Goal: Task Accomplishment & Management: Manage account settings

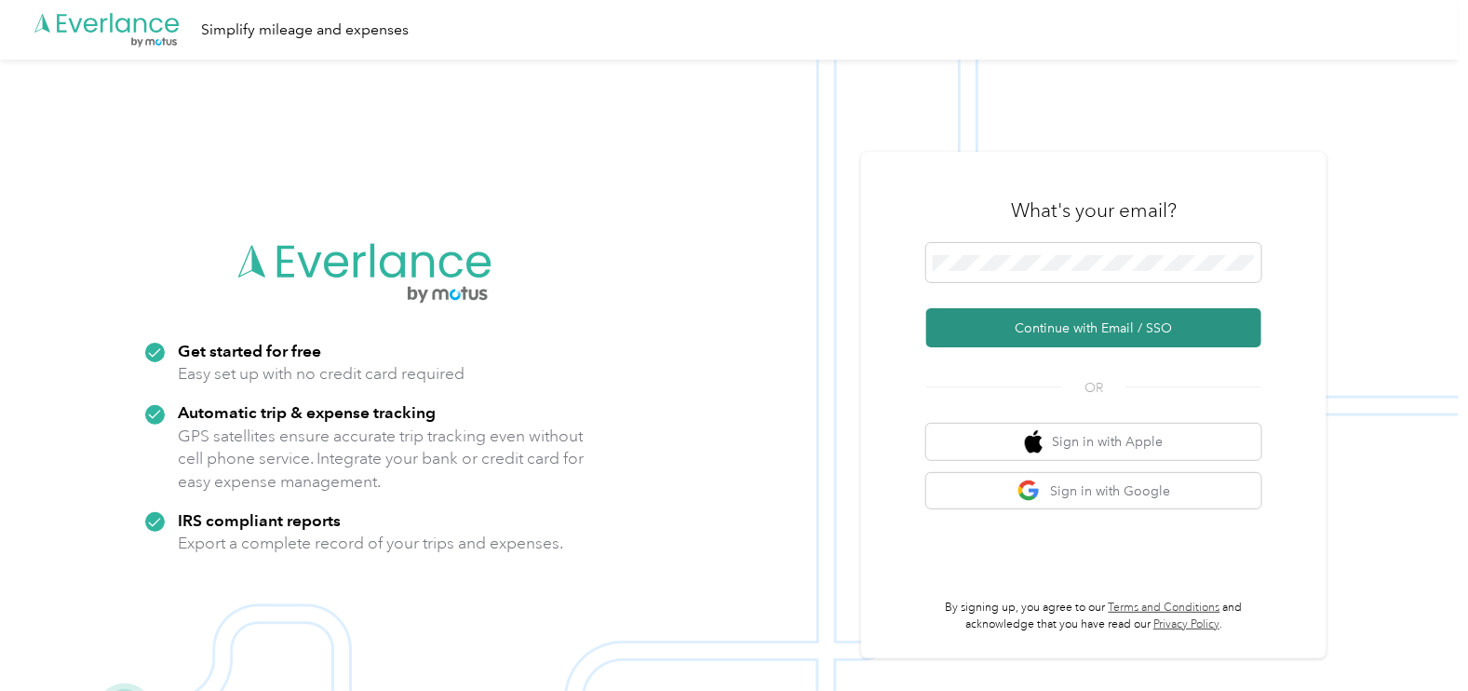
click at [1047, 326] on button "Continue with Email / SSO" at bounding box center [1093, 327] width 335 height 39
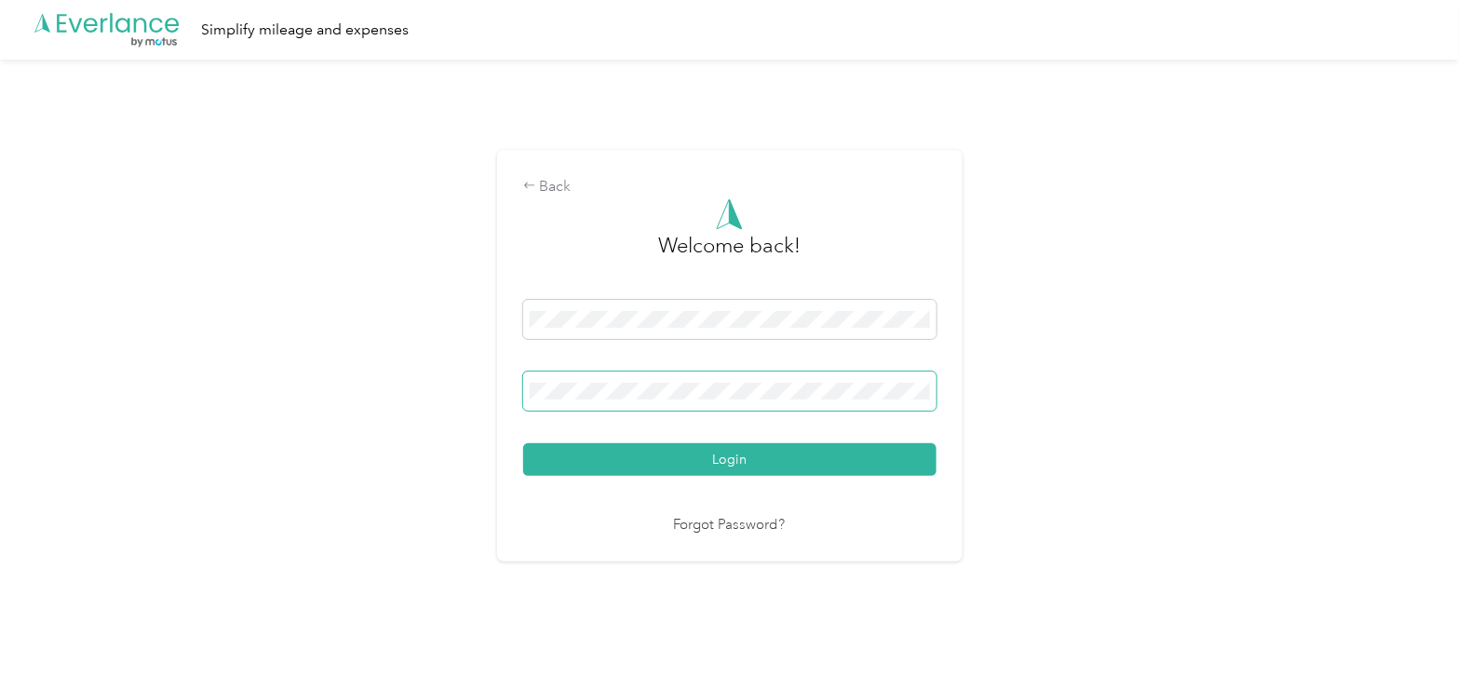
click at [523, 443] on button "Login" at bounding box center [729, 459] width 413 height 33
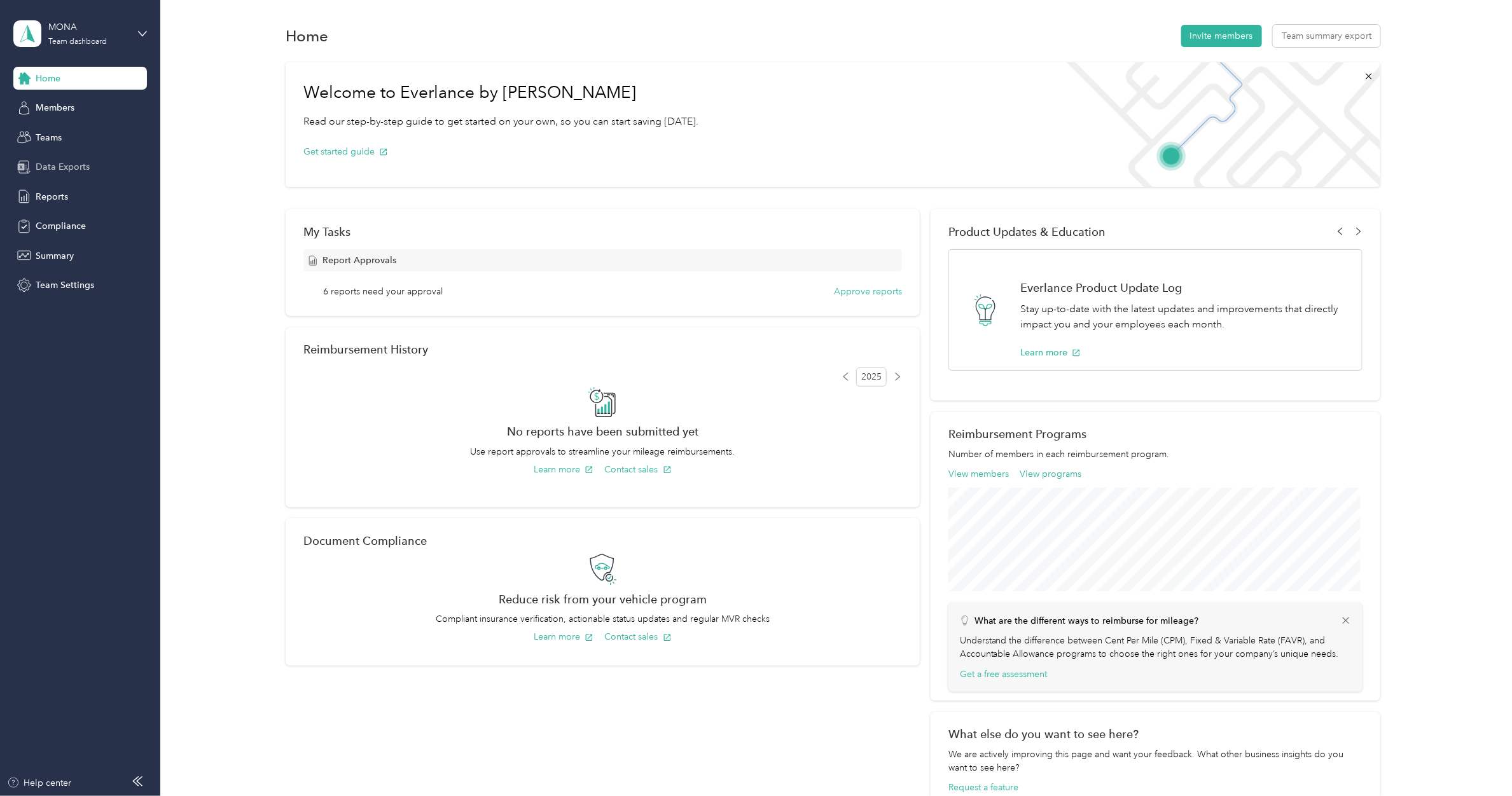
click at [64, 167] on span "Data Exports" at bounding box center [62, 167] width 54 height 14
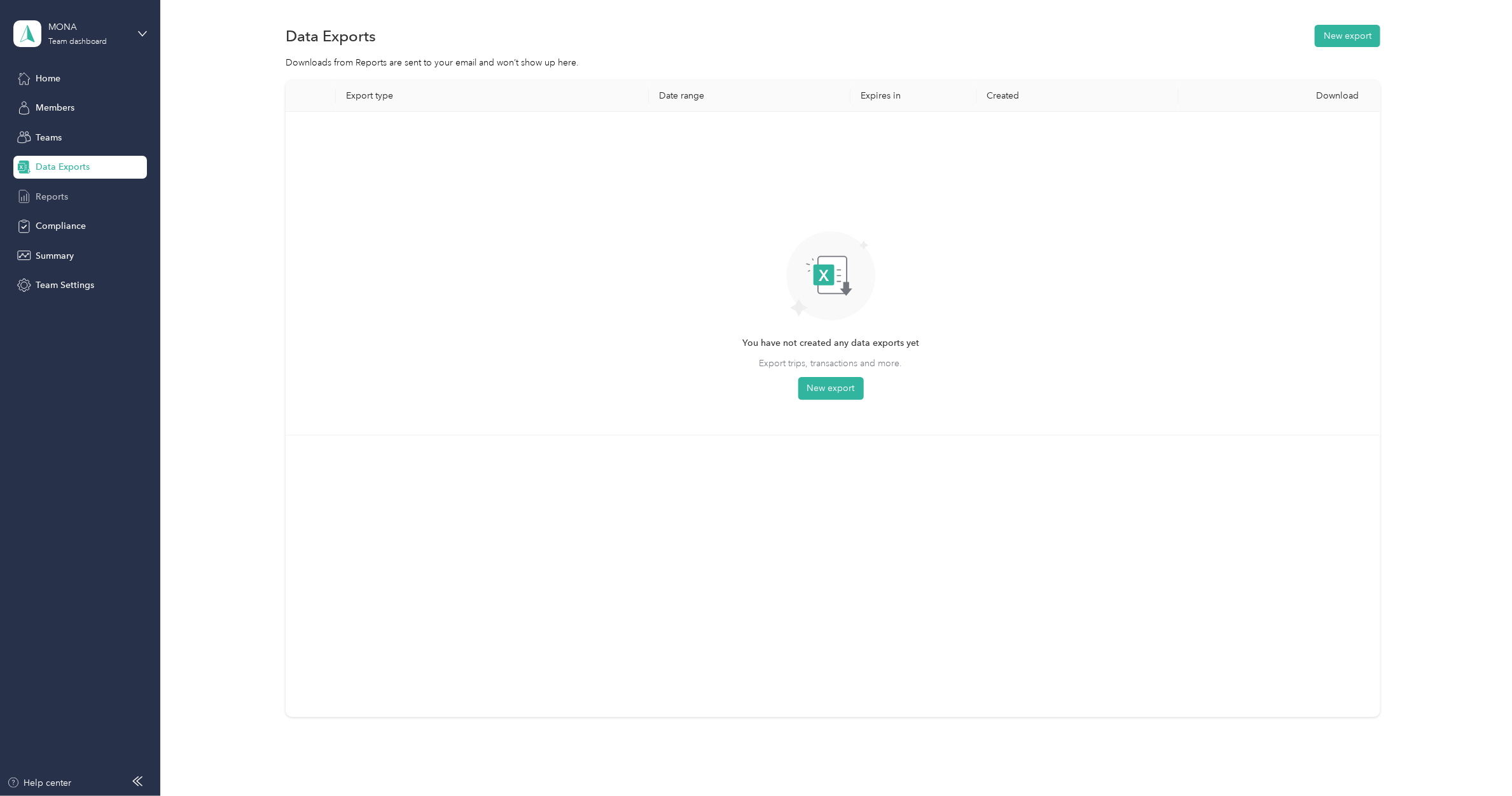
click at [51, 198] on span "Reports" at bounding box center [51, 197] width 32 height 14
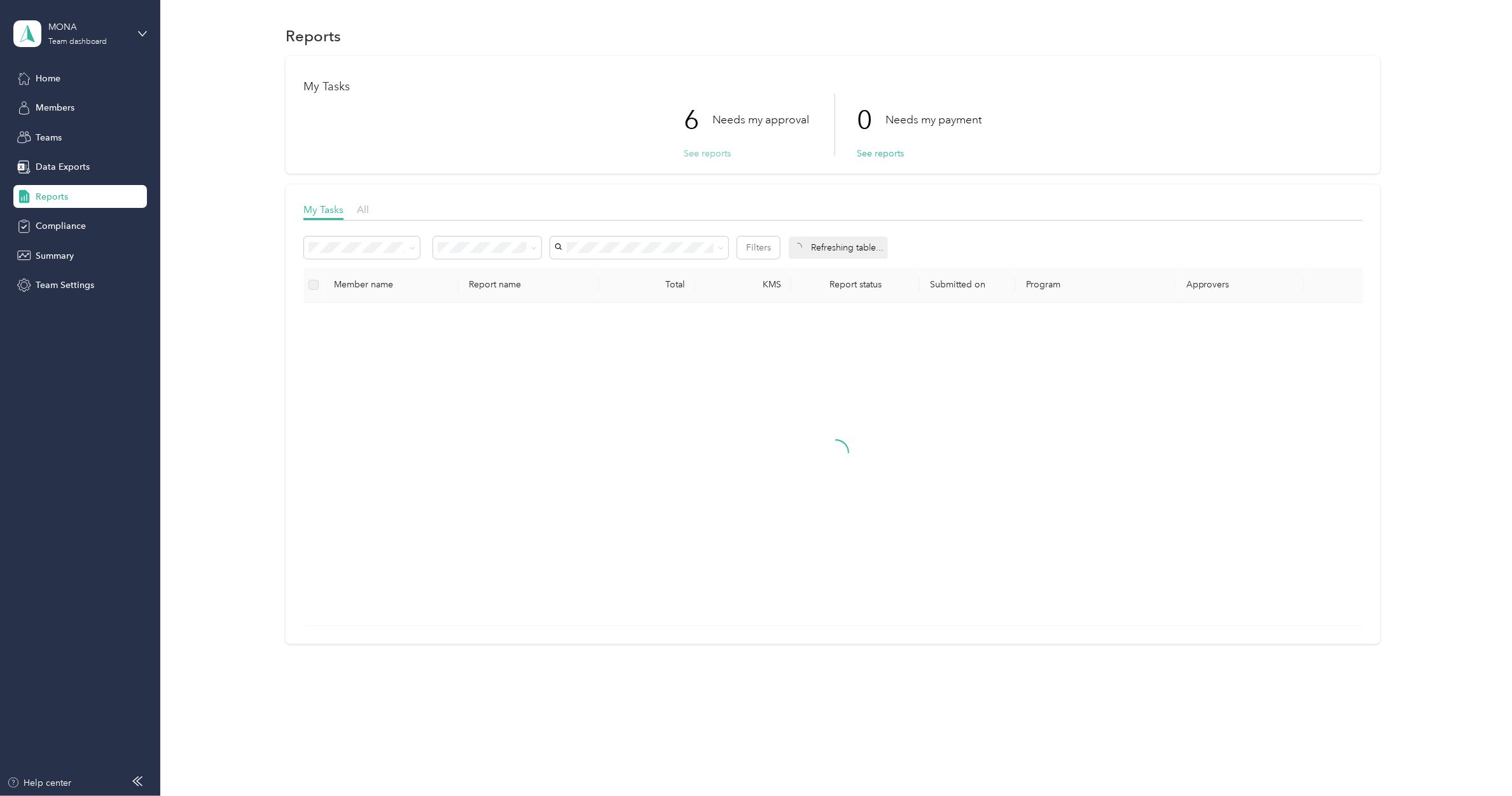
click at [703, 156] on button "See reports" at bounding box center [707, 154] width 47 height 14
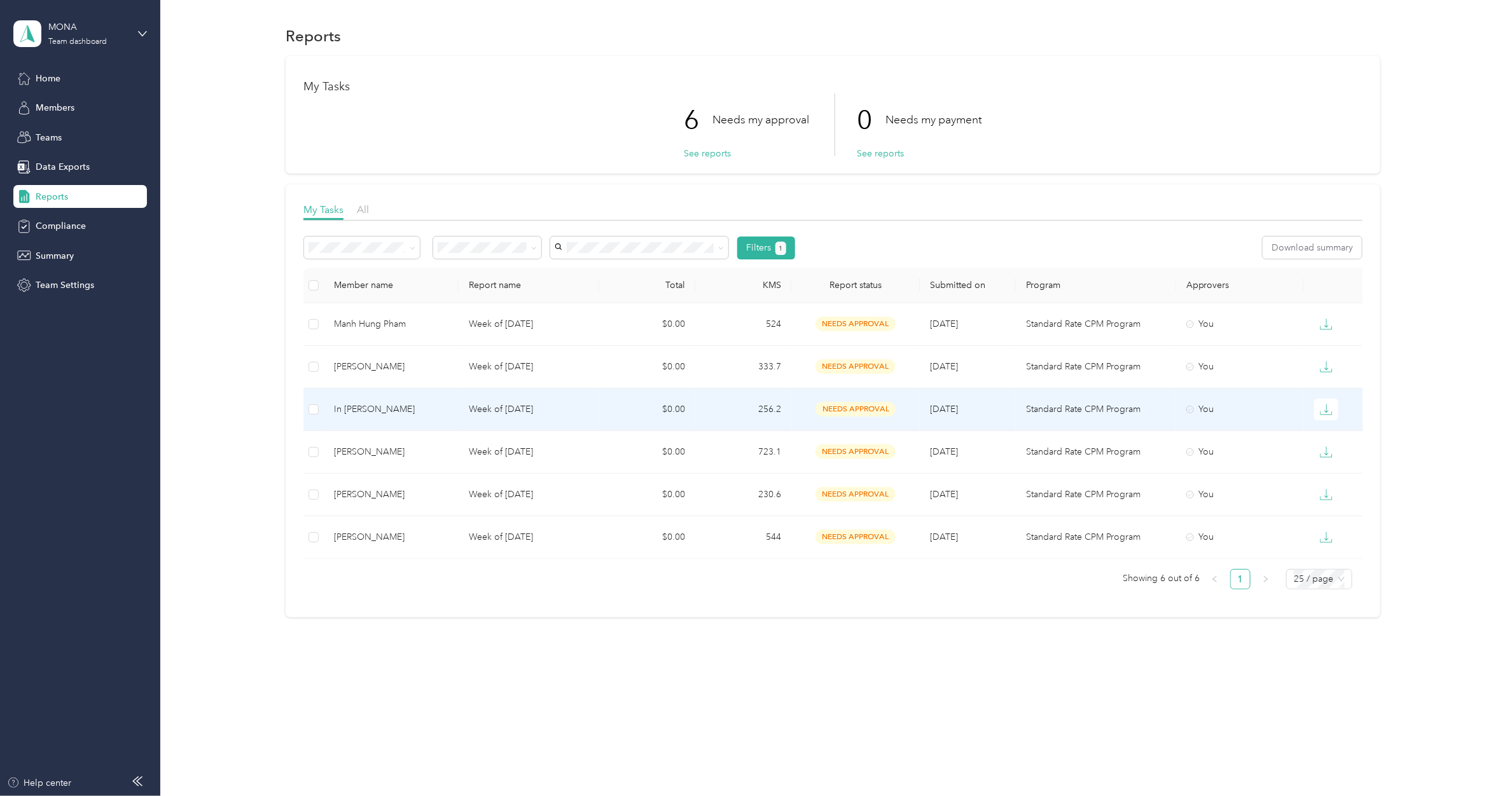
click at [527, 411] on p "Week of [DATE]" at bounding box center [529, 409] width 121 height 14
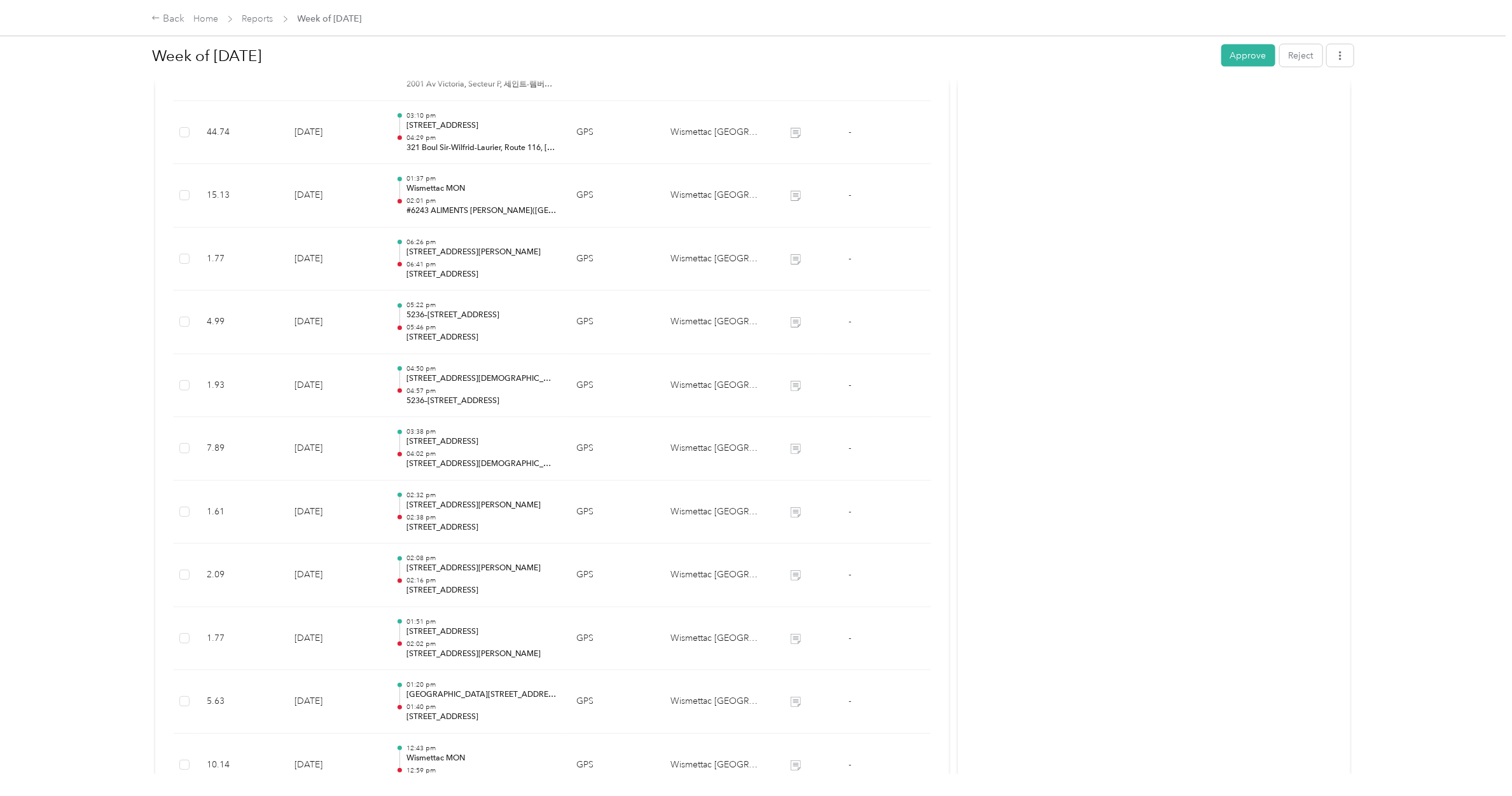
scroll to position [1234, 0]
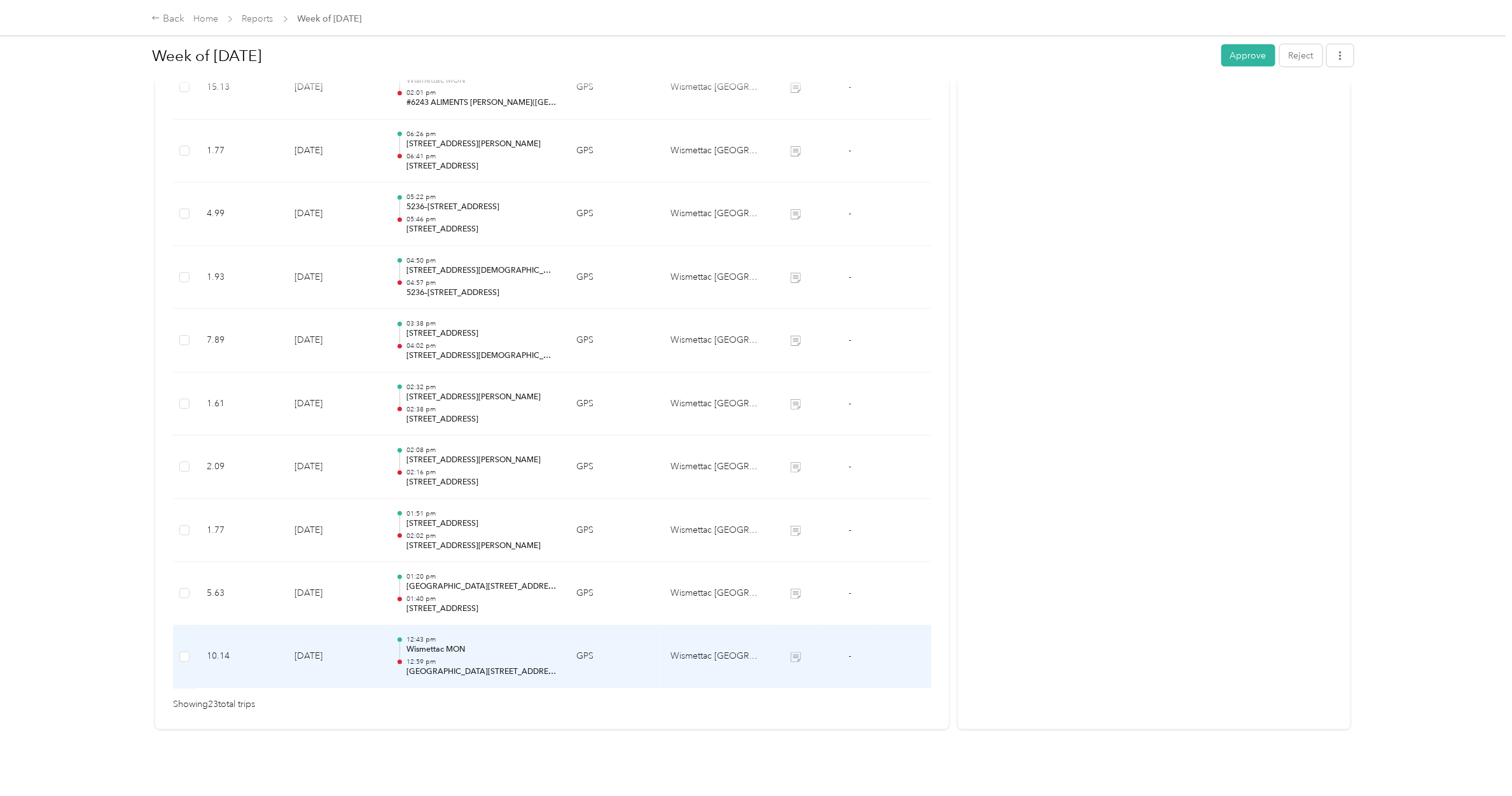
click at [478, 471] on p "12:59 pm" at bounding box center [481, 662] width 150 height 9
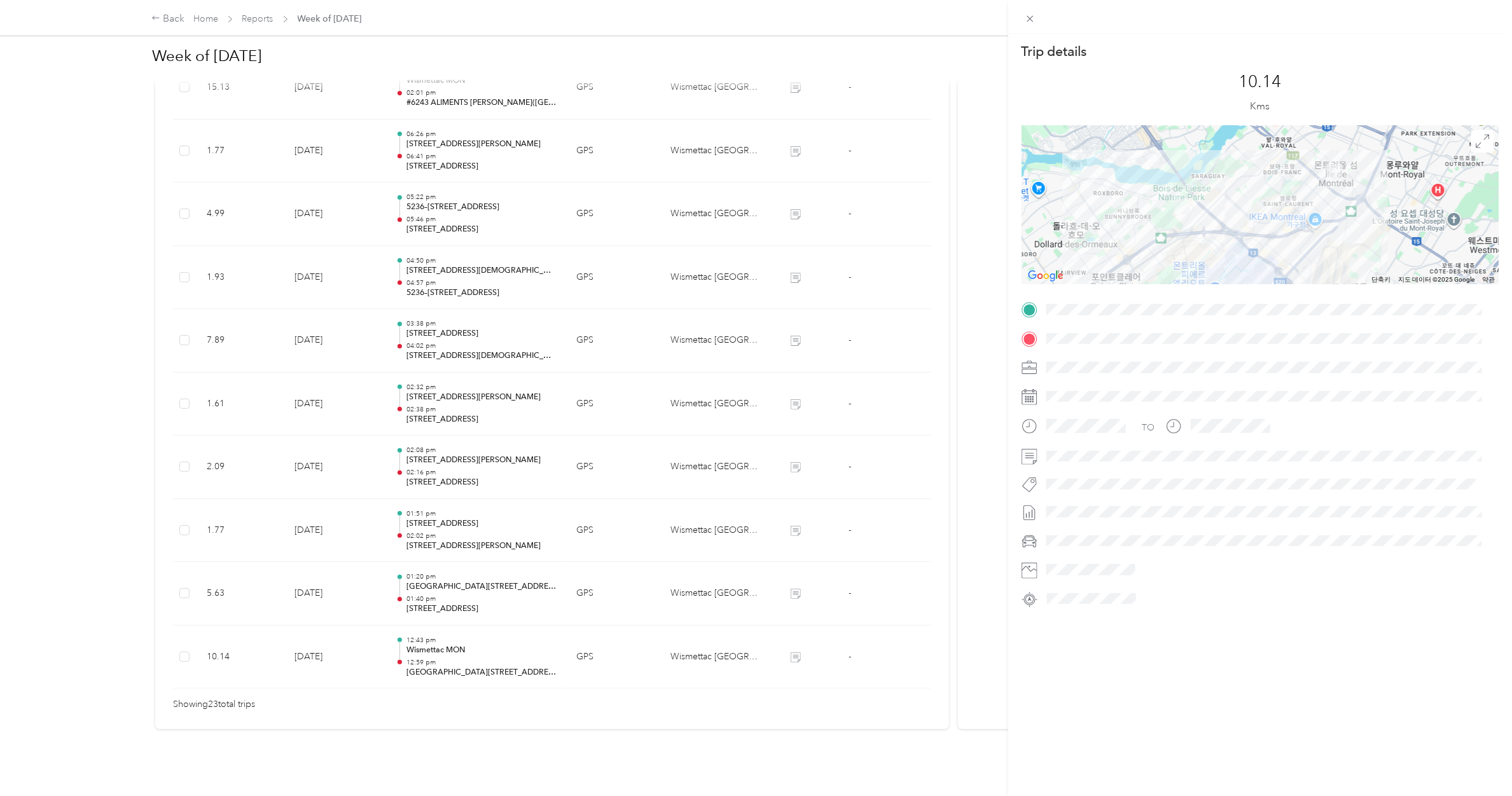
click at [476, 471] on div "Trip details This trip cannot be edited because it is either under review, appr…" at bounding box center [756, 398] width 1512 height 796
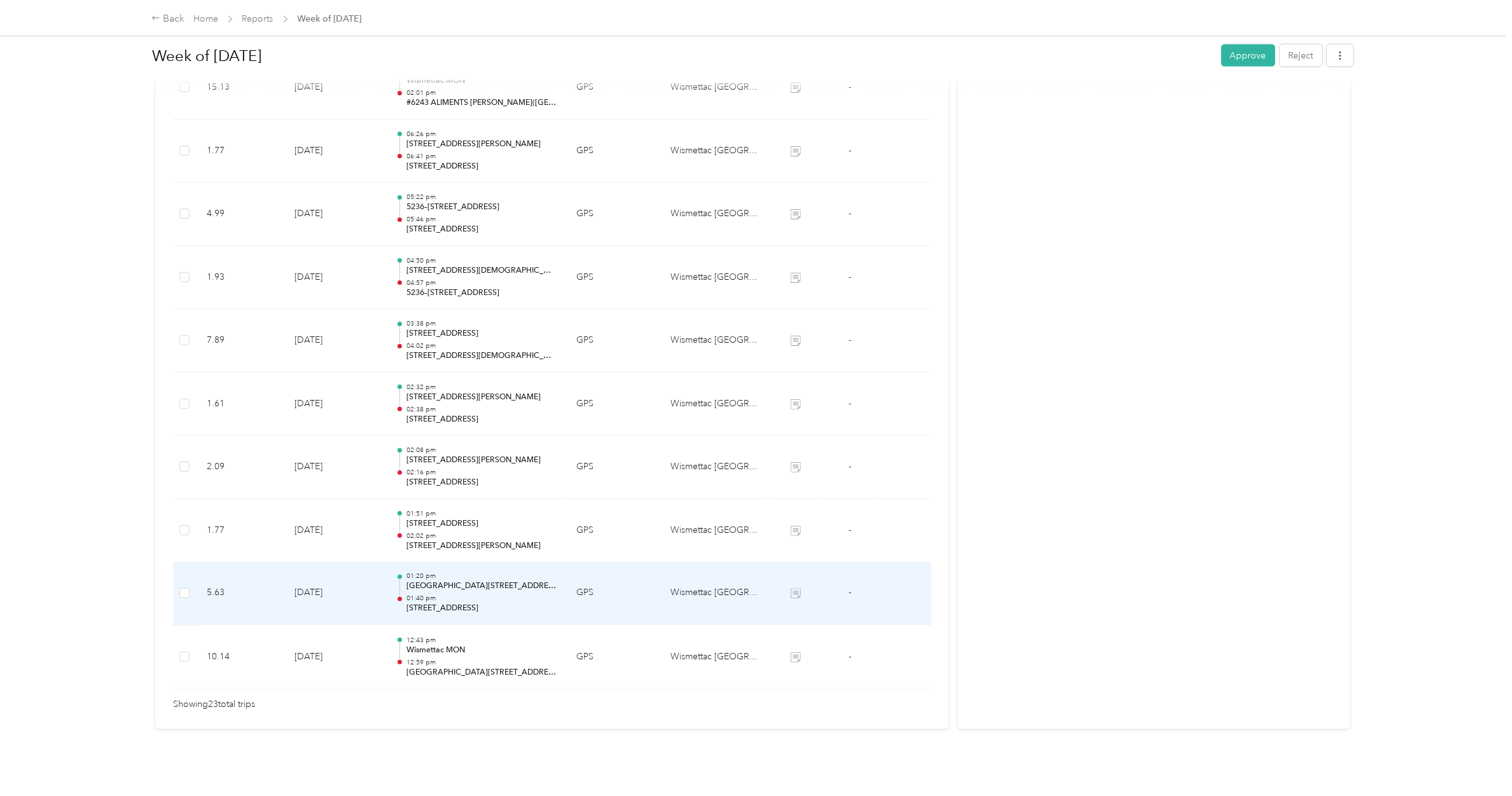
click at [476, 471] on p "01:40 pm" at bounding box center [481, 599] width 150 height 9
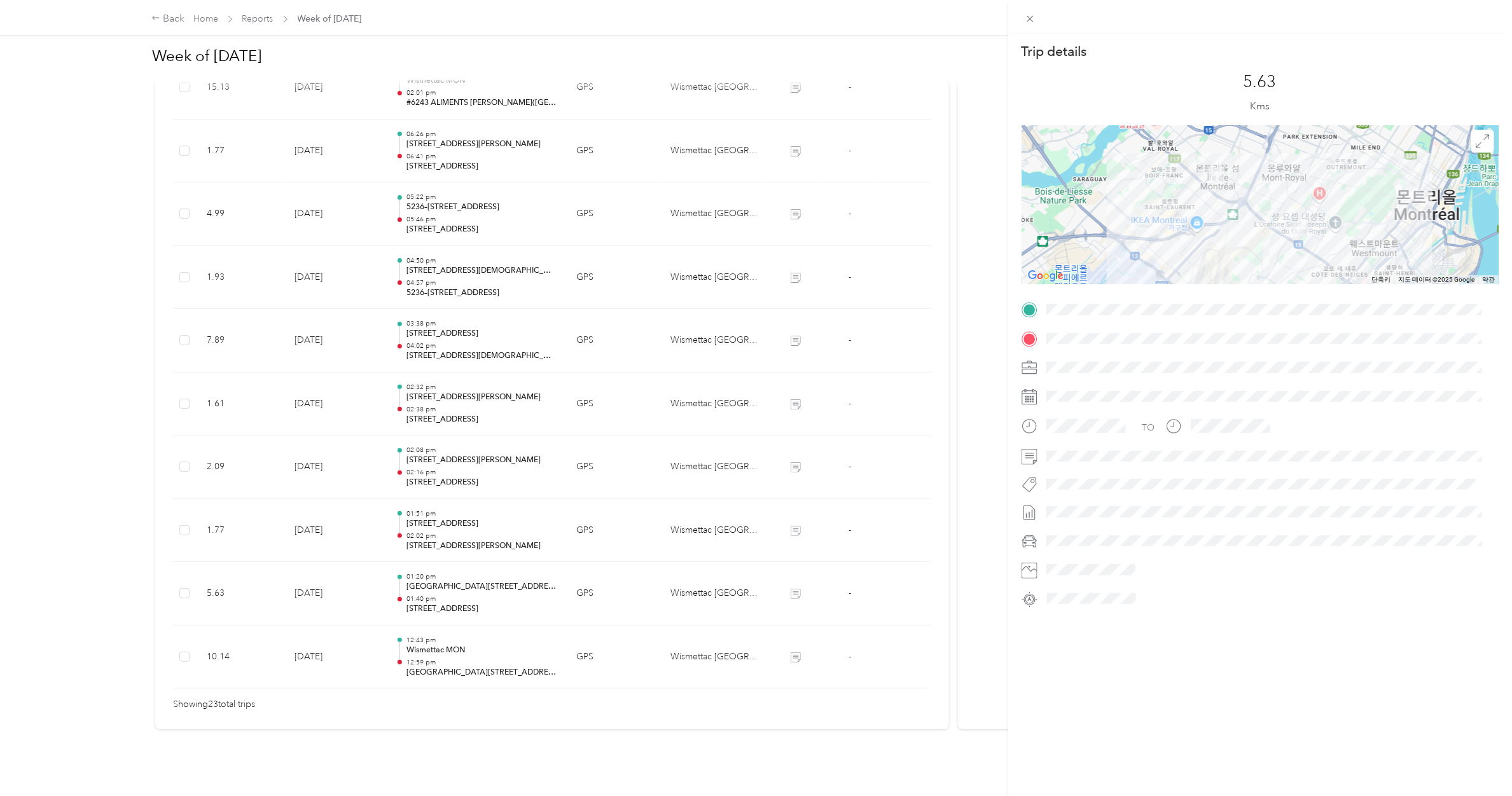
click at [465, 471] on div "Trip details This trip cannot be edited because it is either under review, appr…" at bounding box center [756, 398] width 1512 height 796
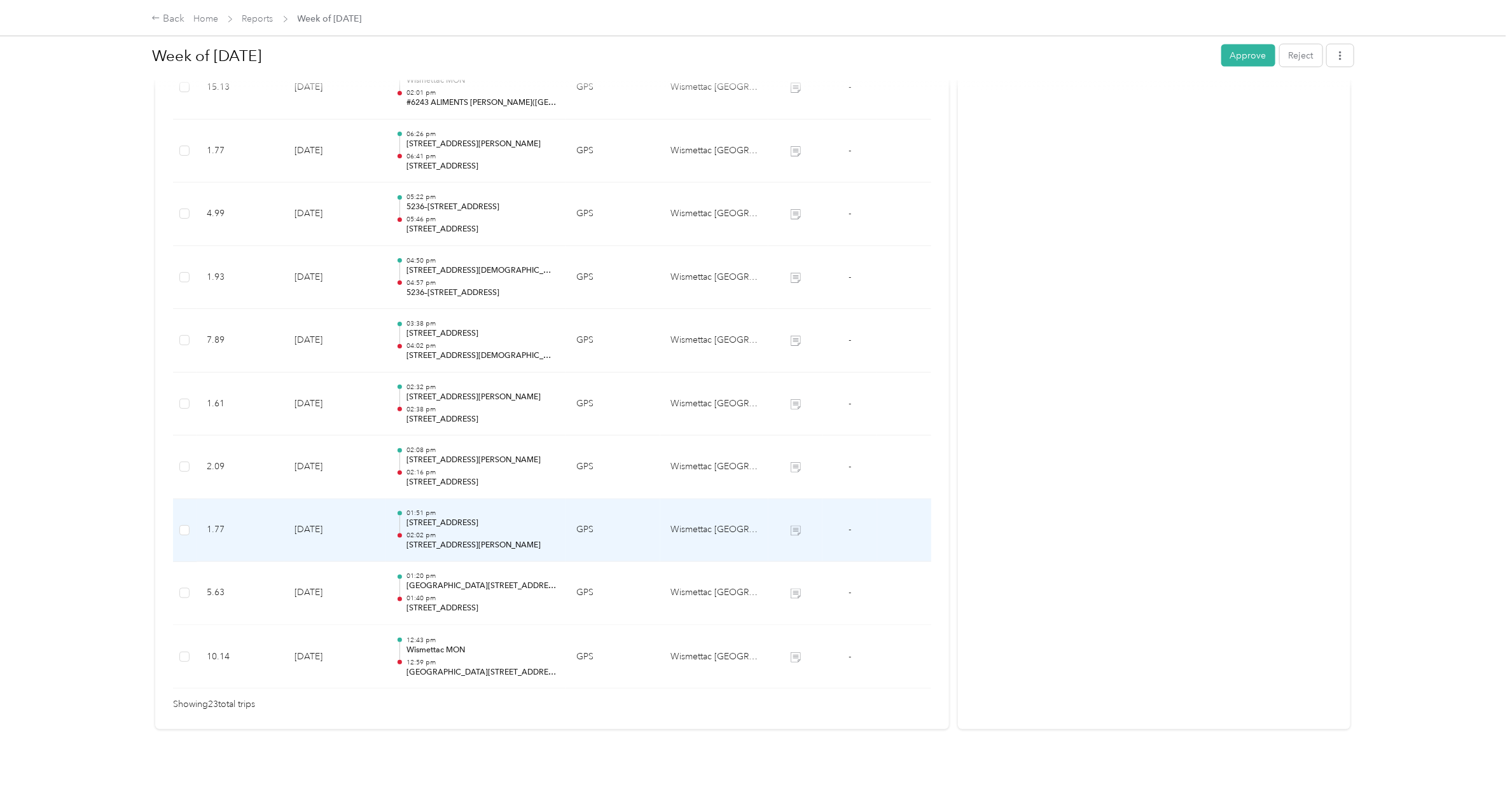
click at [465, 471] on div "01:51 pm [STREET_ADDRESS] 02:02 pm 5387–[STREET_ADDRESS][PERSON_NAME]" at bounding box center [481, 531] width 150 height 42
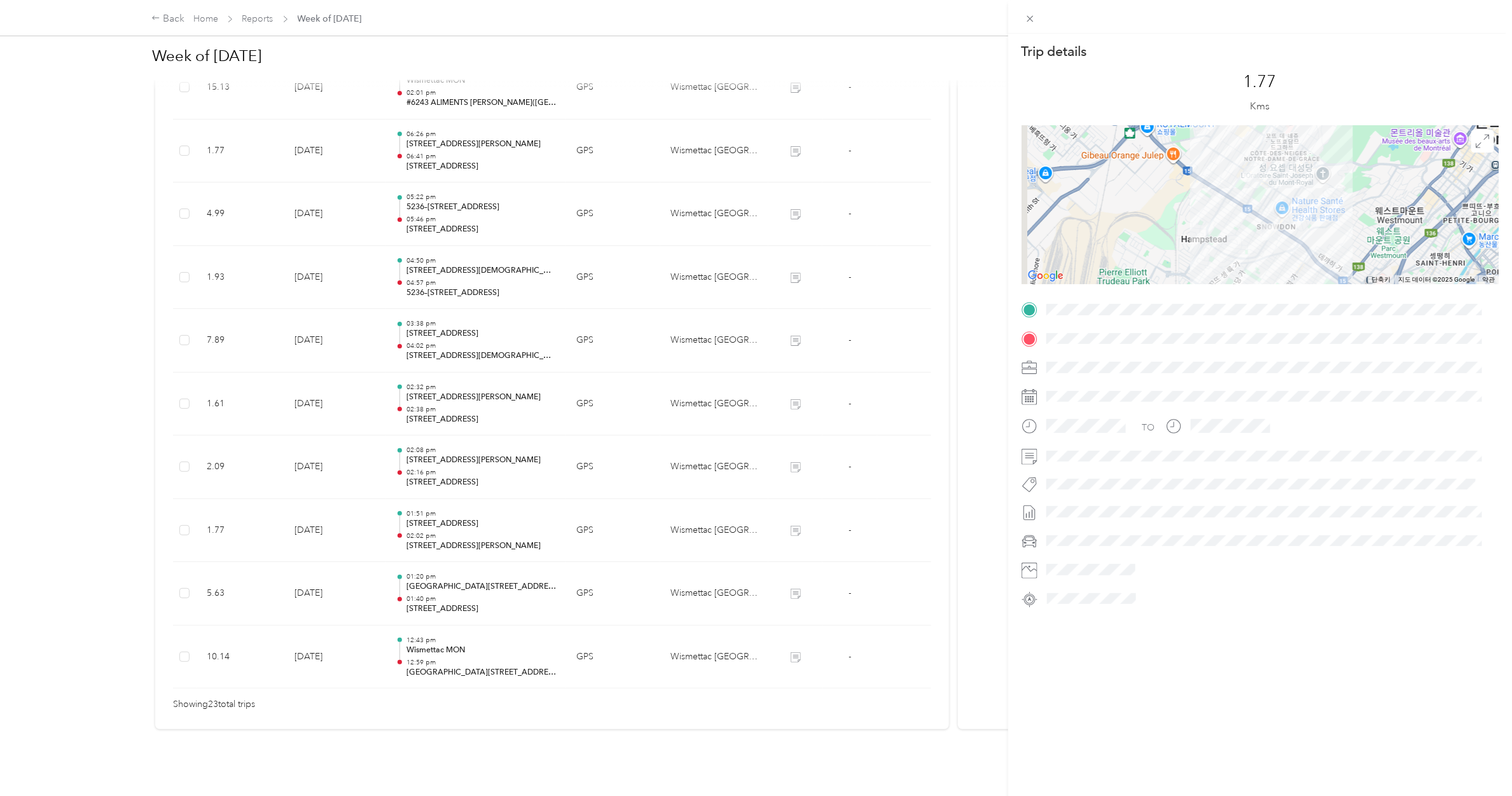
click at [463, 464] on div "Trip details This trip cannot be edited because it is either under review, appr…" at bounding box center [756, 398] width 1512 height 796
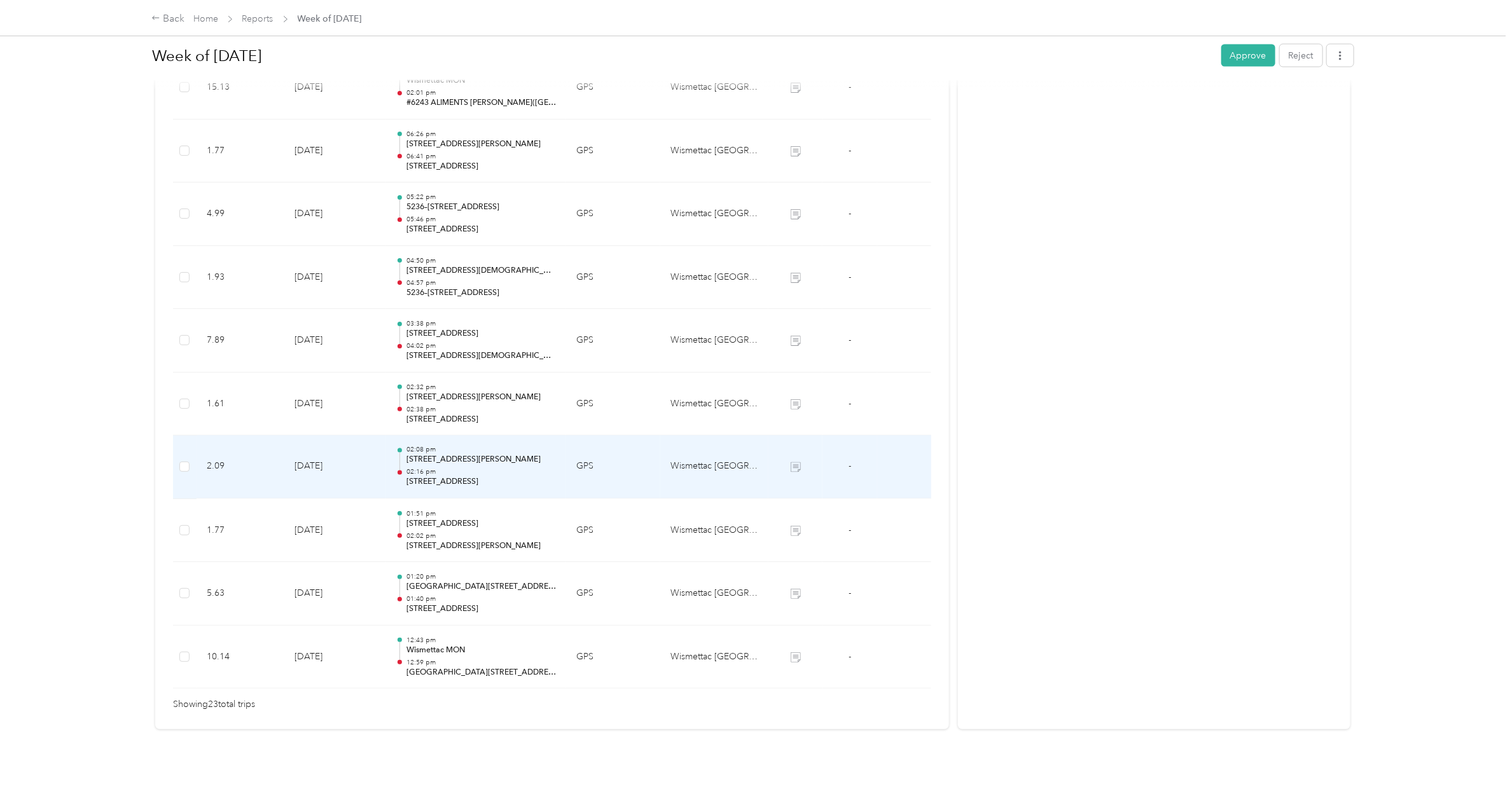
click at [463, 471] on p "[STREET_ADDRESS]" at bounding box center [481, 482] width 150 height 12
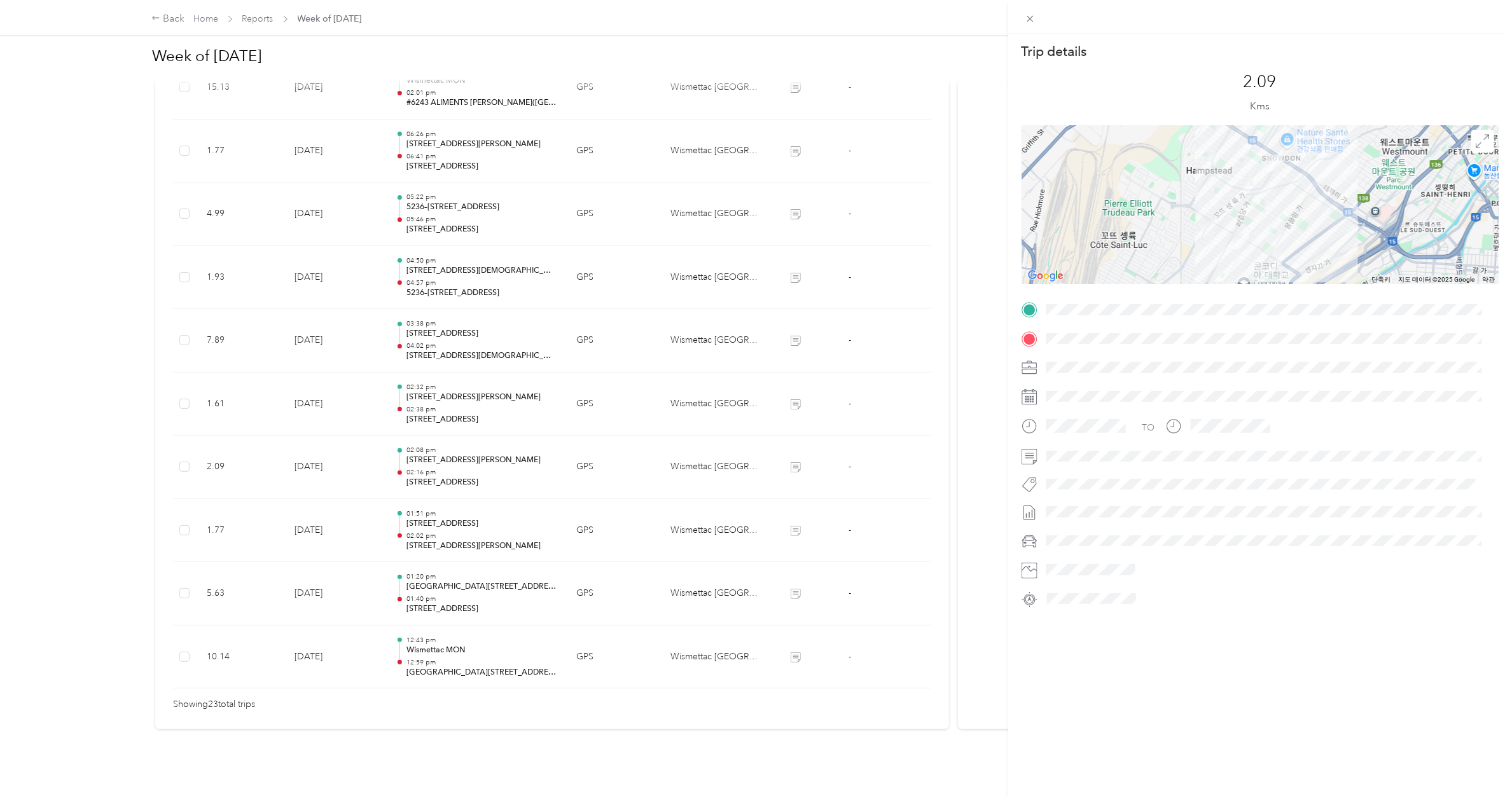
click at [444, 455] on div "Trip details This trip cannot be edited because it is either under review, appr…" at bounding box center [756, 398] width 1512 height 796
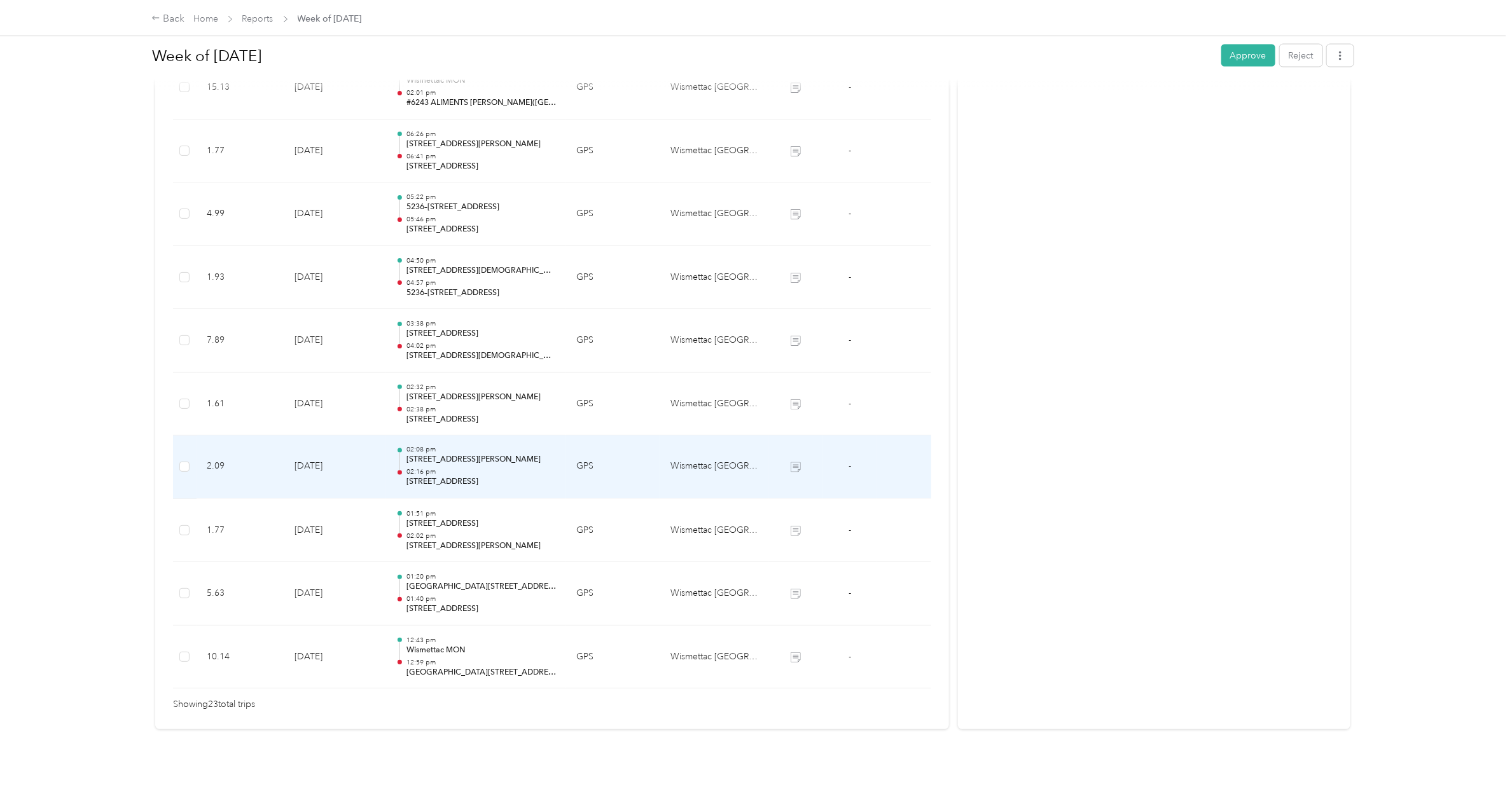
click at [444, 468] on p "02:16 pm" at bounding box center [481, 472] width 150 height 9
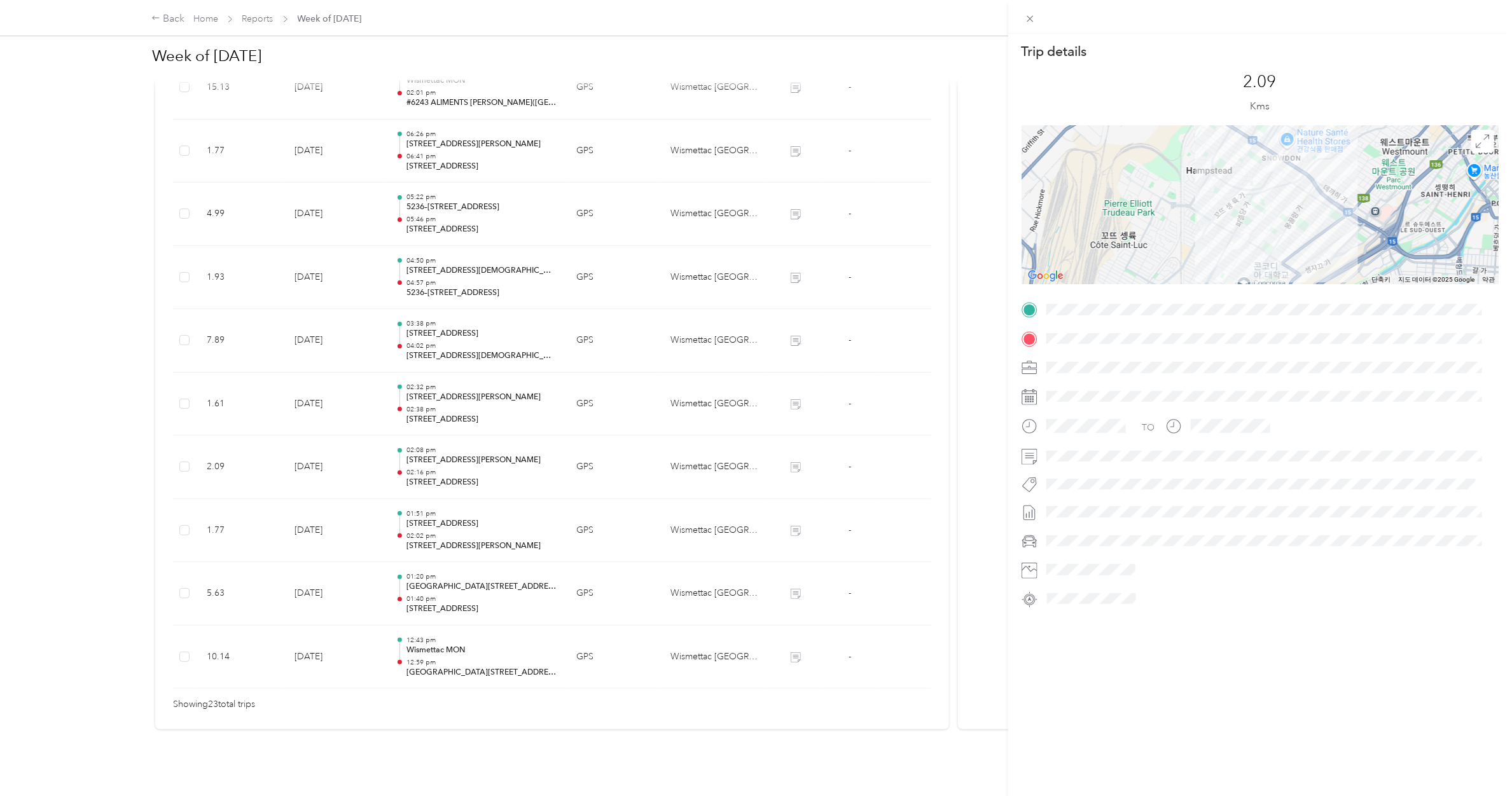
click at [446, 404] on div "Trip details This trip cannot be edited because it is either under review, appr…" at bounding box center [756, 398] width 1512 height 796
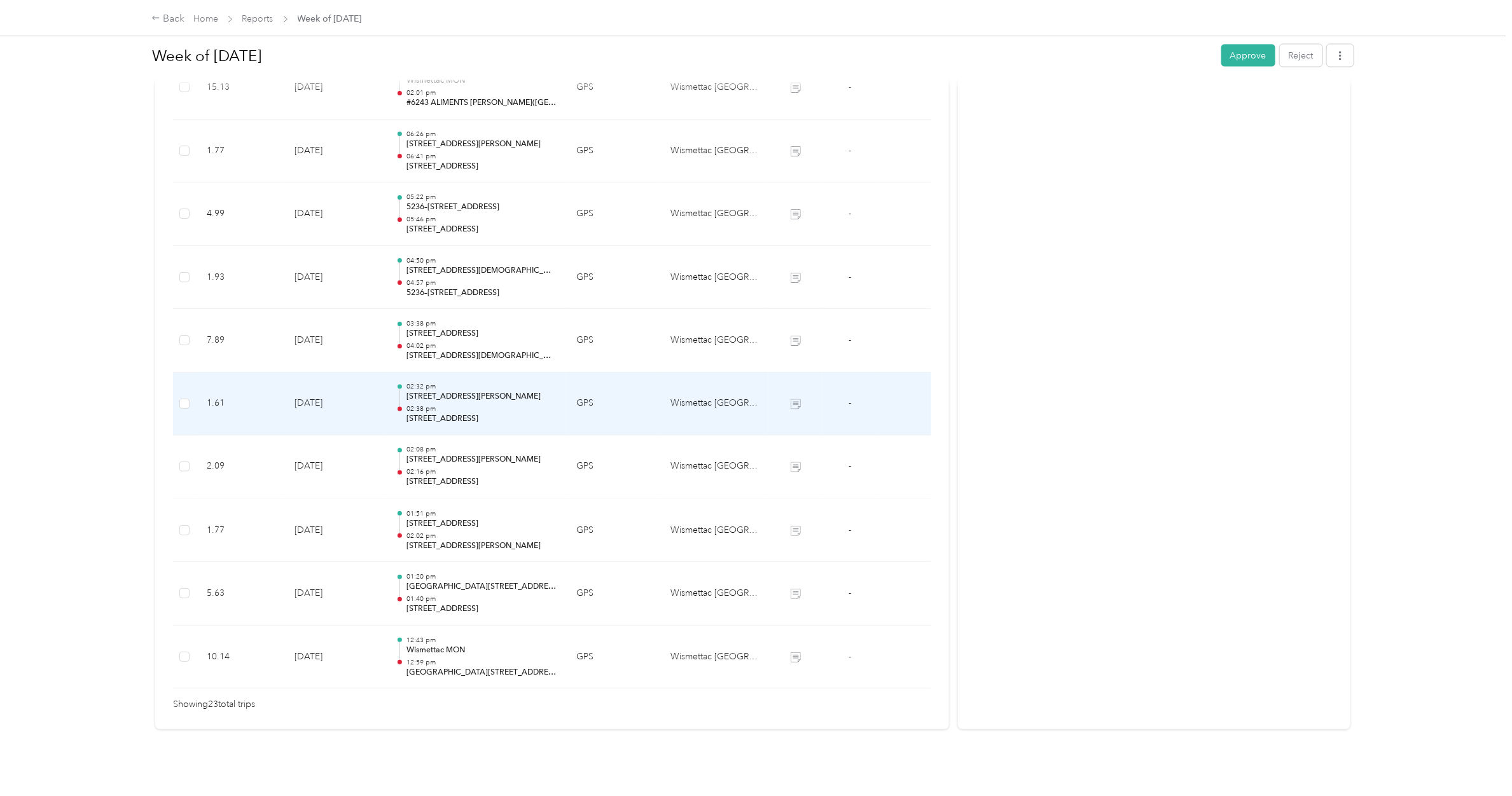
click at [446, 414] on p "[STREET_ADDRESS]" at bounding box center [481, 420] width 150 height 12
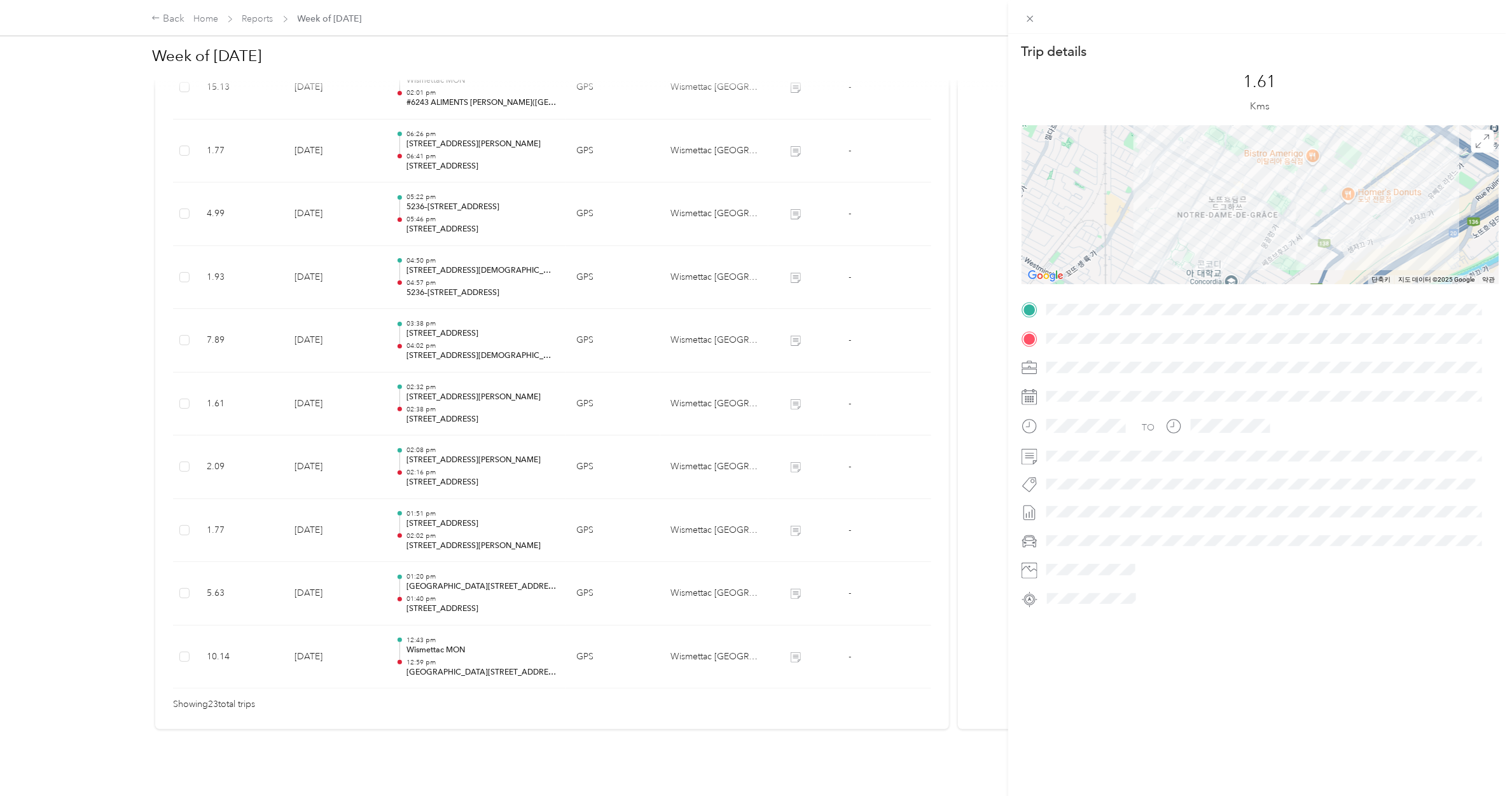
click at [446, 404] on div "Trip details This trip cannot be edited because it is either under review, appr…" at bounding box center [756, 398] width 1512 height 796
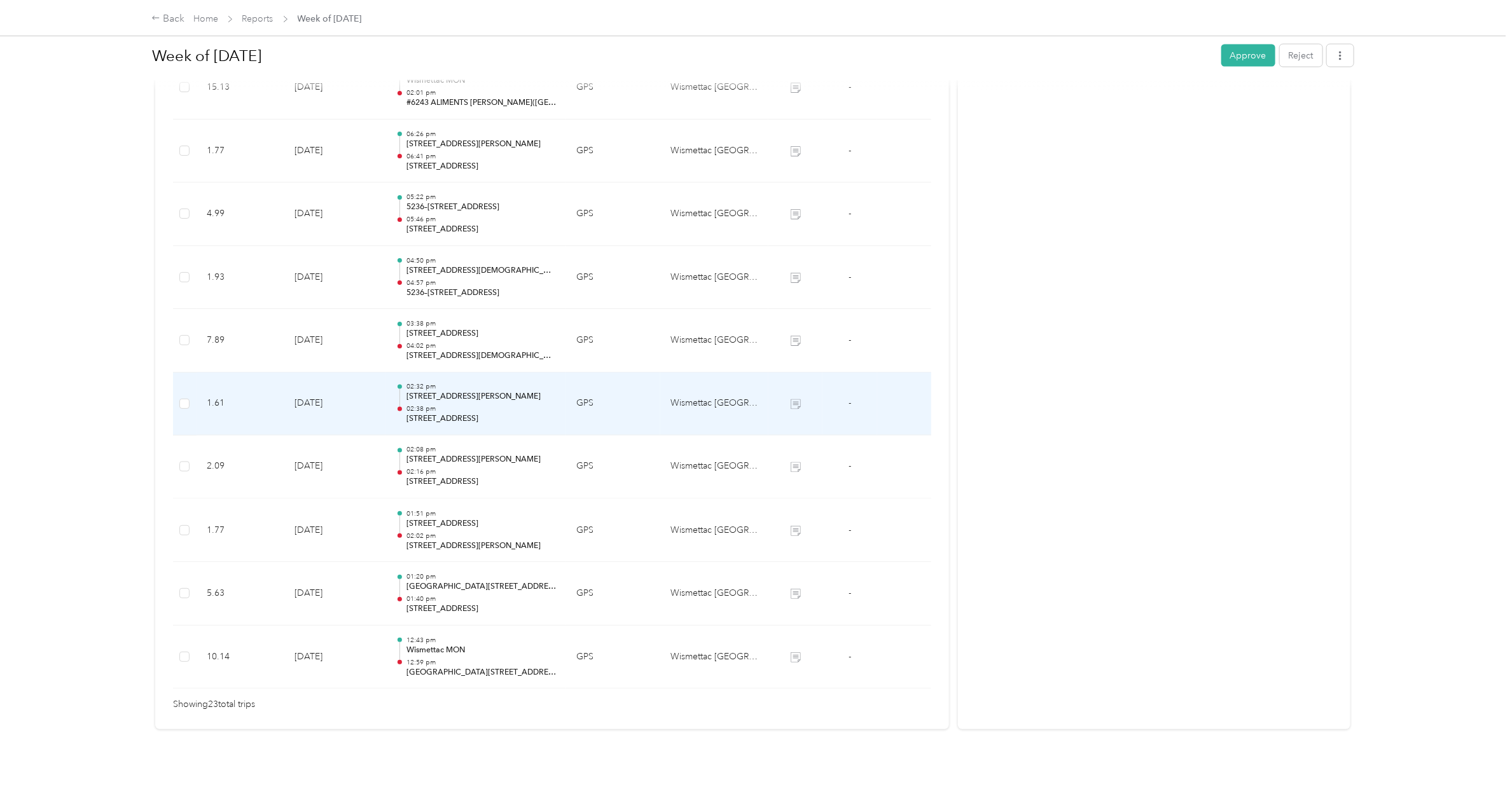
click at [446, 414] on p "[STREET_ADDRESS]" at bounding box center [481, 420] width 150 height 12
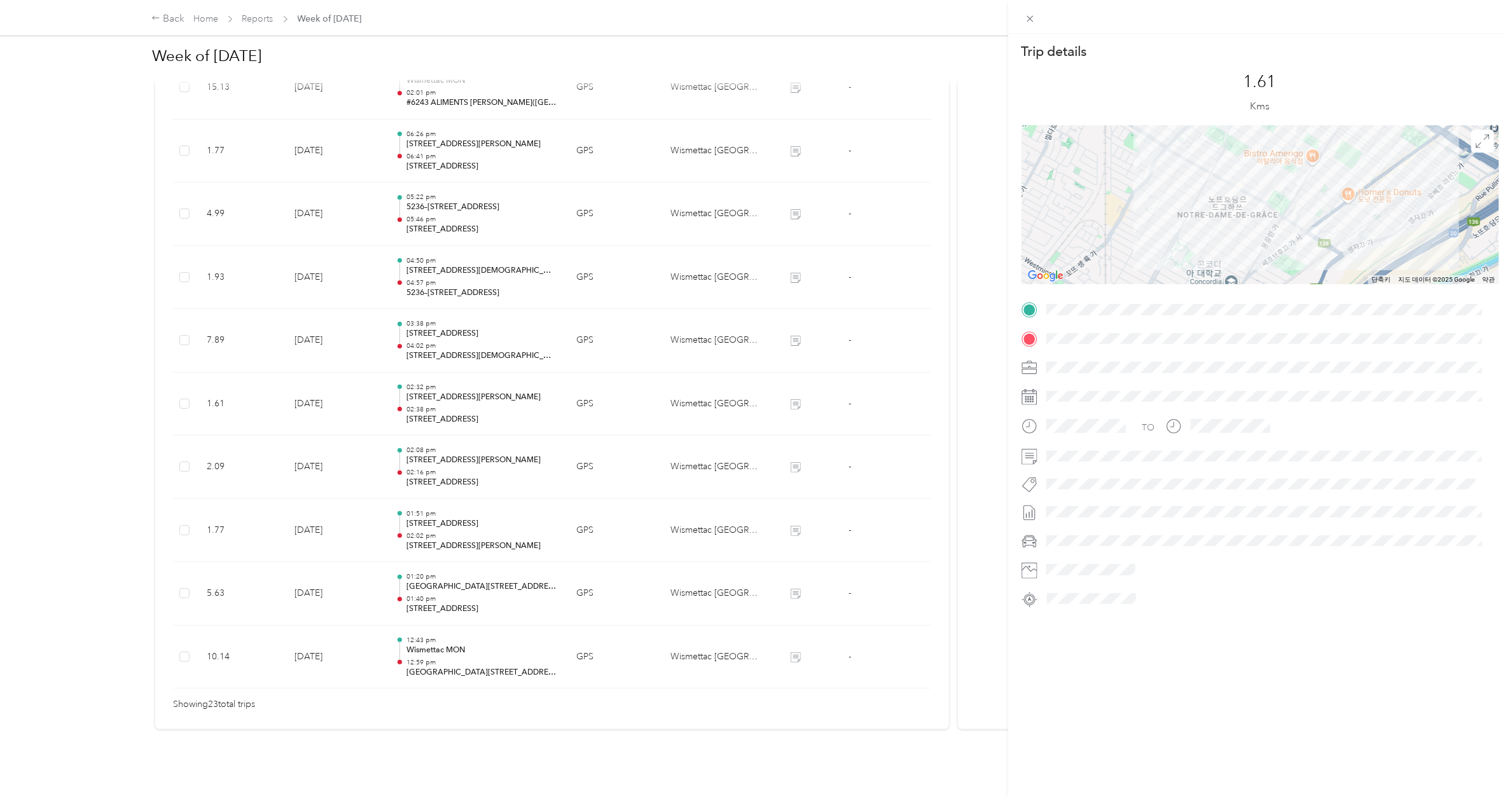
click at [444, 340] on div "Trip details This trip cannot be edited because it is either under review, appr…" at bounding box center [756, 398] width 1512 height 796
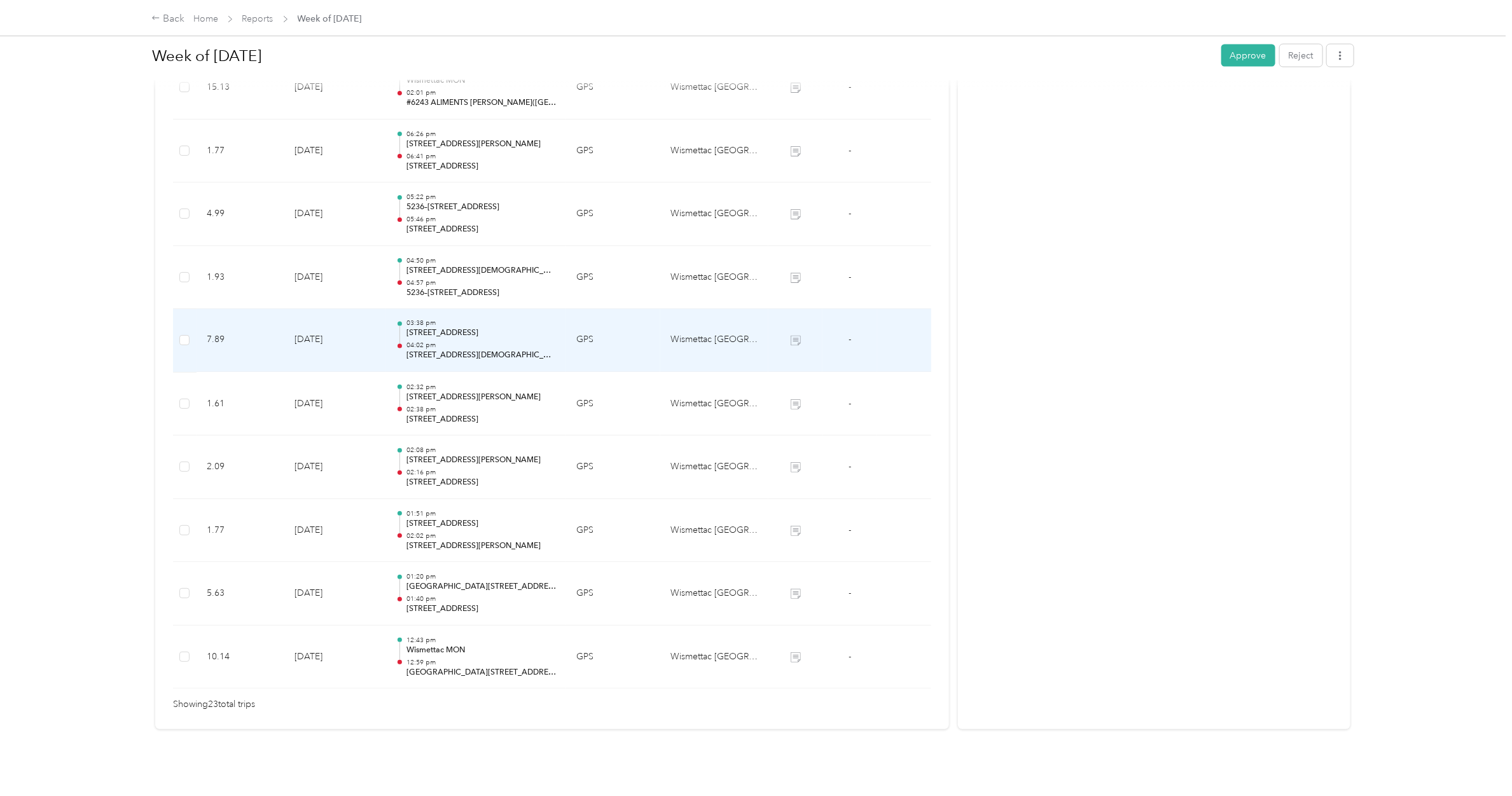
click at [444, 351] on p "[STREET_ADDRESS][DEMOGRAPHIC_DATA]" at bounding box center [481, 356] width 150 height 12
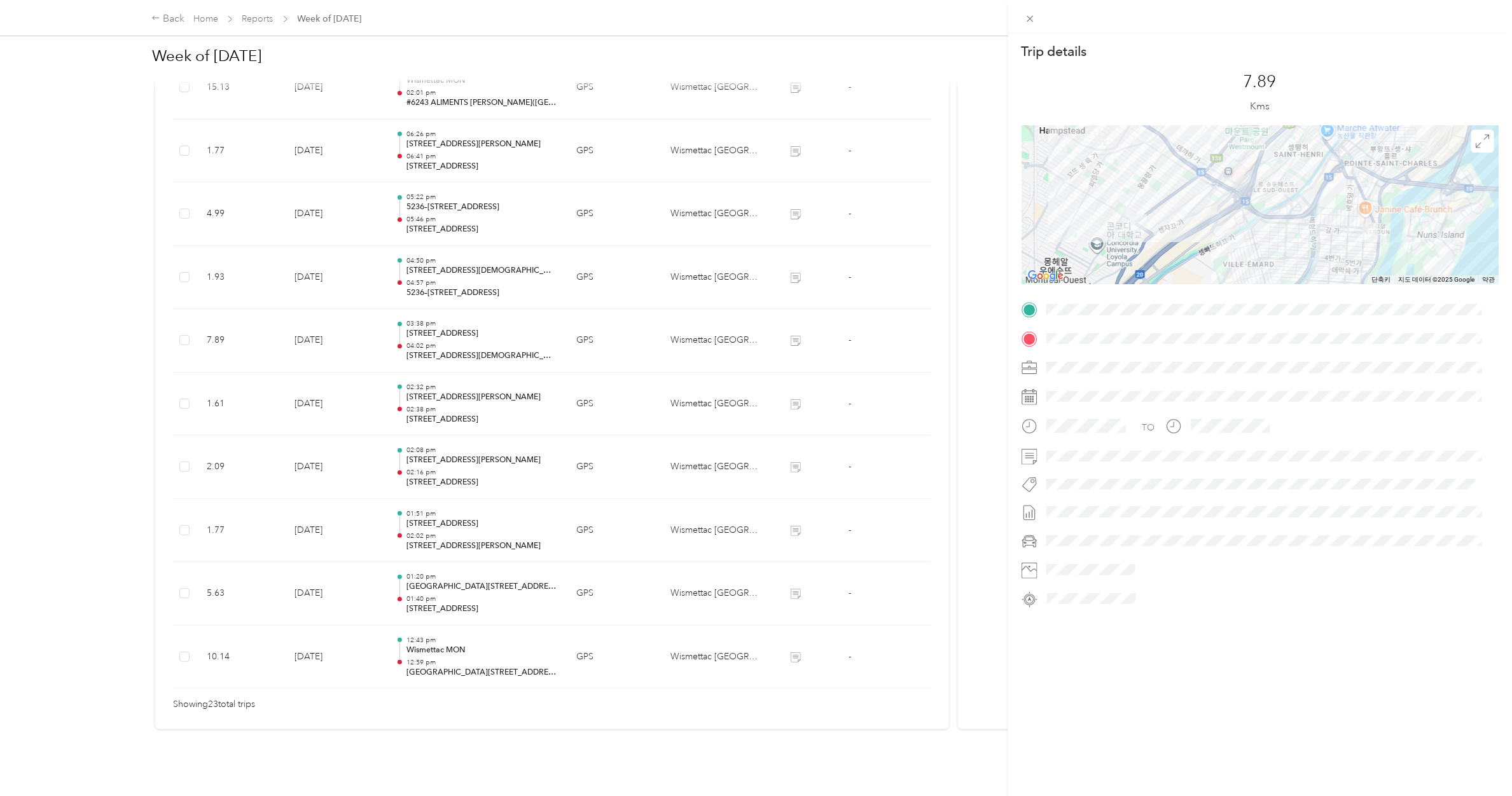
click at [444, 340] on div "Trip details This trip cannot be edited because it is either under review, appr…" at bounding box center [756, 398] width 1512 height 796
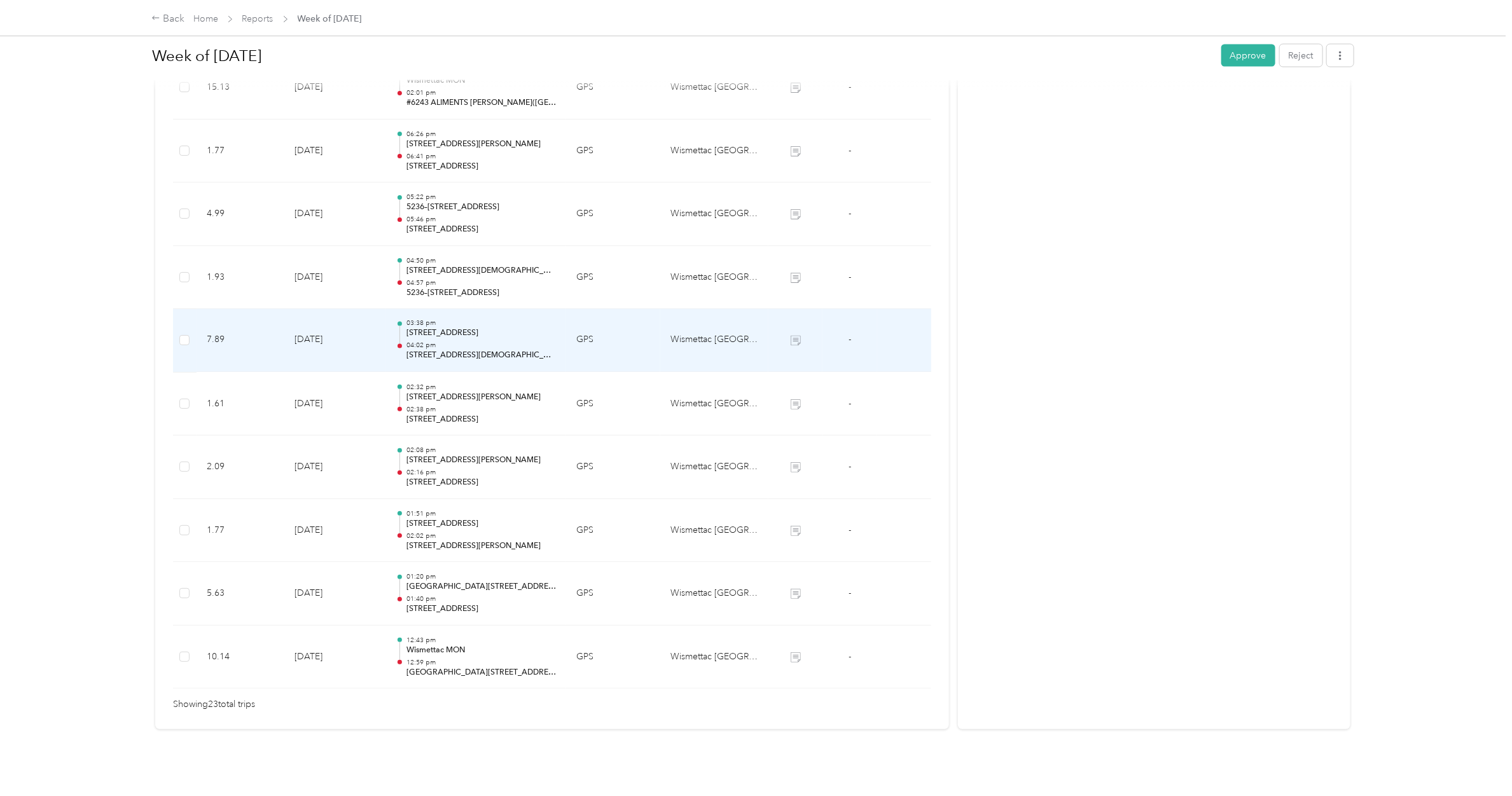
click at [444, 351] on p "[STREET_ADDRESS][DEMOGRAPHIC_DATA]" at bounding box center [481, 356] width 150 height 12
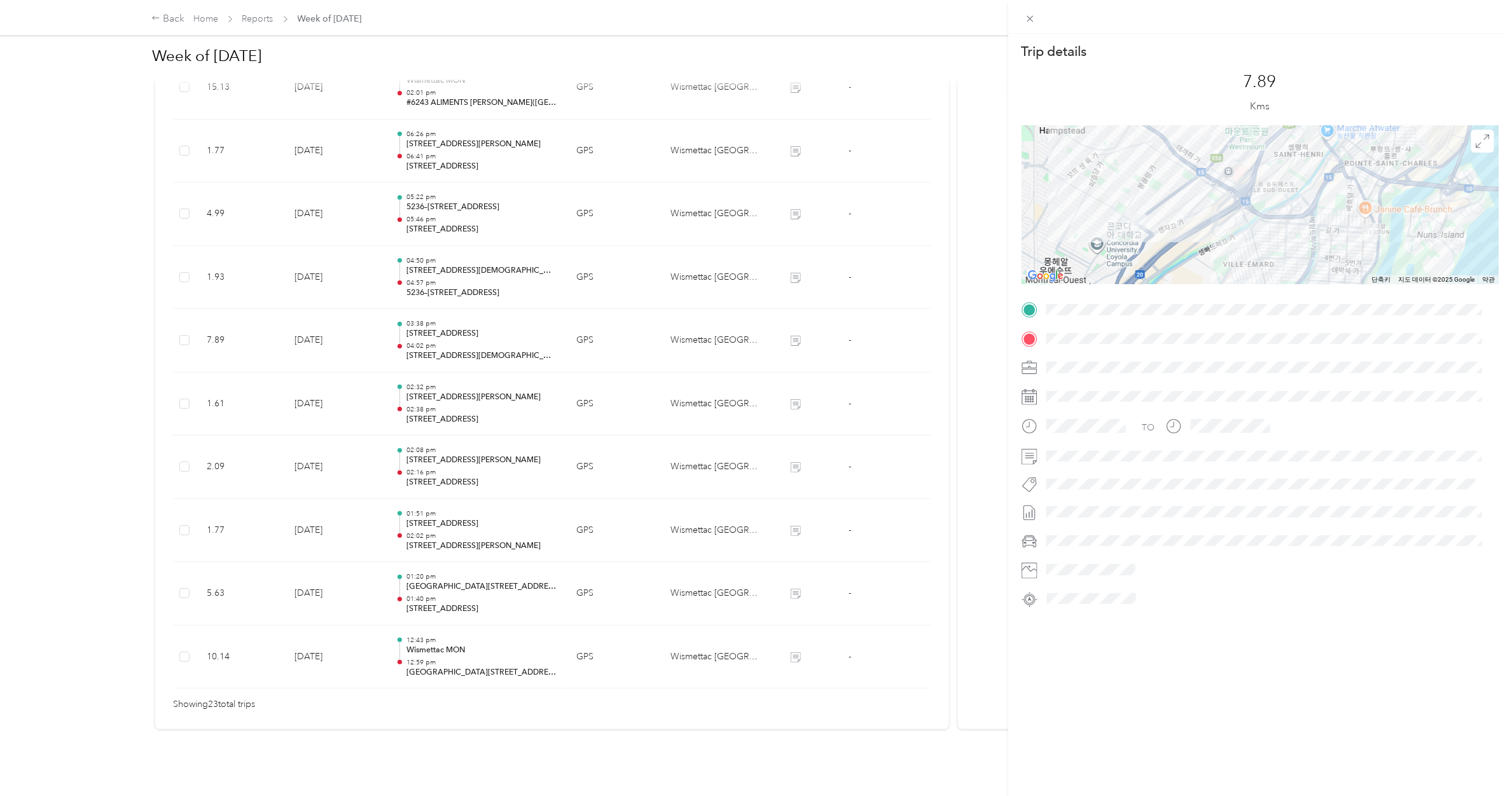
click at [455, 256] on div "Trip details This trip cannot be edited because it is either under review, appr…" at bounding box center [756, 398] width 1512 height 796
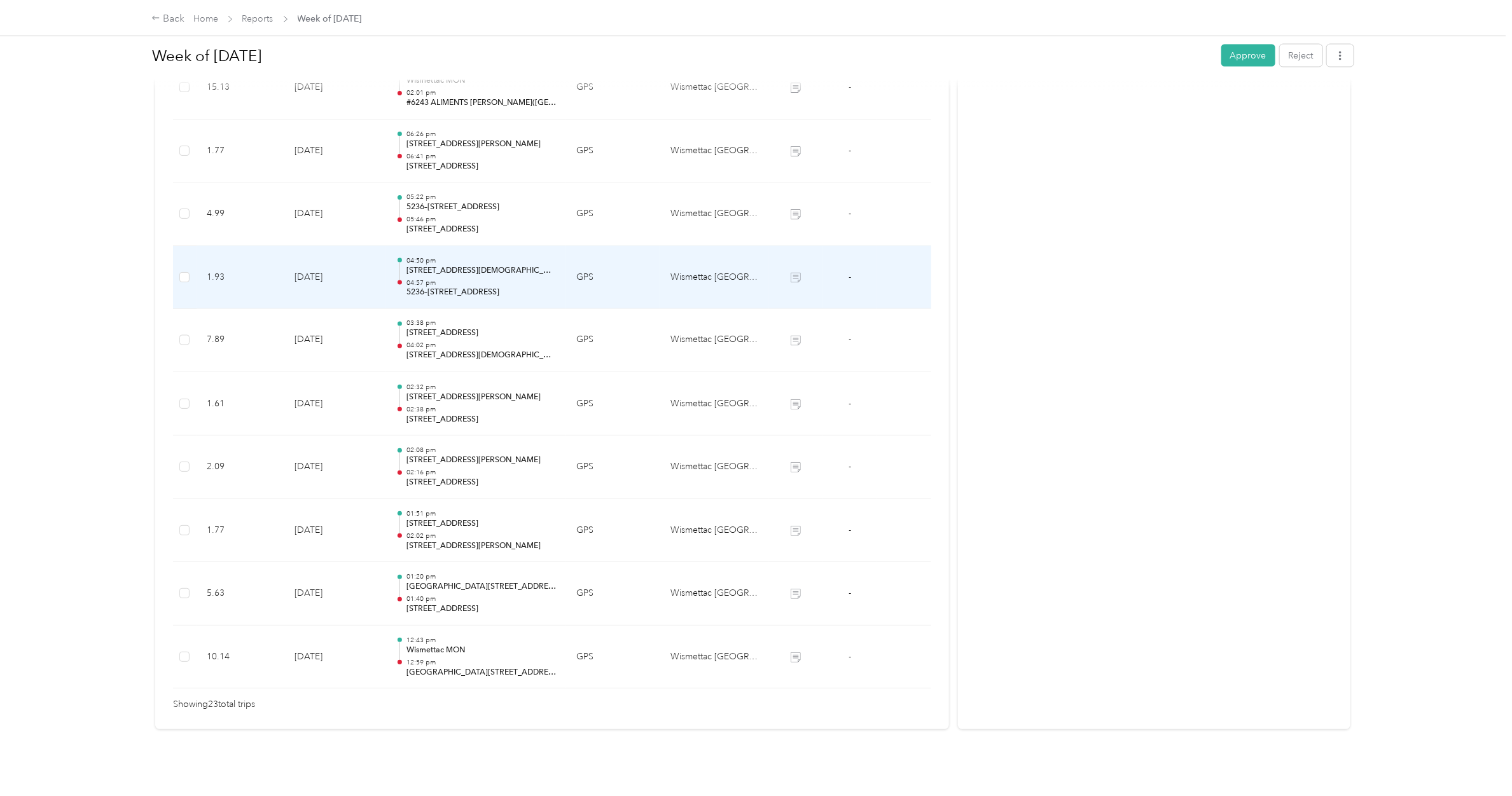
click at [455, 265] on p "[STREET_ADDRESS][DEMOGRAPHIC_DATA]" at bounding box center [481, 271] width 150 height 12
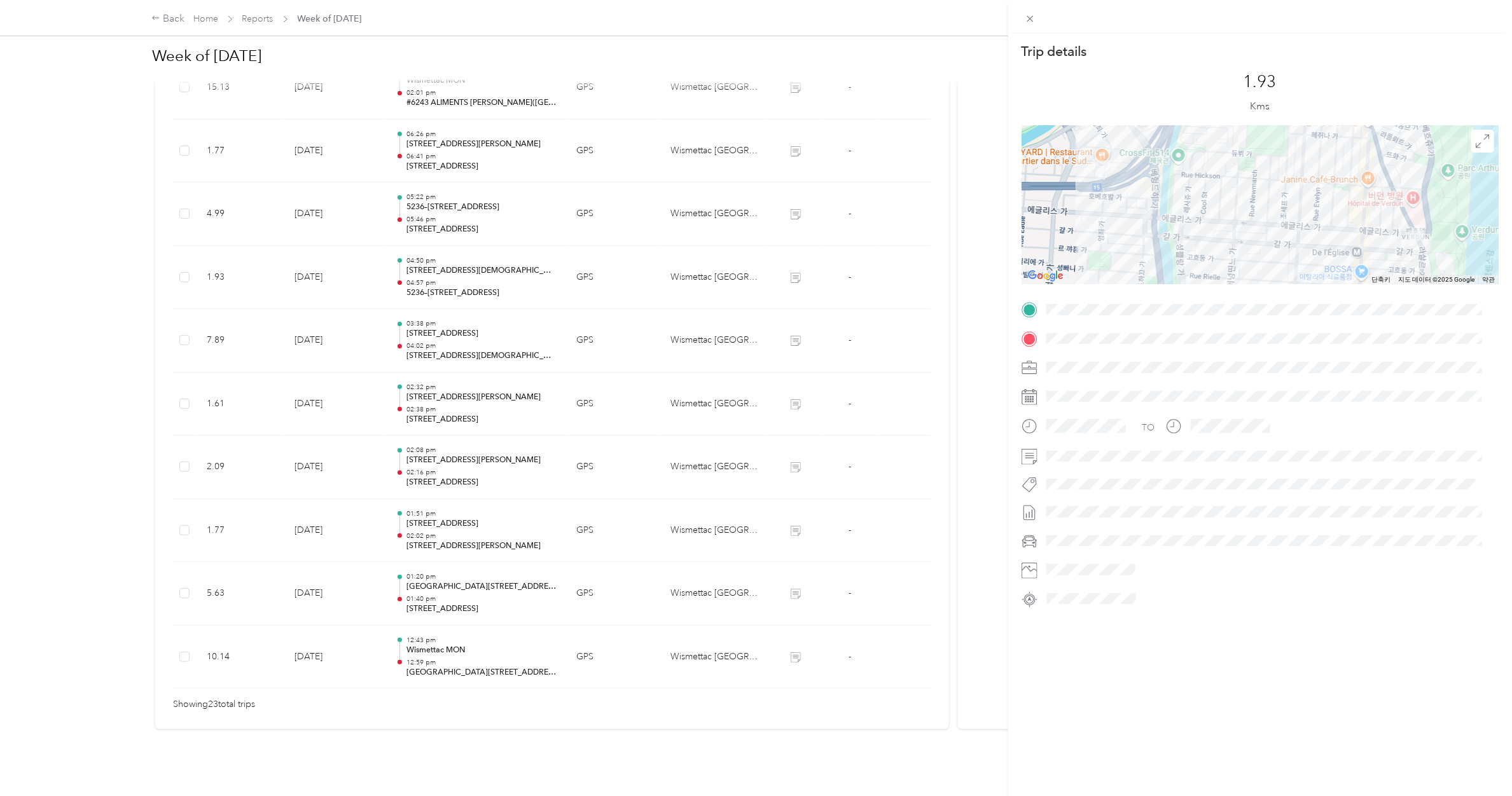
click at [455, 256] on div "Trip details This trip cannot be edited because it is either under review, appr…" at bounding box center [756, 398] width 1512 height 796
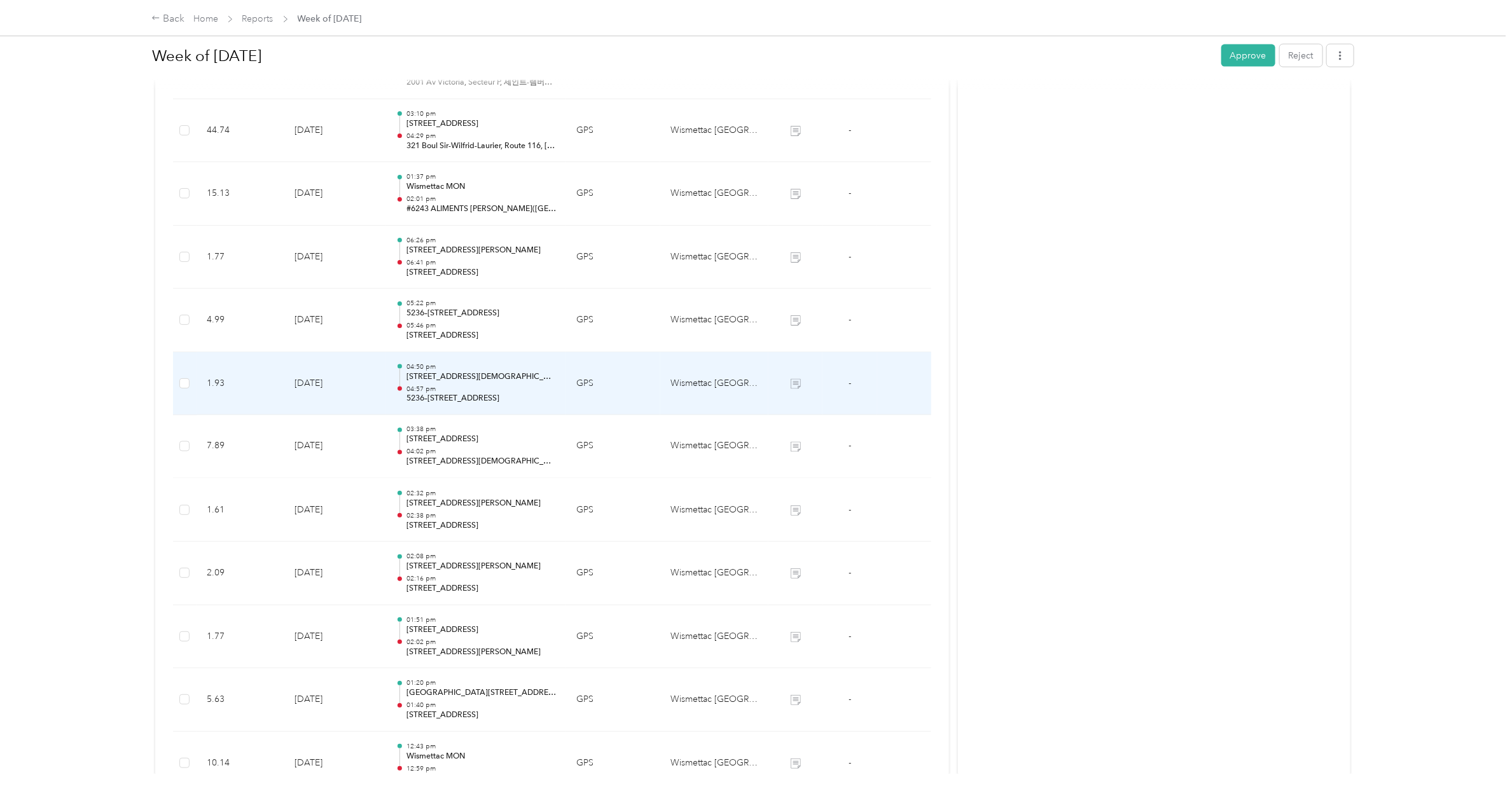
scroll to position [1075, 0]
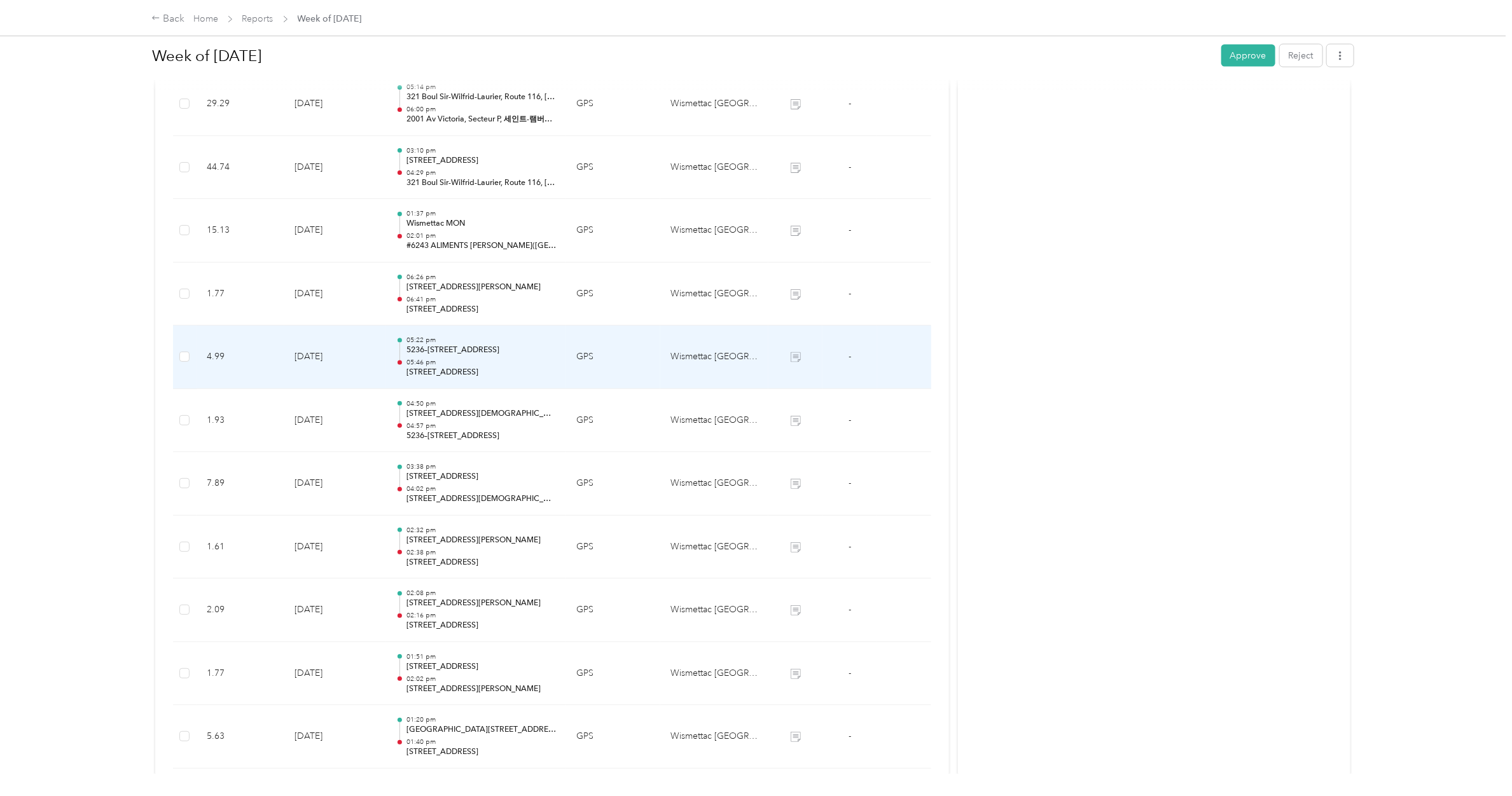
click at [444, 356] on p "5236–[STREET_ADDRESS]" at bounding box center [481, 350] width 150 height 12
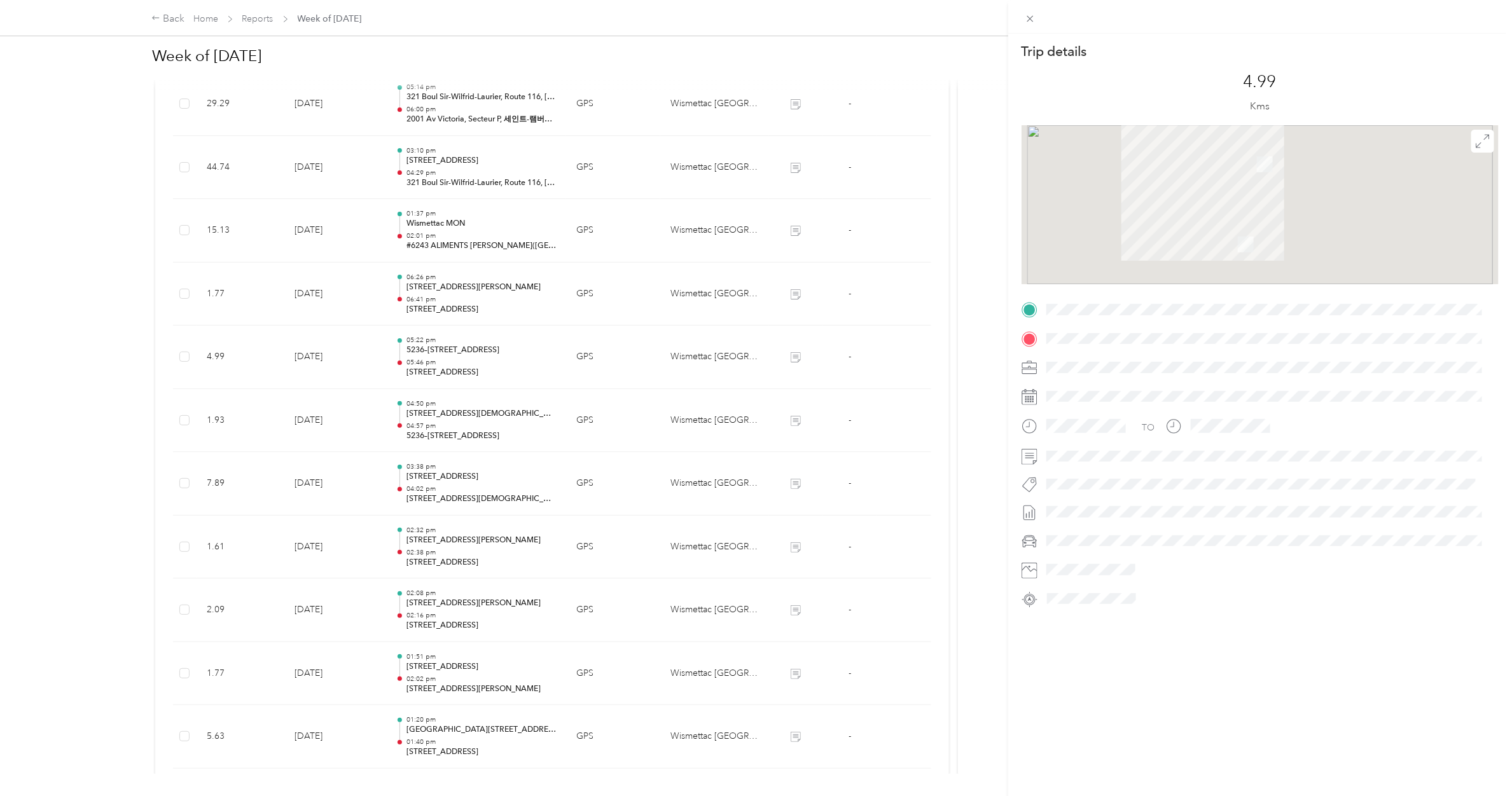
click at [444, 358] on div "Trip details This trip cannot be edited because it is either under review, appr…" at bounding box center [756, 398] width 1512 height 796
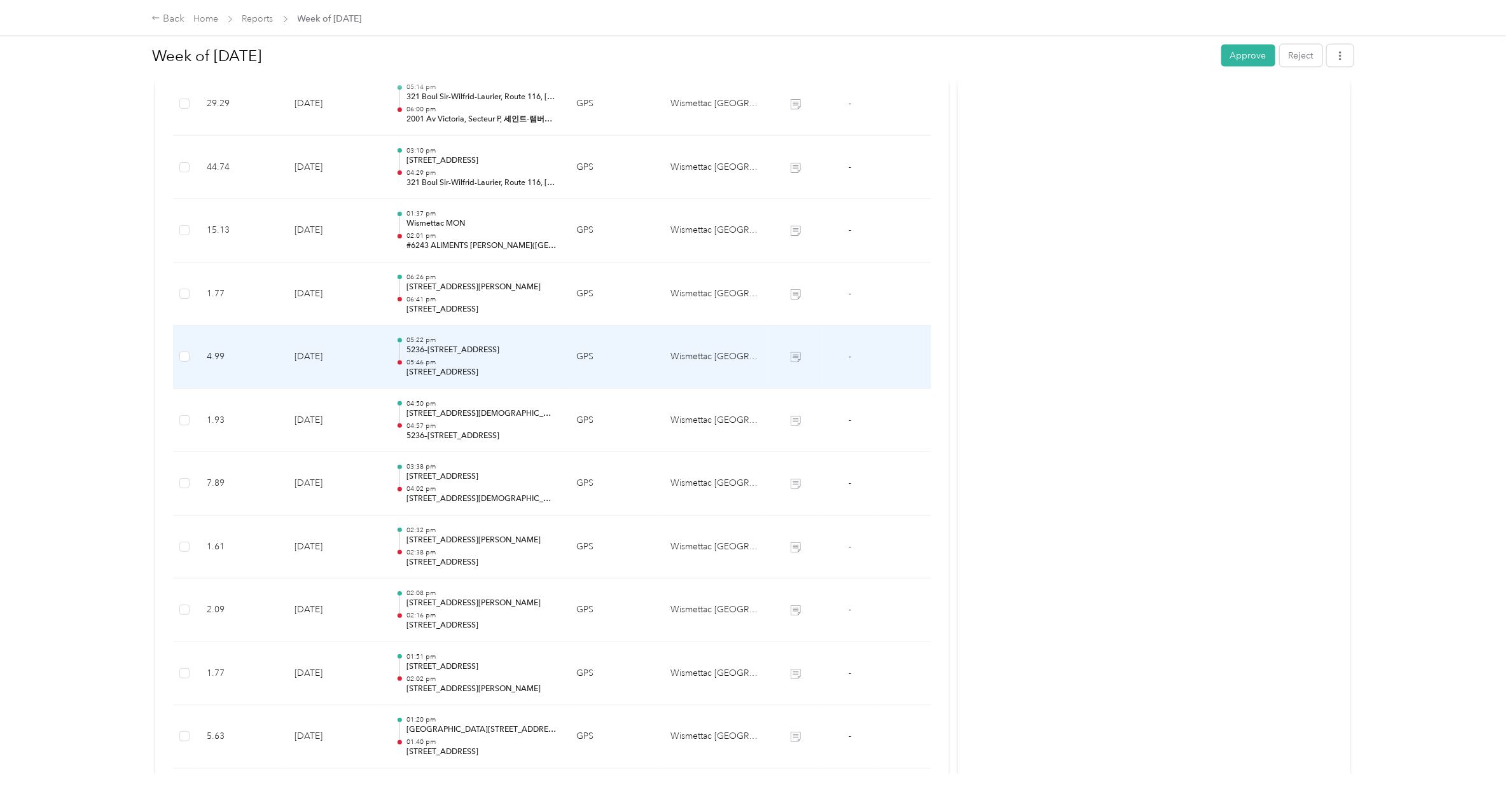
click at [444, 356] on p "5236–[STREET_ADDRESS]" at bounding box center [481, 350] width 150 height 12
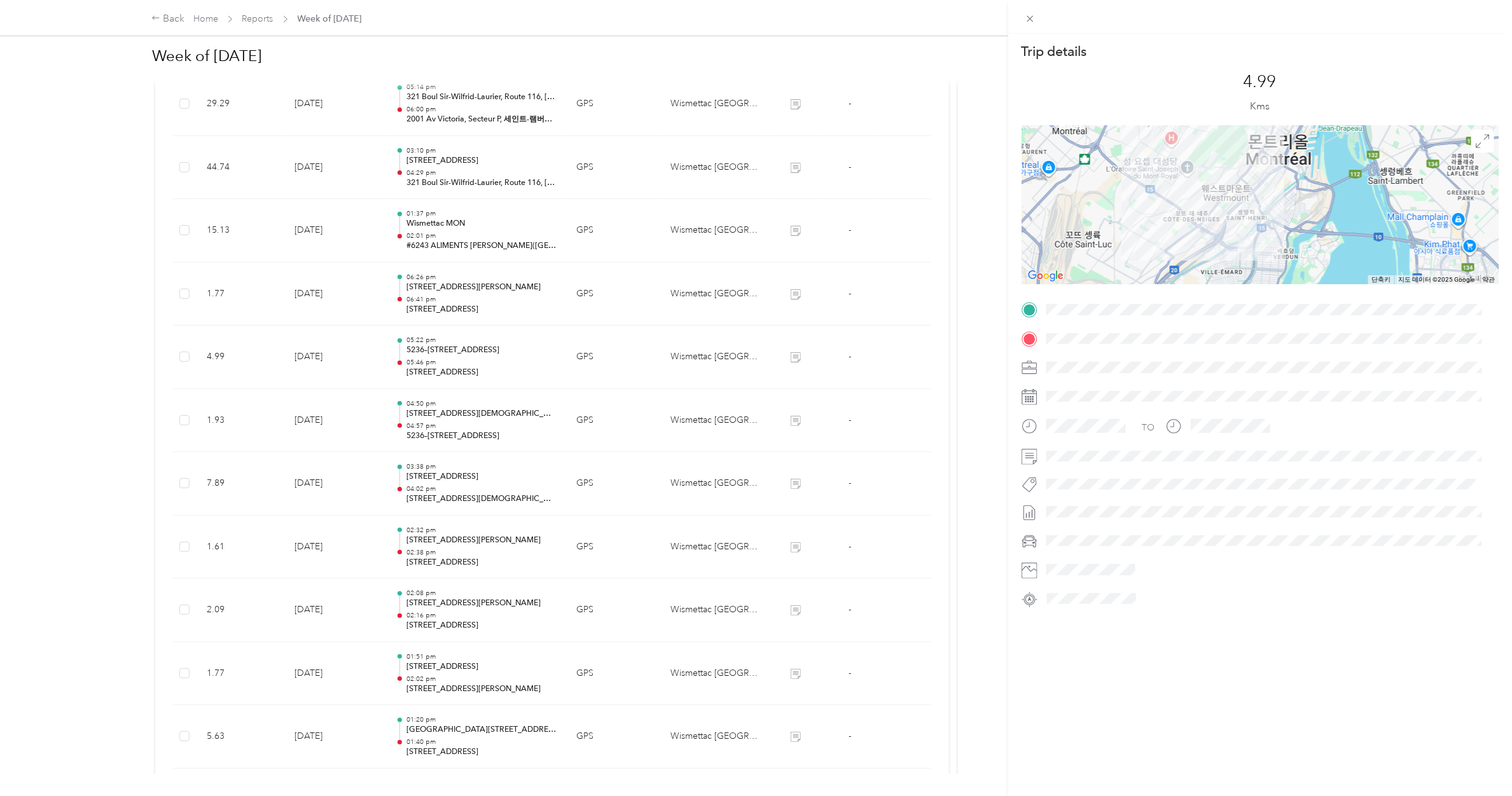
click at [447, 298] on div "Trip details This trip cannot be edited because it is either under review, appr…" at bounding box center [756, 398] width 1512 height 796
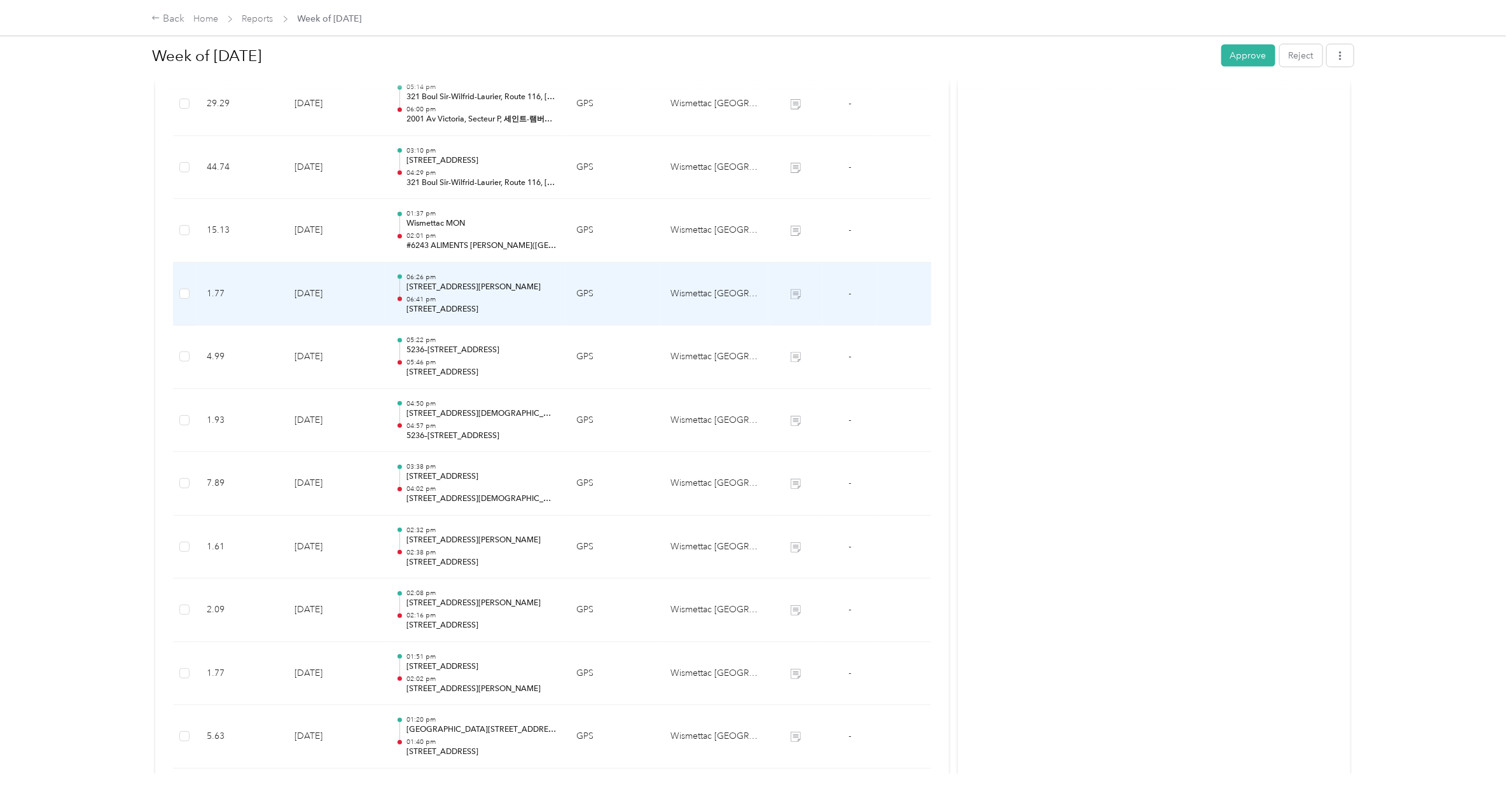
click at [447, 298] on p "06:41 pm" at bounding box center [481, 299] width 150 height 9
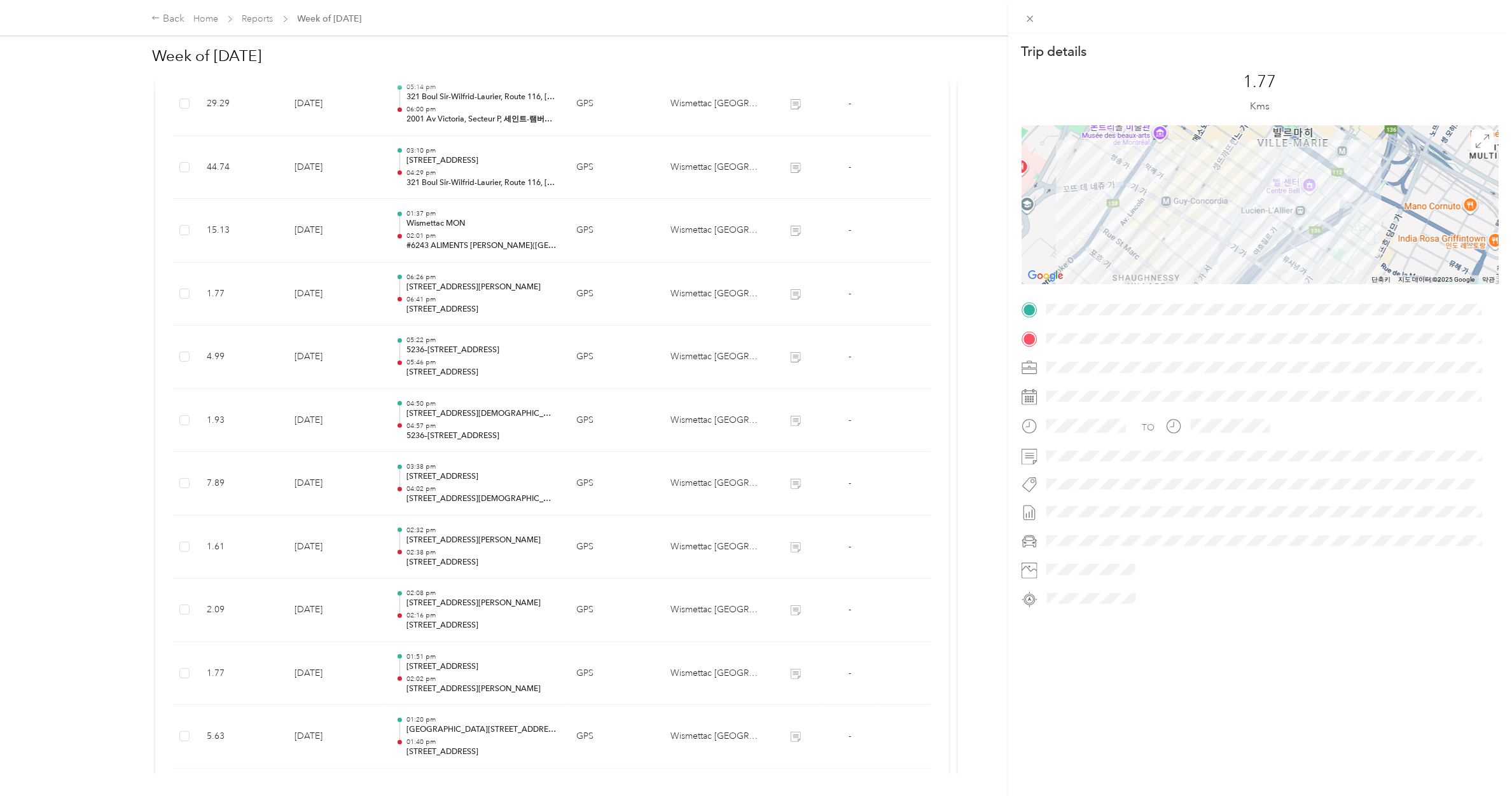
click at [447, 298] on div "Trip details This trip cannot be edited because it is either under review, appr…" at bounding box center [756, 398] width 1512 height 796
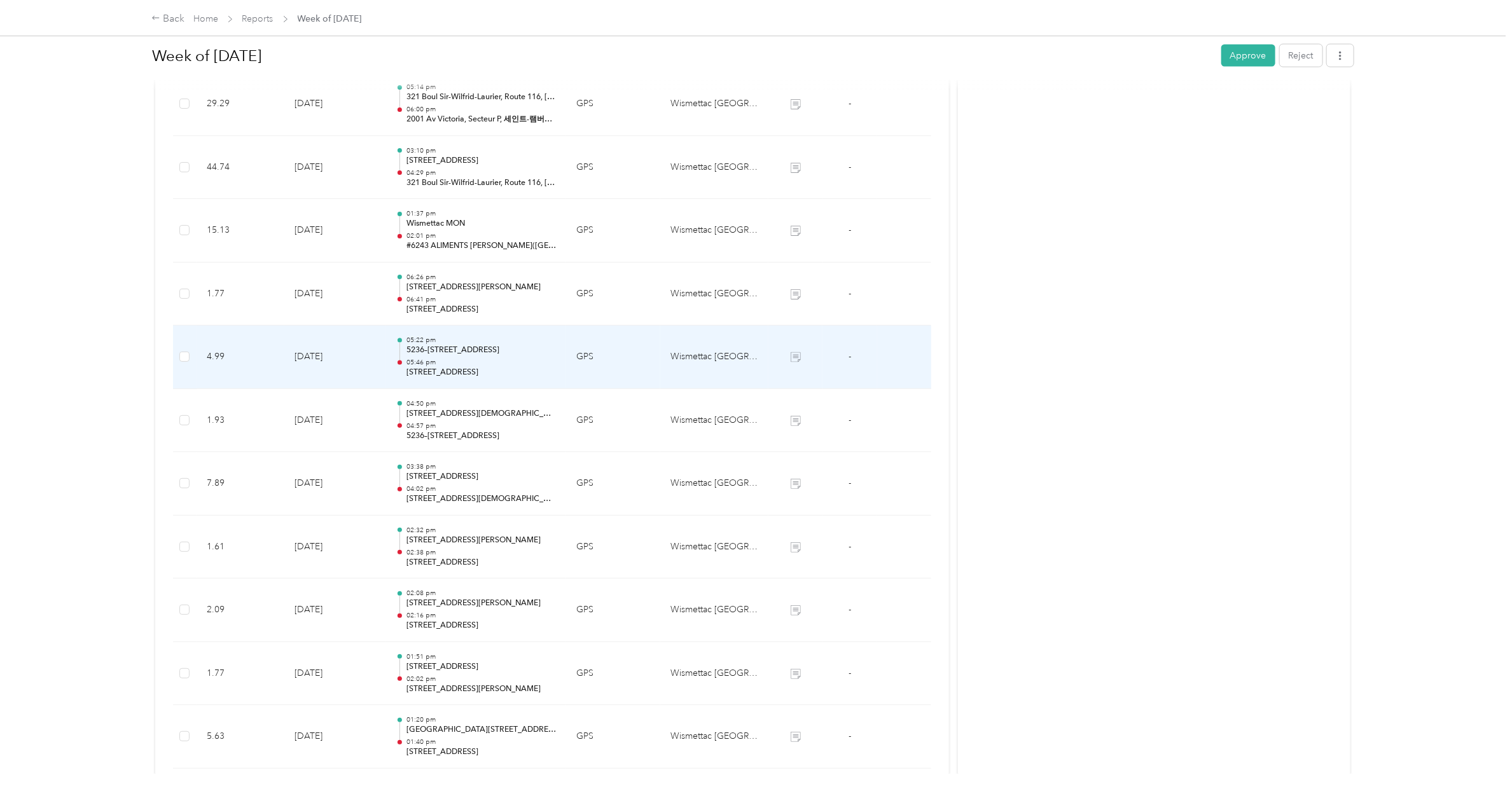
click at [444, 360] on div "05:22 pm 5236–[STREET_ADDRESS] 05:46 pm [STREET_ADDRESS]" at bounding box center [481, 357] width 150 height 42
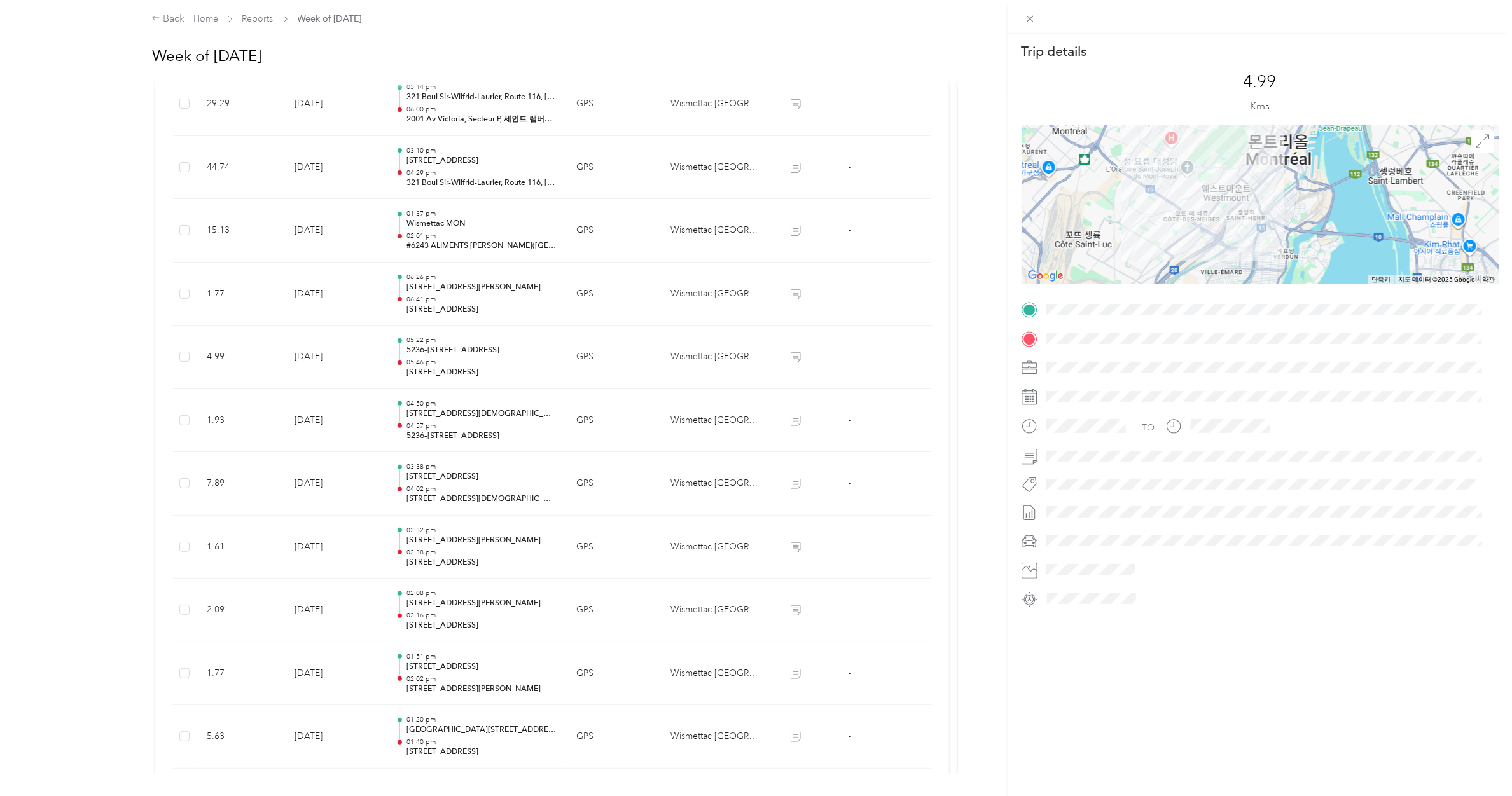
click at [443, 308] on div "Trip details This trip cannot be edited because it is either under review, appr…" at bounding box center [756, 398] width 1512 height 796
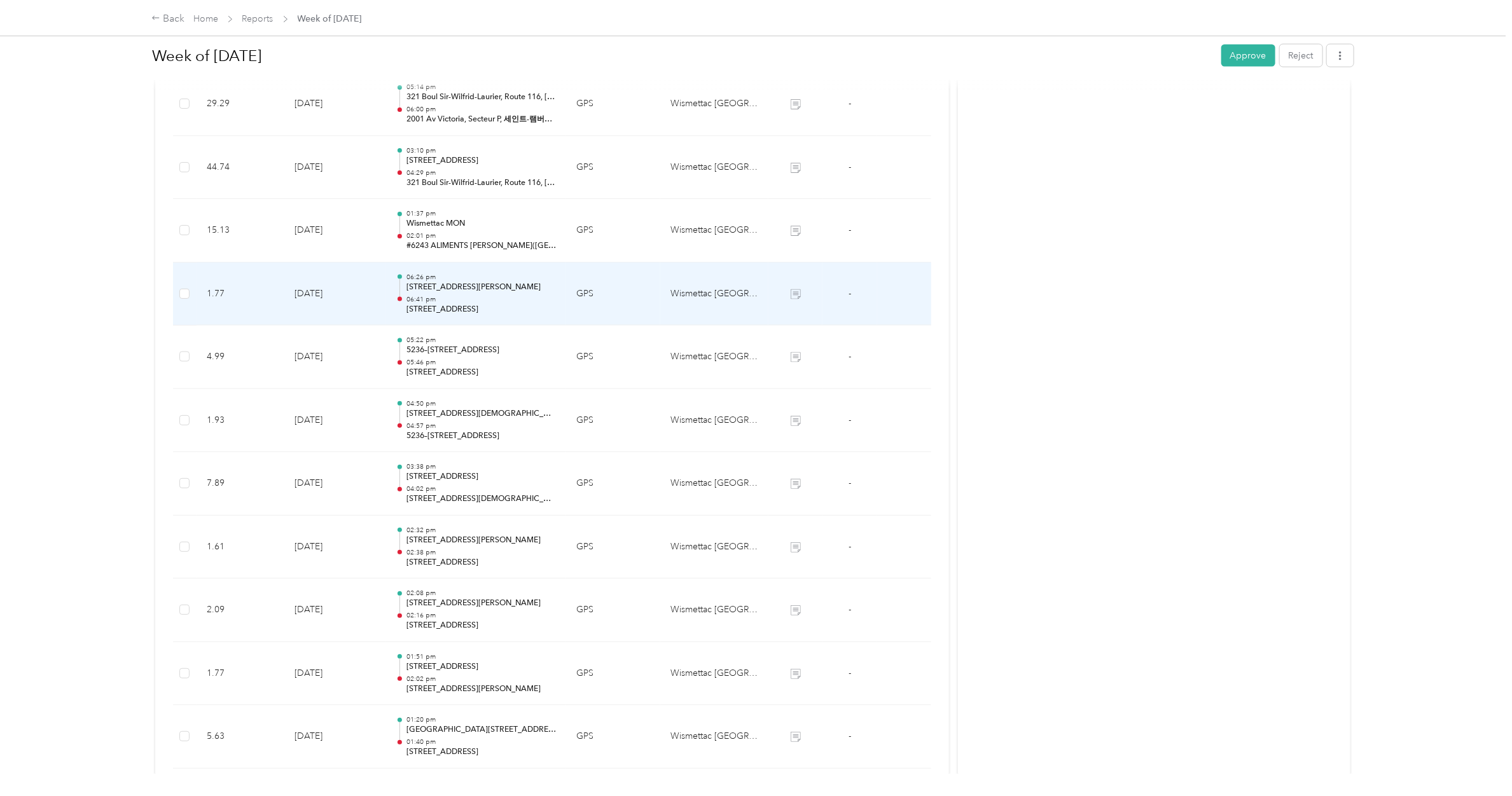
scroll to position [916, 0]
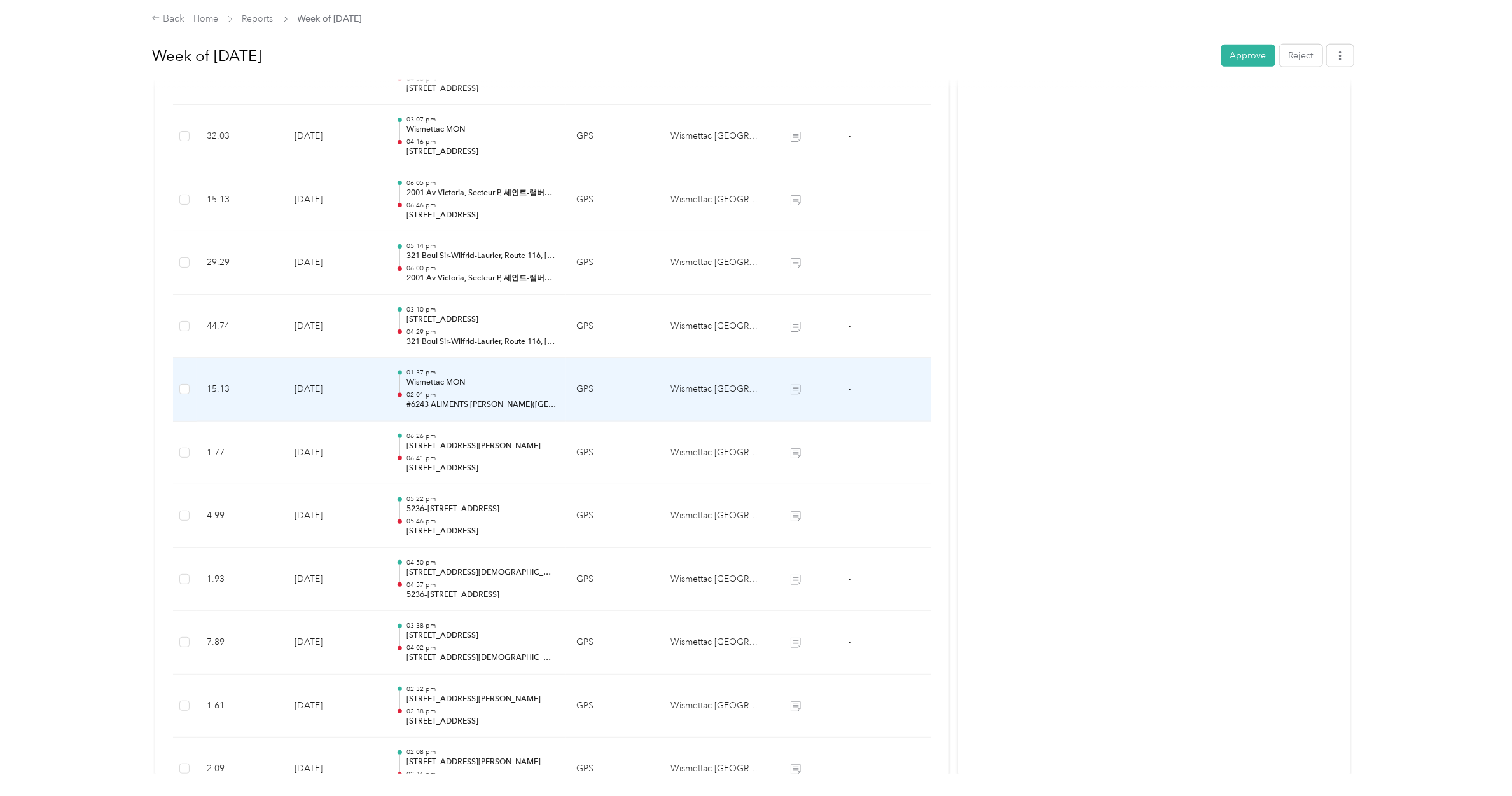
click at [450, 392] on div "01:37 pm Wismettac MON 02:01 pm #6243 ALIMENTS [PERSON_NAME]([GEOGRAPHIC_DATA])" at bounding box center [481, 389] width 150 height 42
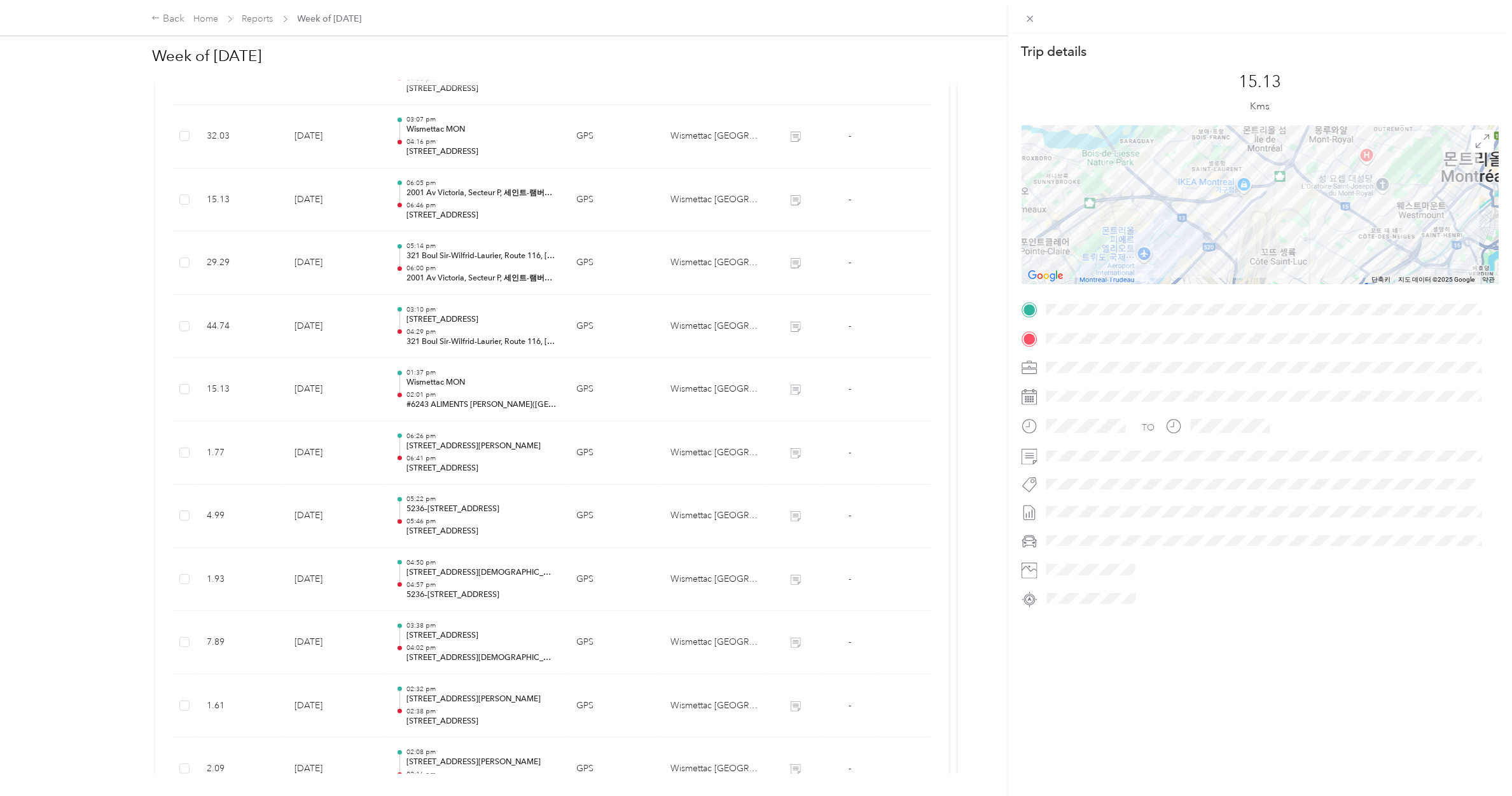
click at [436, 335] on div "Trip details This trip cannot be edited because it is either under review, appr…" at bounding box center [756, 398] width 1512 height 796
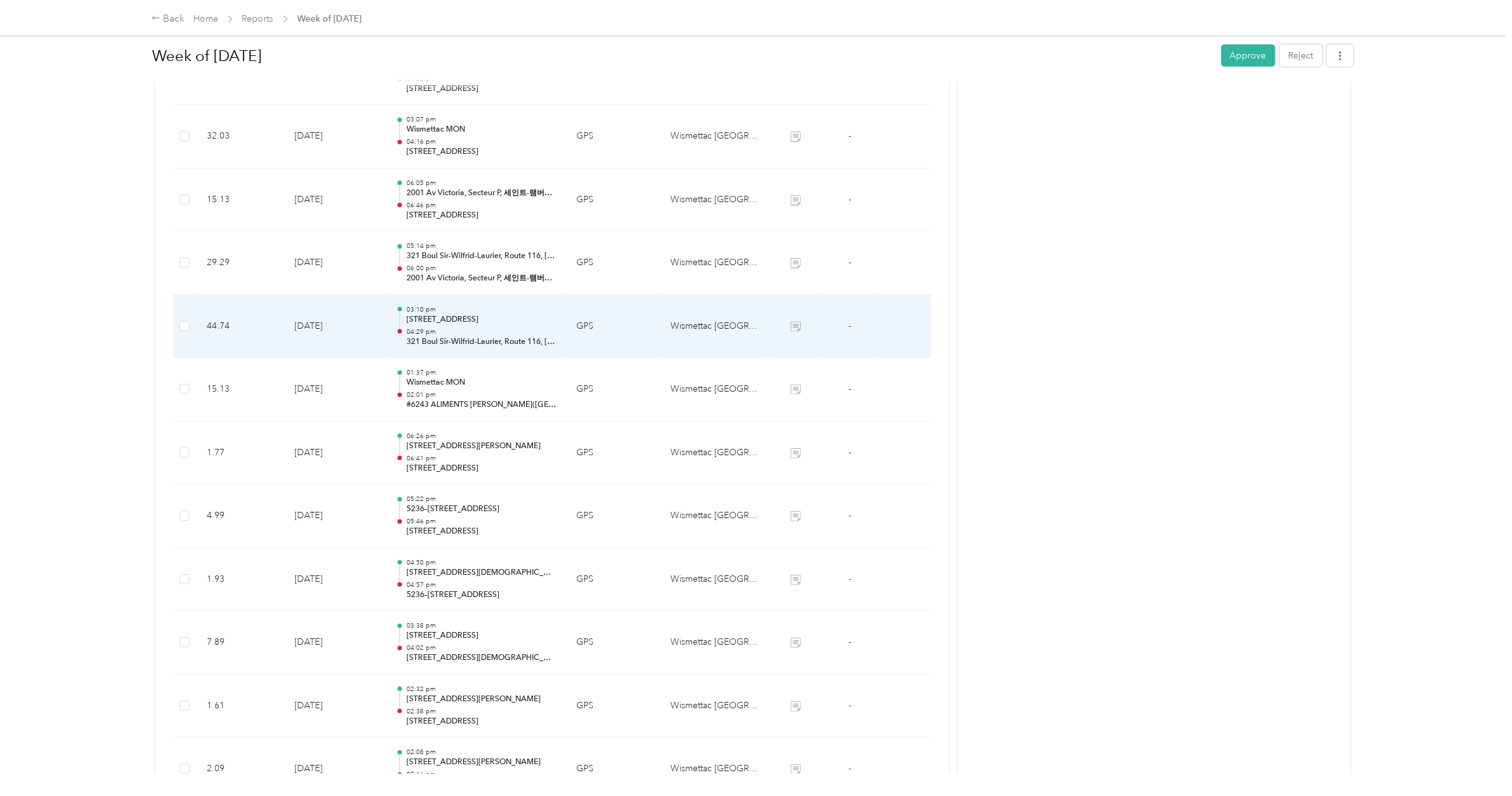
click at [436, 335] on p "04:29 pm" at bounding box center [481, 331] width 150 height 9
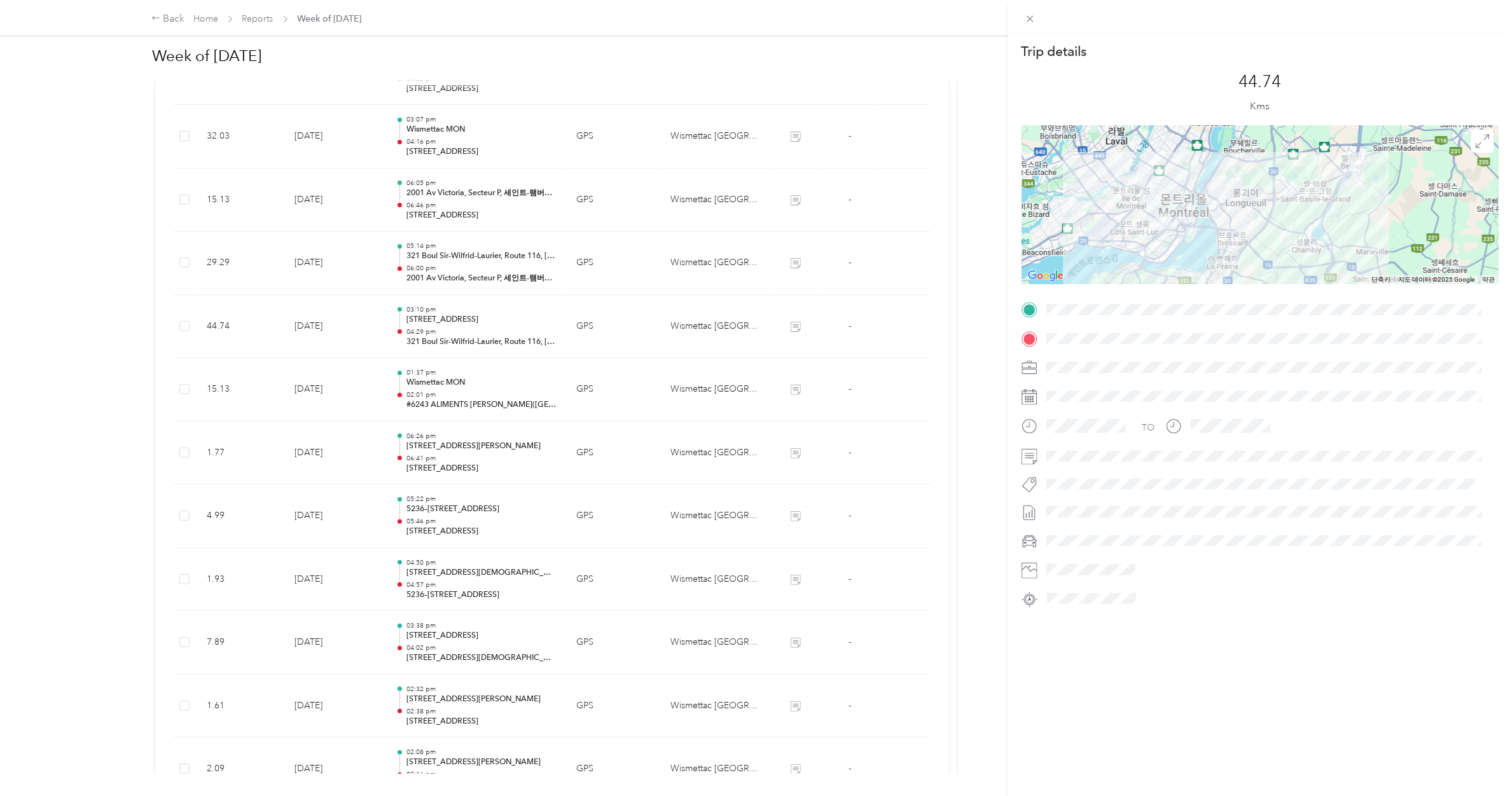
click at [436, 335] on div "Trip details This trip cannot be edited because it is either under review, appr…" at bounding box center [756, 398] width 1512 height 796
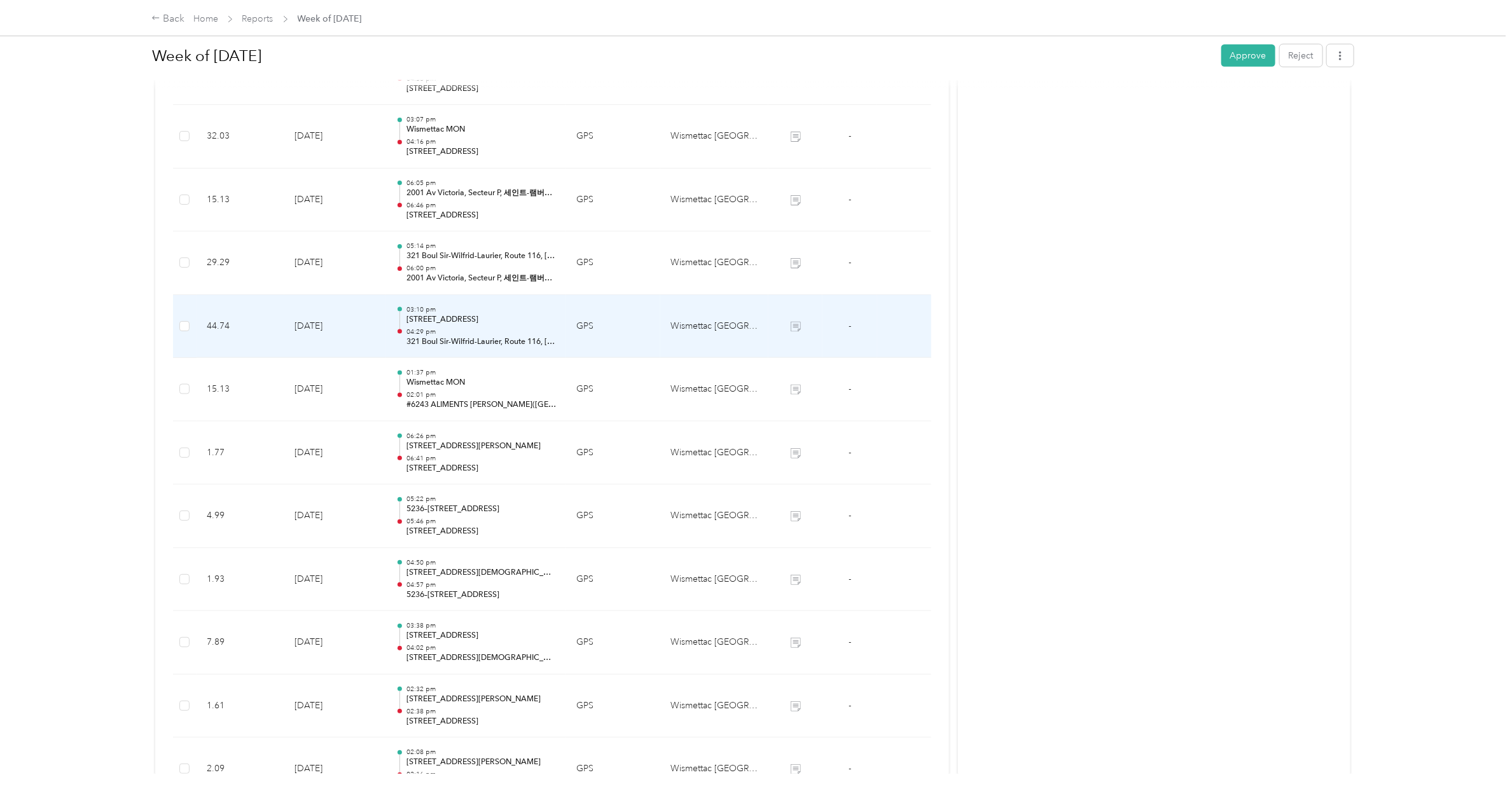
click at [436, 335] on p "04:29 pm" at bounding box center [481, 331] width 150 height 9
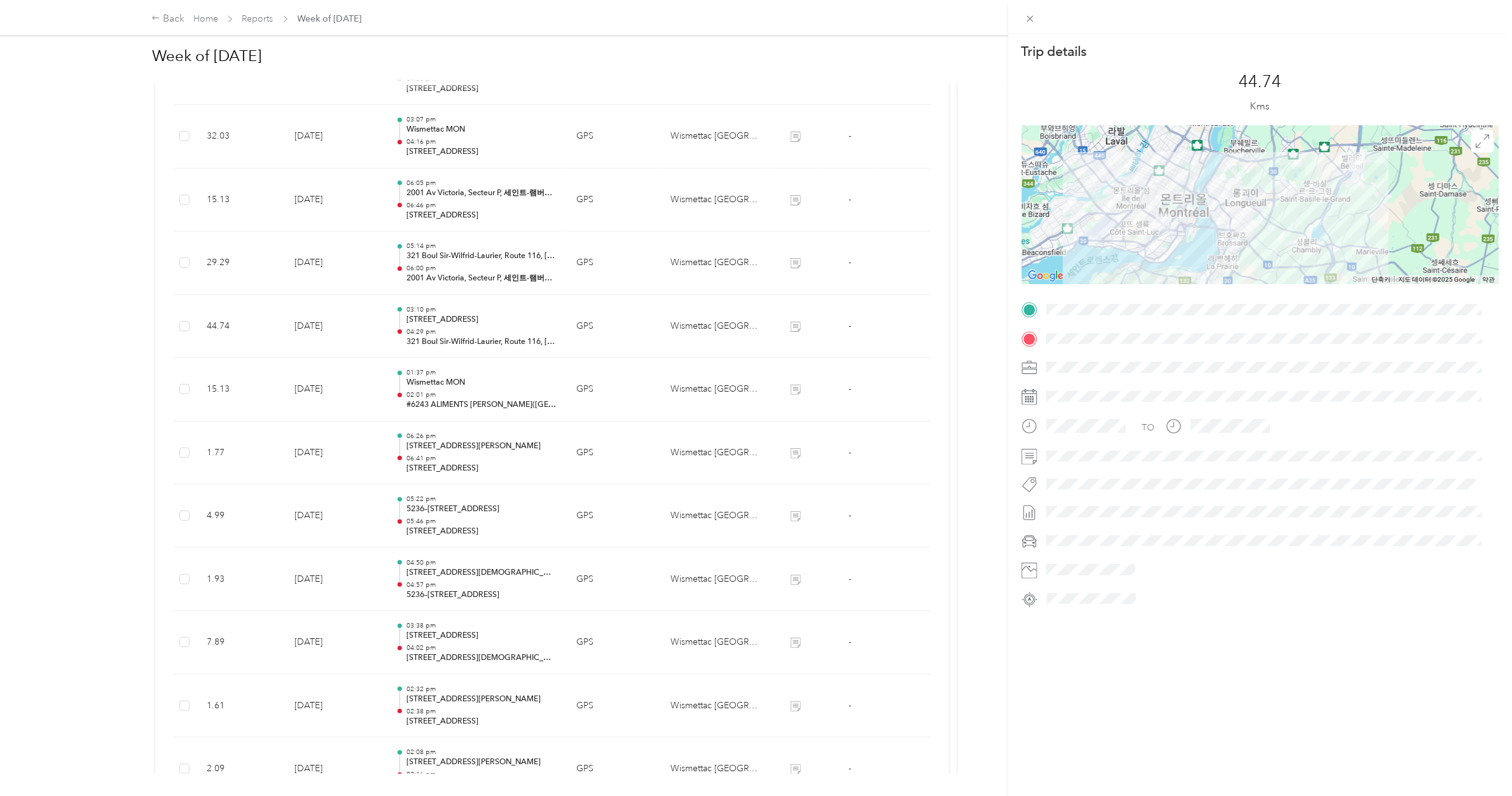
click at [431, 385] on div "Trip details This trip cannot be edited because it is either under review, appr…" at bounding box center [756, 398] width 1512 height 796
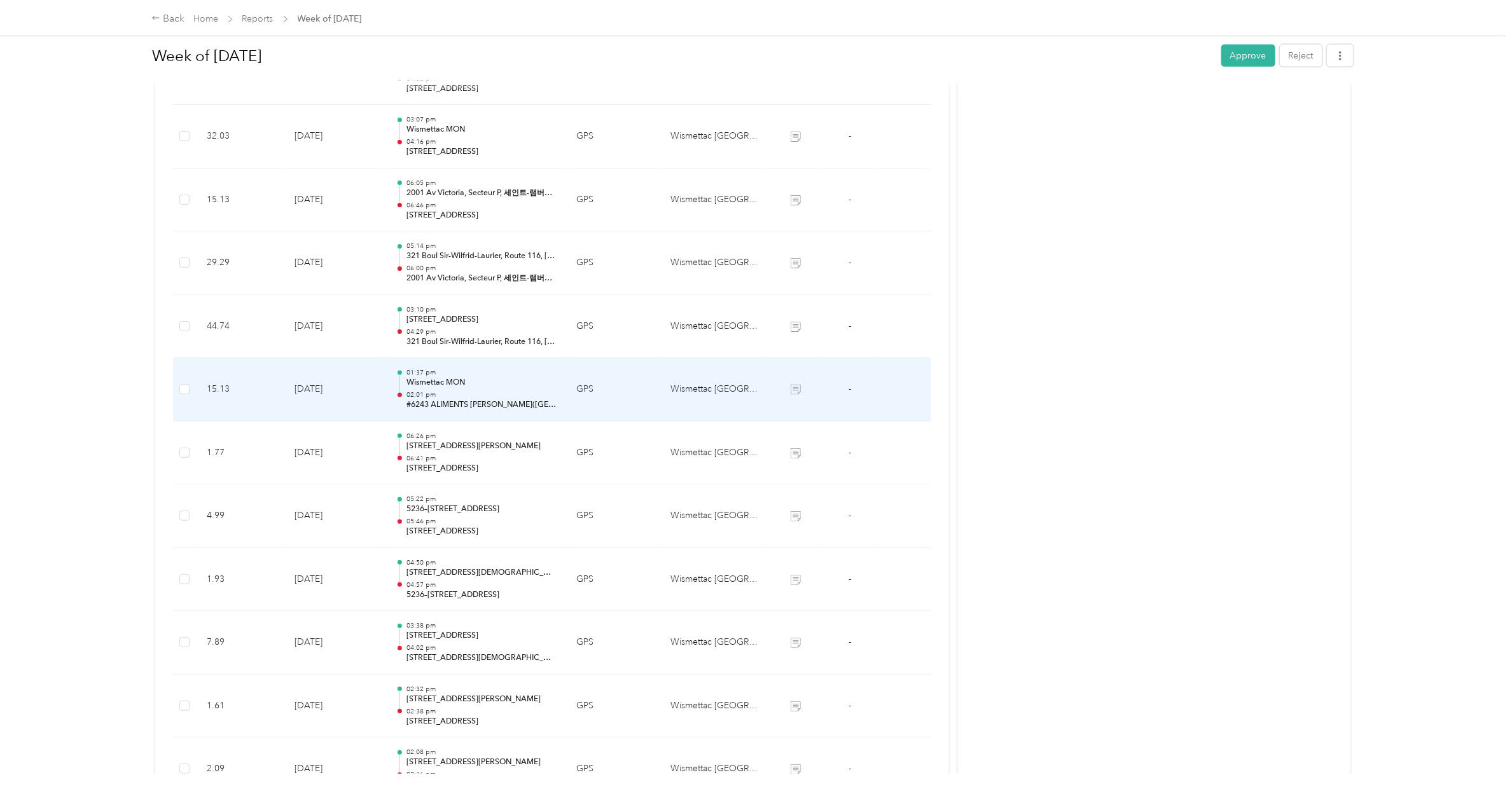
click at [431, 385] on p "Wismettac MON" at bounding box center [481, 383] width 150 height 12
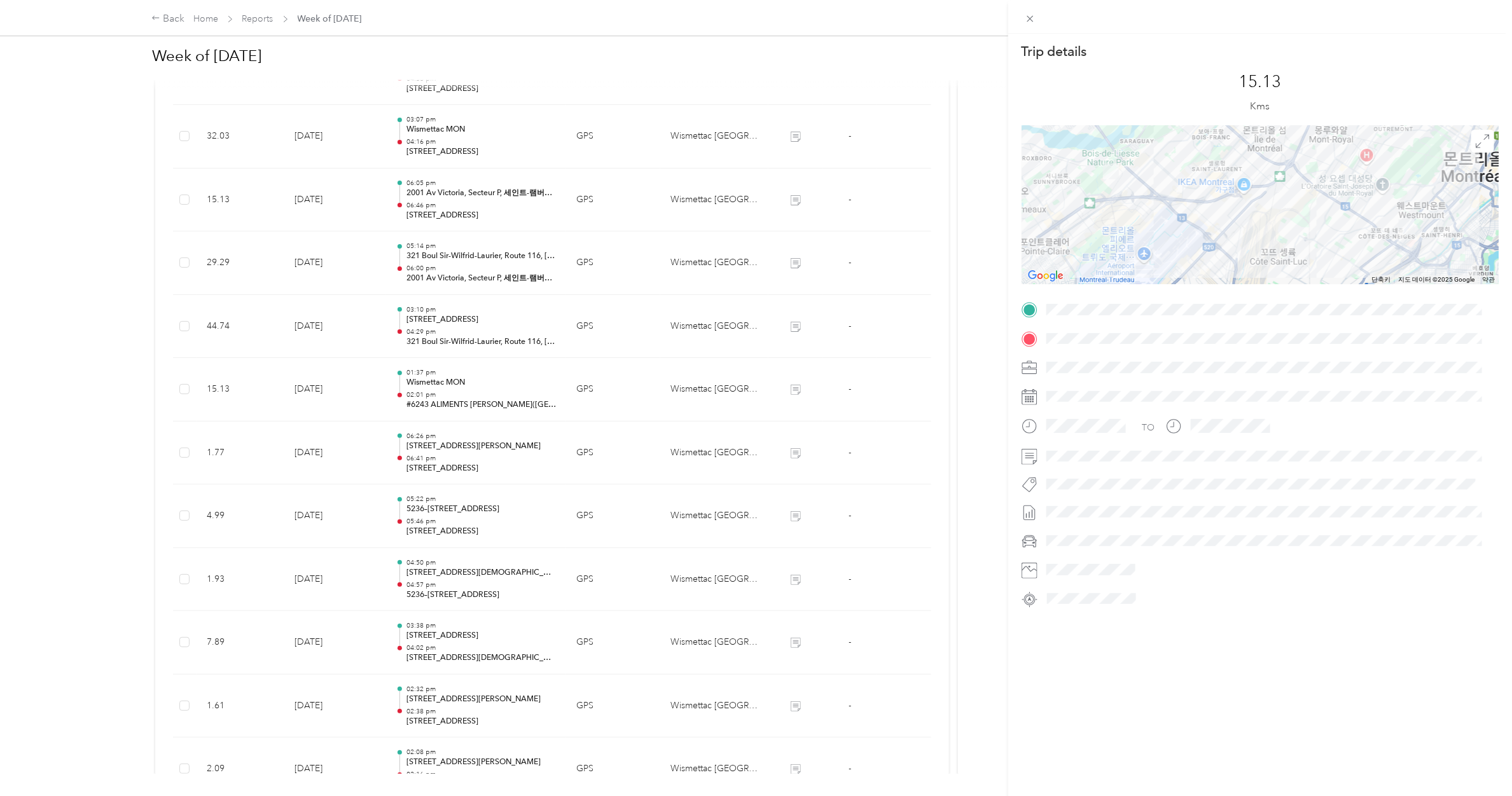
click at [461, 312] on div "Trip details This trip cannot be edited because it is either under review, appr…" at bounding box center [756, 398] width 1512 height 796
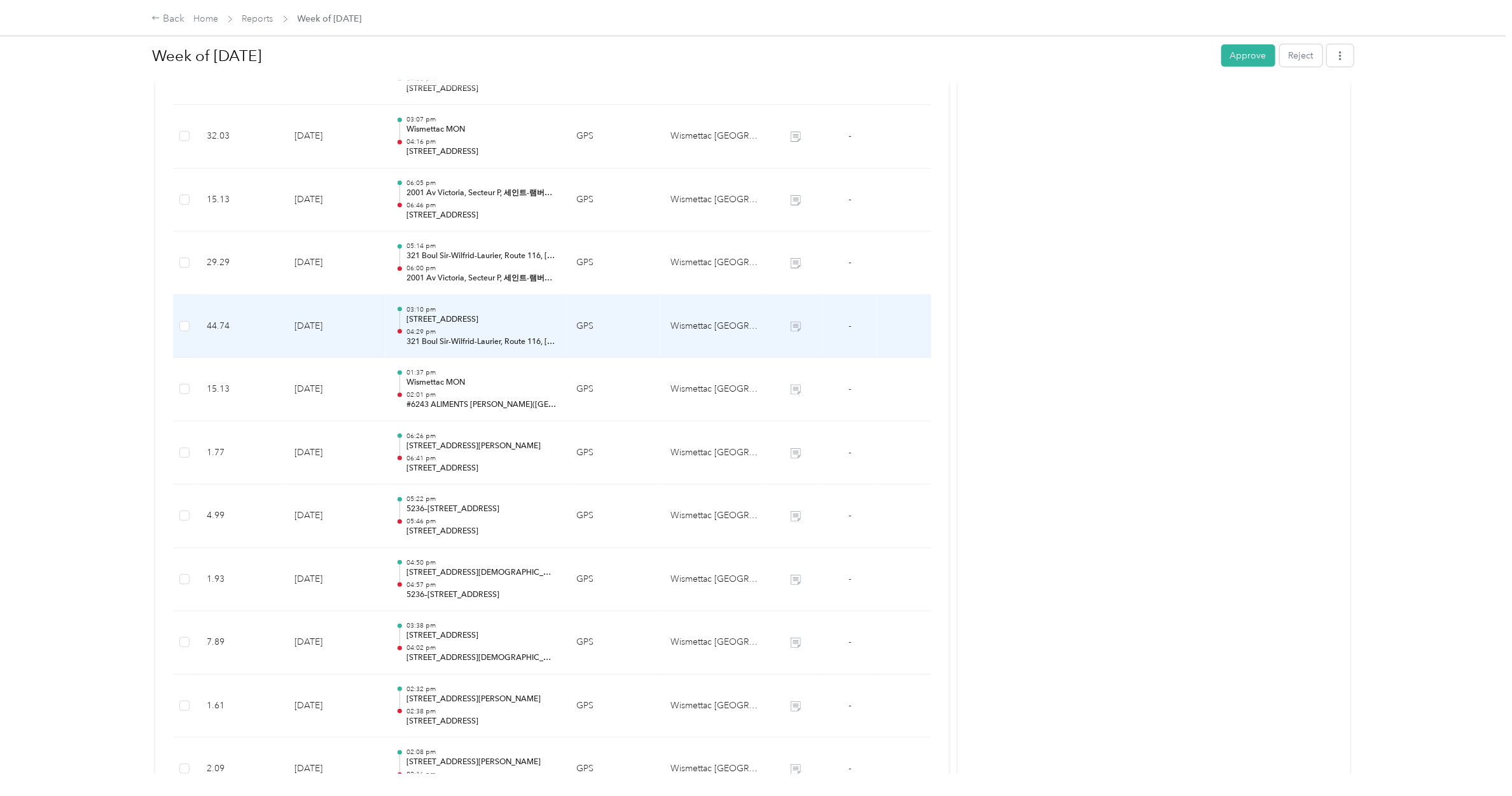
click at [459, 317] on p "[STREET_ADDRESS]" at bounding box center [481, 320] width 150 height 12
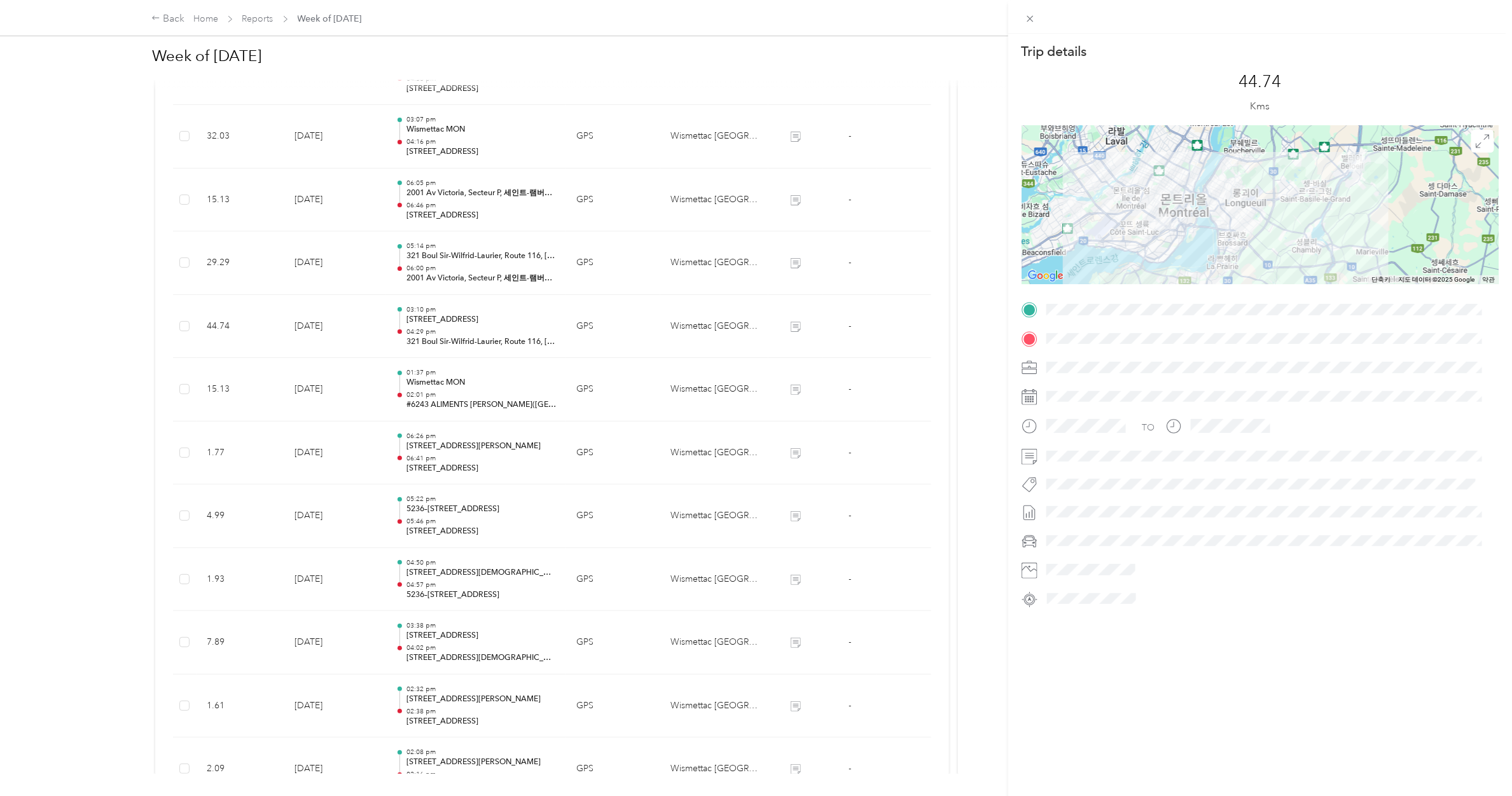
click at [461, 271] on div "Trip details This trip cannot be edited because it is either under review, appr…" at bounding box center [756, 398] width 1512 height 796
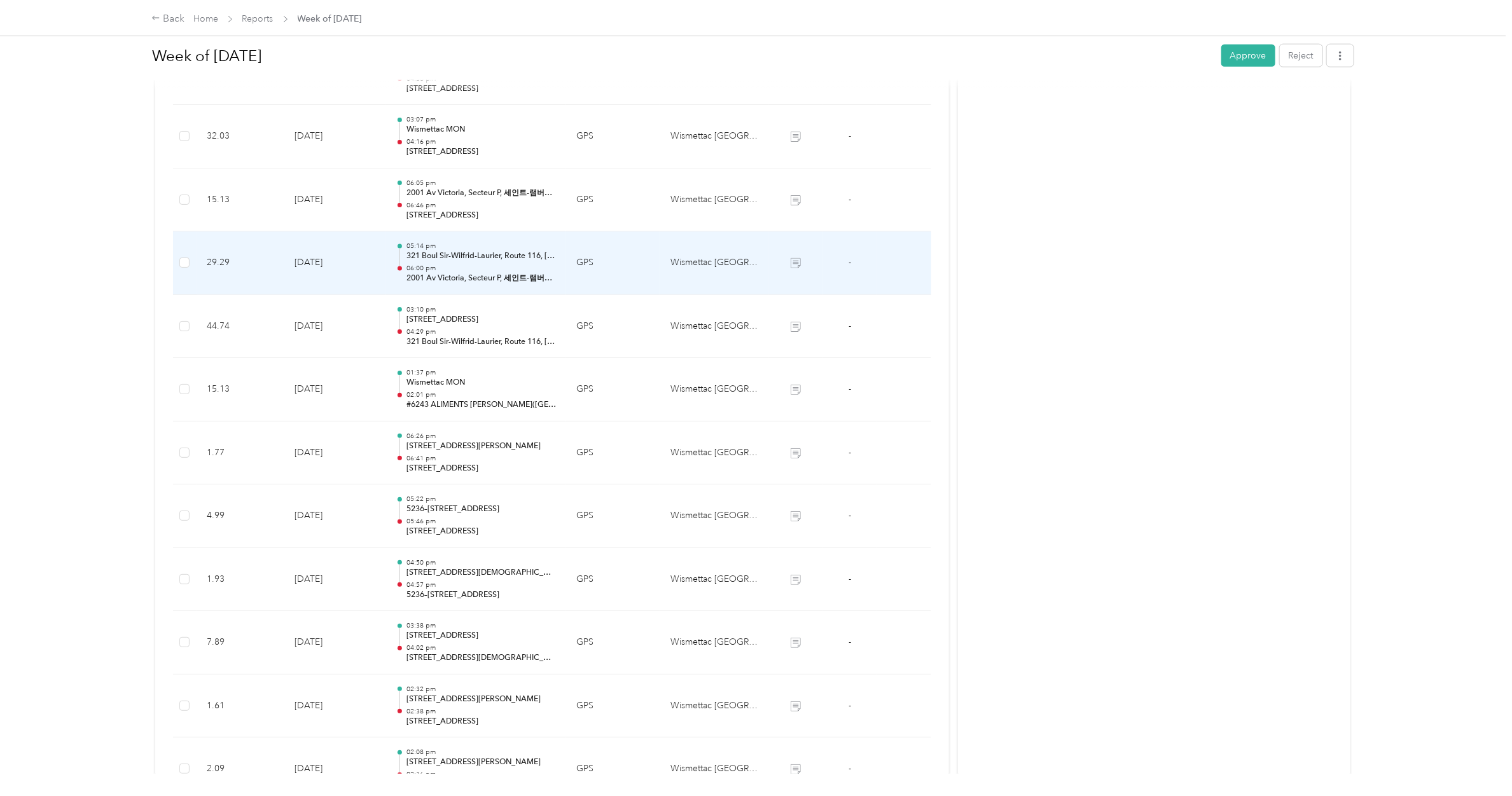
click at [461, 271] on p "06:00 pm" at bounding box center [481, 268] width 150 height 9
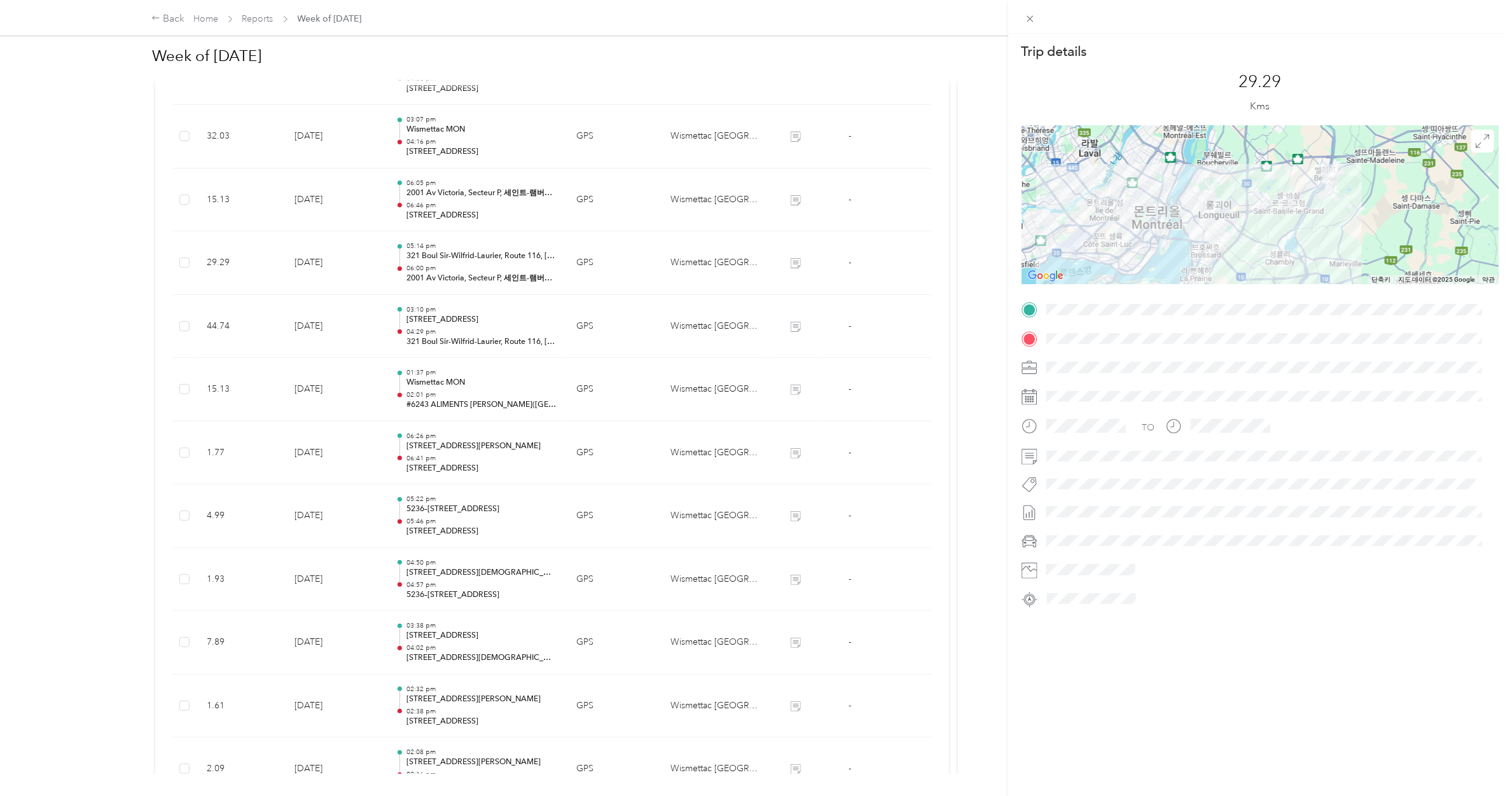
click at [461, 271] on div "Trip details This trip cannot be edited because it is either under review, appr…" at bounding box center [756, 398] width 1512 height 796
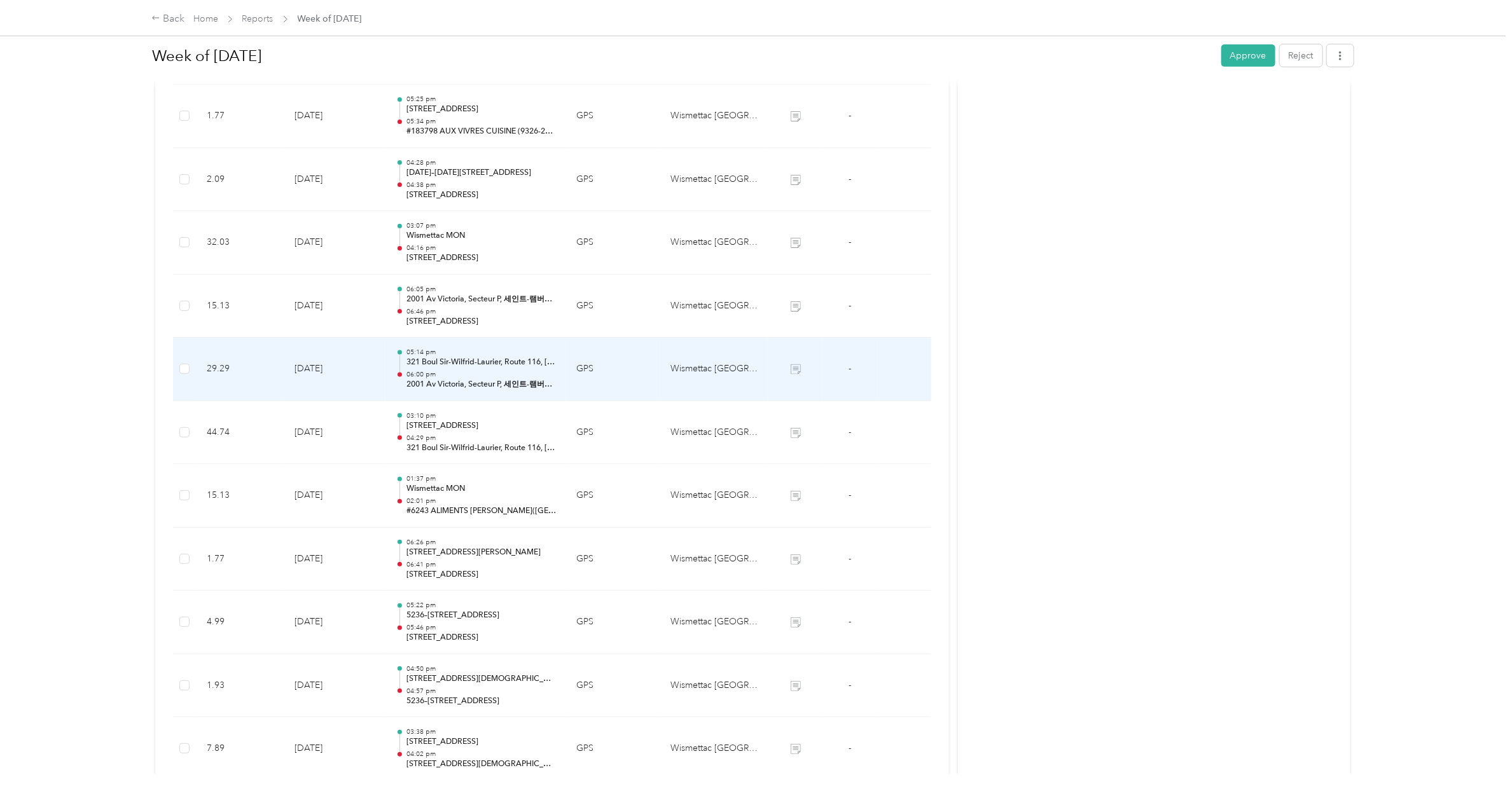
scroll to position [757, 0]
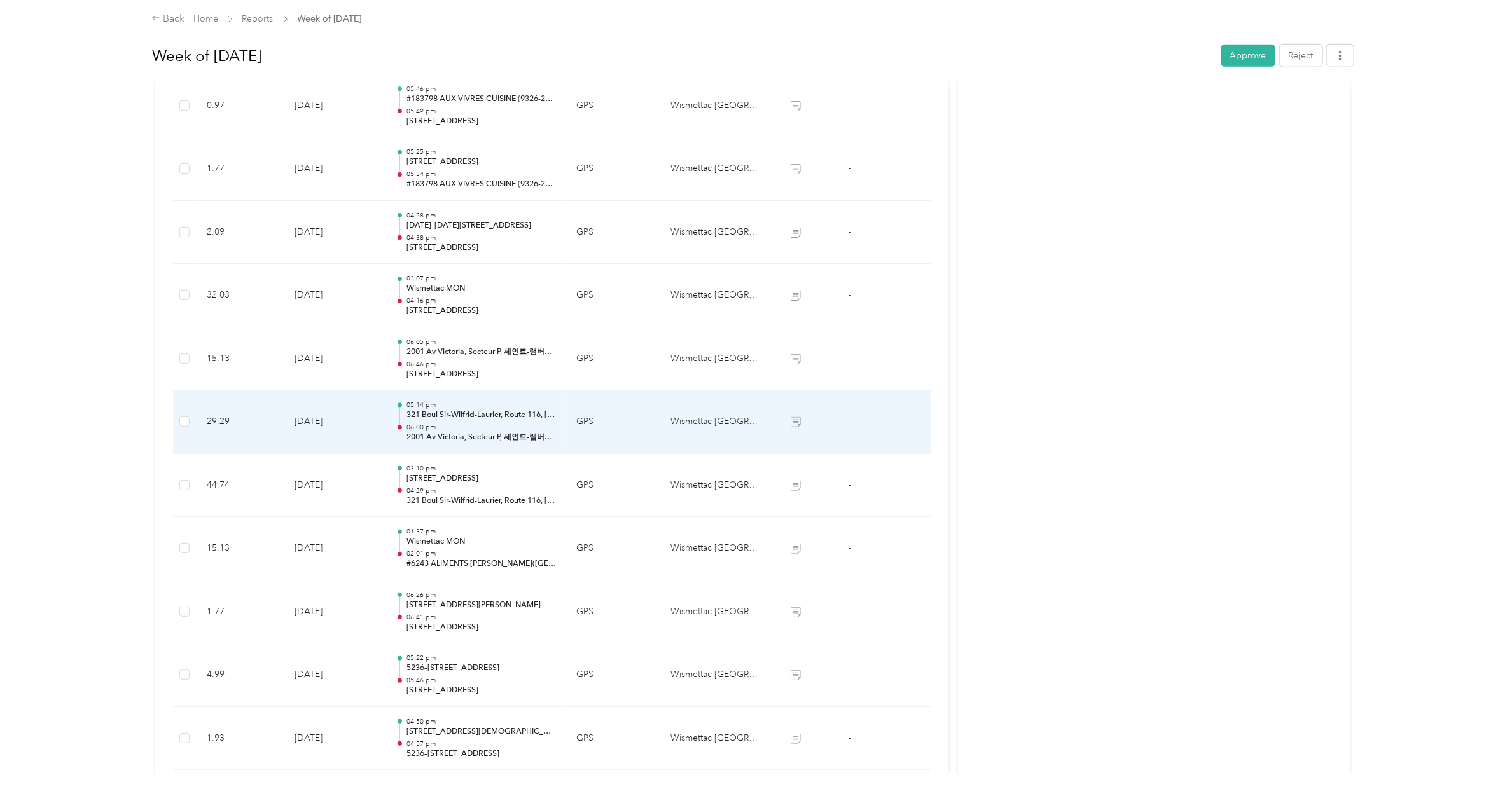
click at [462, 414] on p "321 Boul Sir-Wilfrid-Laurier, Route 116, [GEOGRAPHIC_DATA], [GEOGRAPHIC_DATA]" at bounding box center [481, 415] width 150 height 12
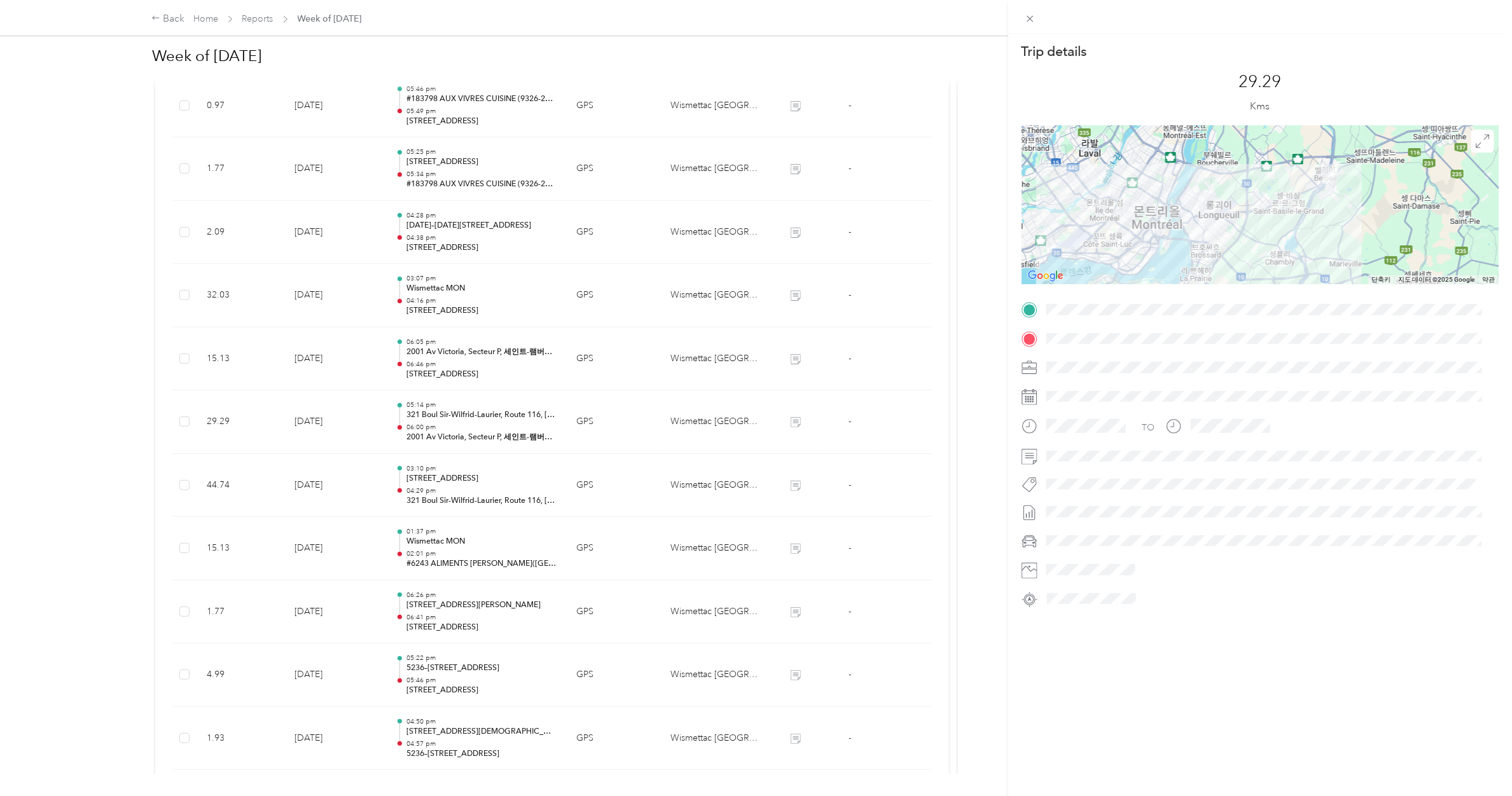
click at [462, 372] on div "Trip details This trip cannot be edited because it is either under review, appr…" at bounding box center [756, 398] width 1512 height 796
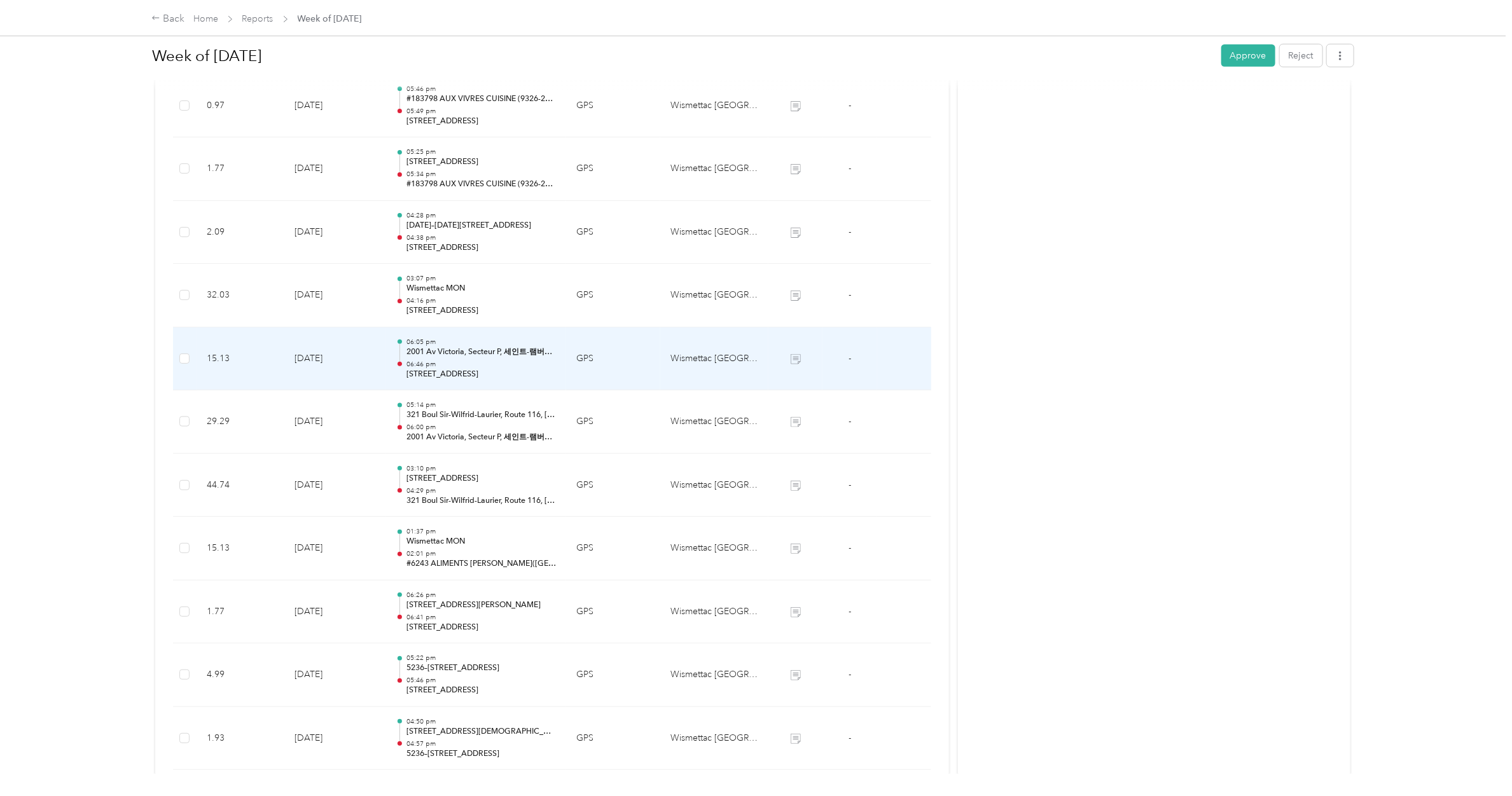
click at [462, 372] on p "[STREET_ADDRESS]" at bounding box center [481, 374] width 150 height 12
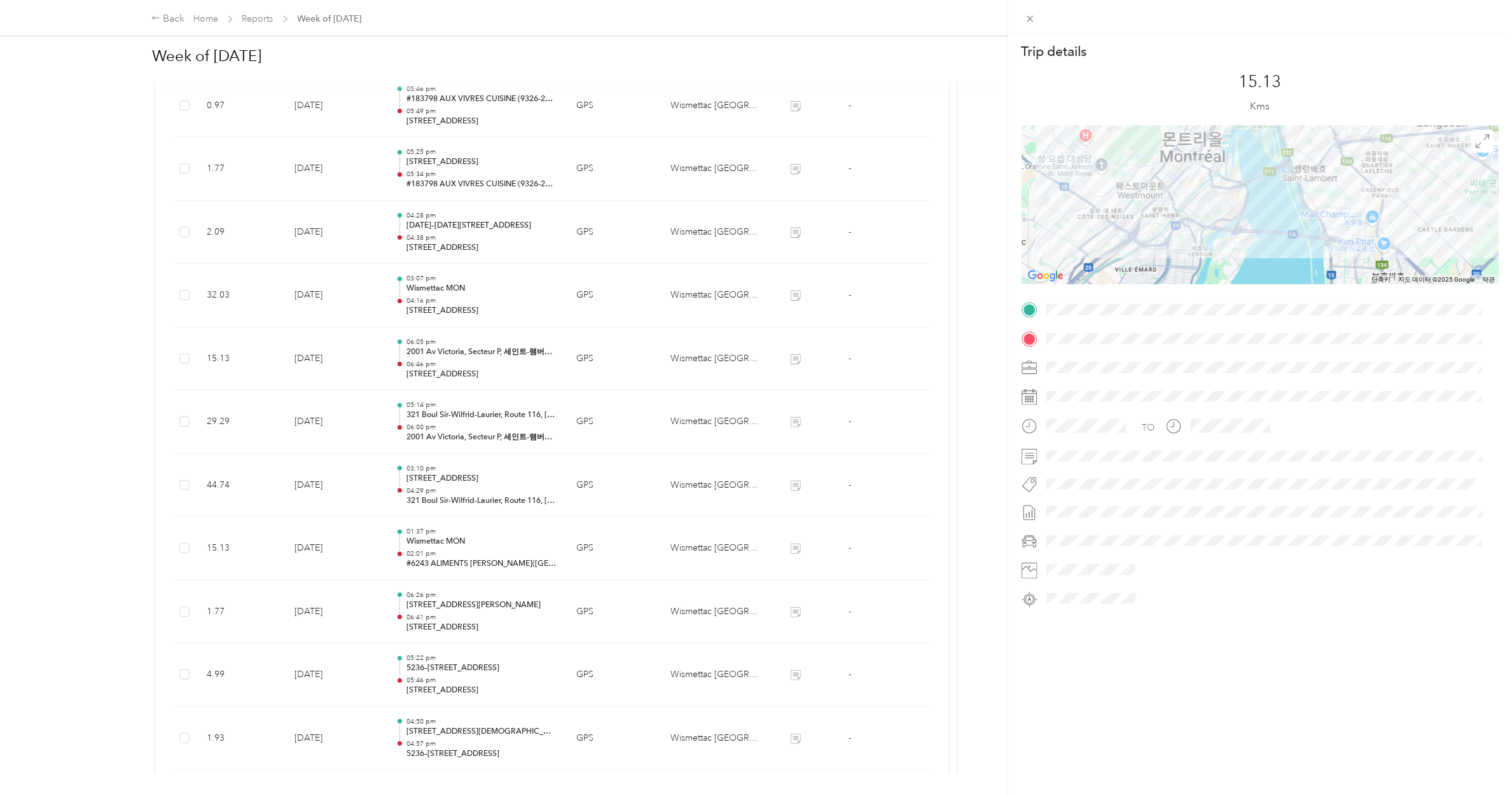
click at [462, 372] on div "Trip details This trip cannot be edited because it is either under review, appr…" at bounding box center [756, 398] width 1512 height 796
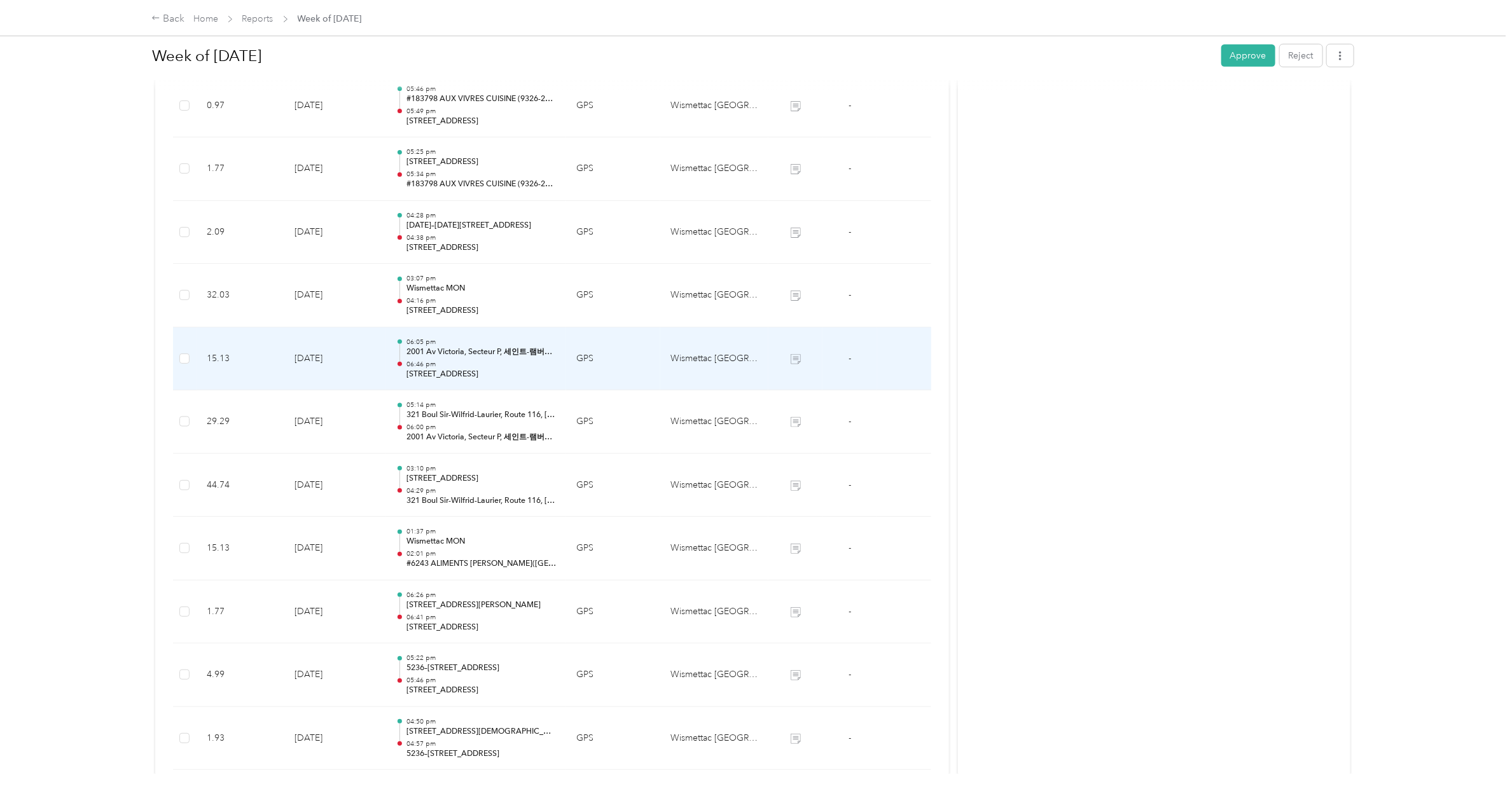
click at [468, 369] on p "06:46 pm" at bounding box center [481, 364] width 150 height 9
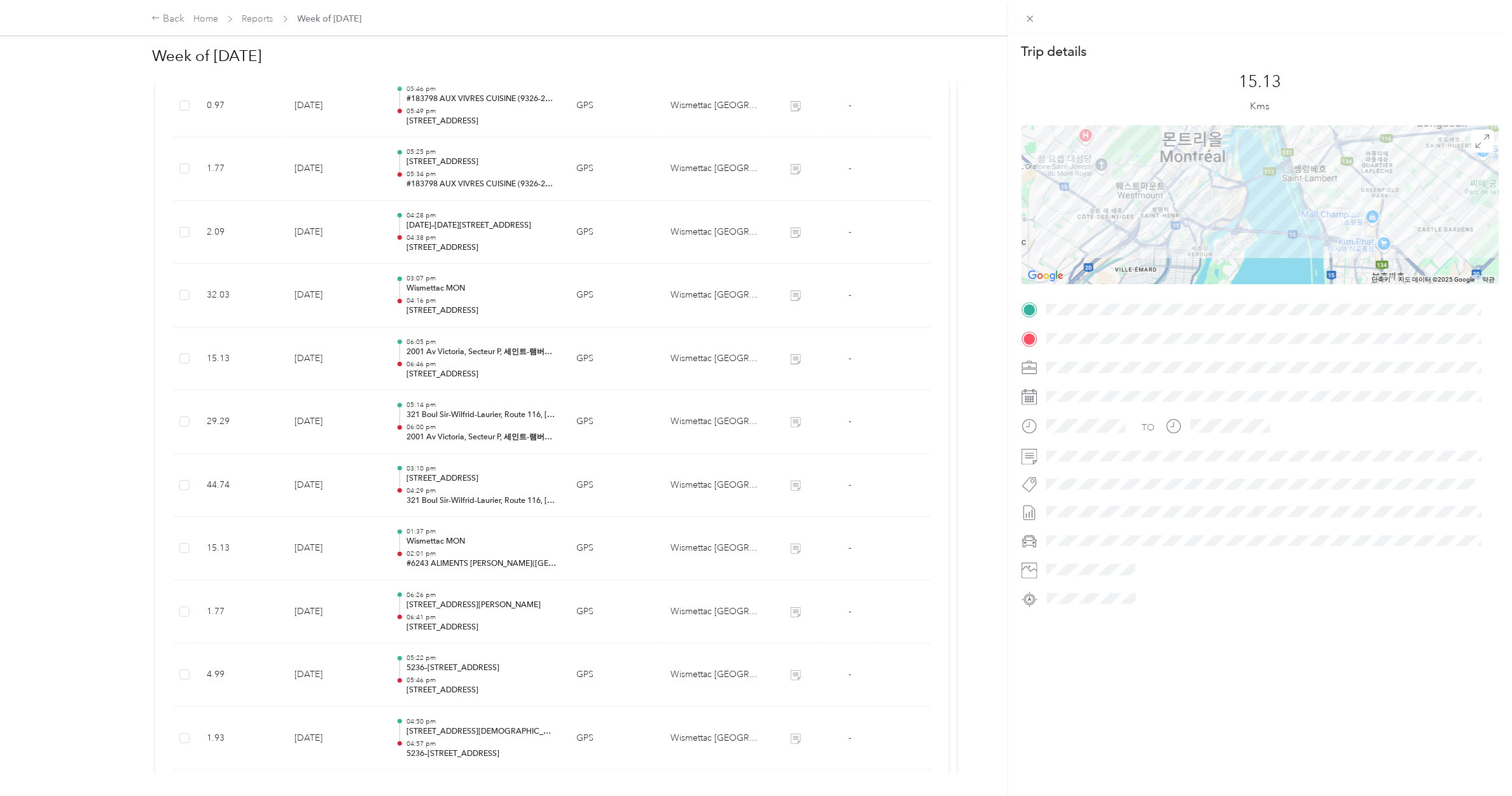
click at [473, 288] on div "Trip details This trip cannot be edited because it is either under review, appr…" at bounding box center [756, 398] width 1512 height 796
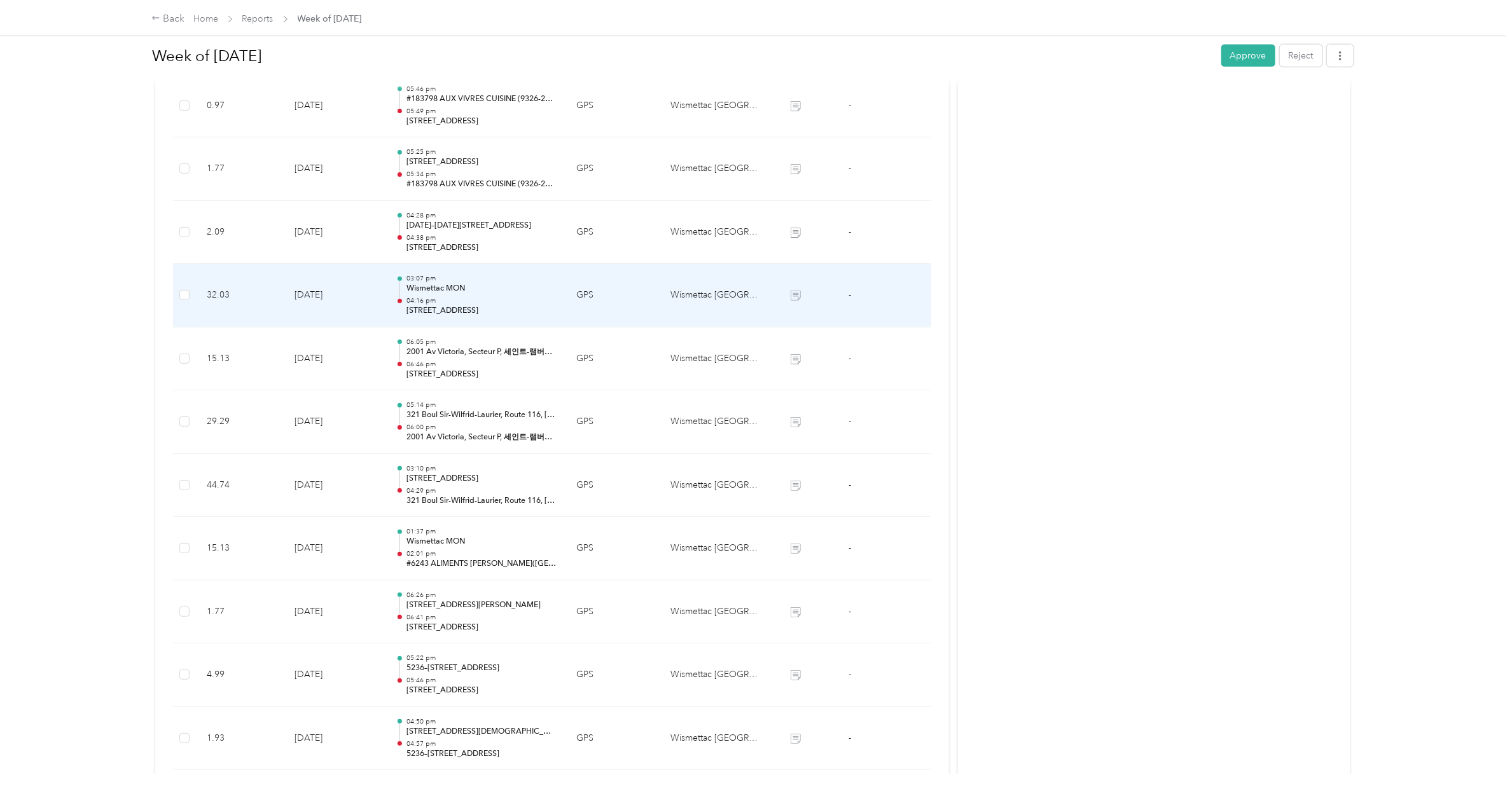
click at [473, 288] on p "Wismettac MON" at bounding box center [481, 288] width 150 height 12
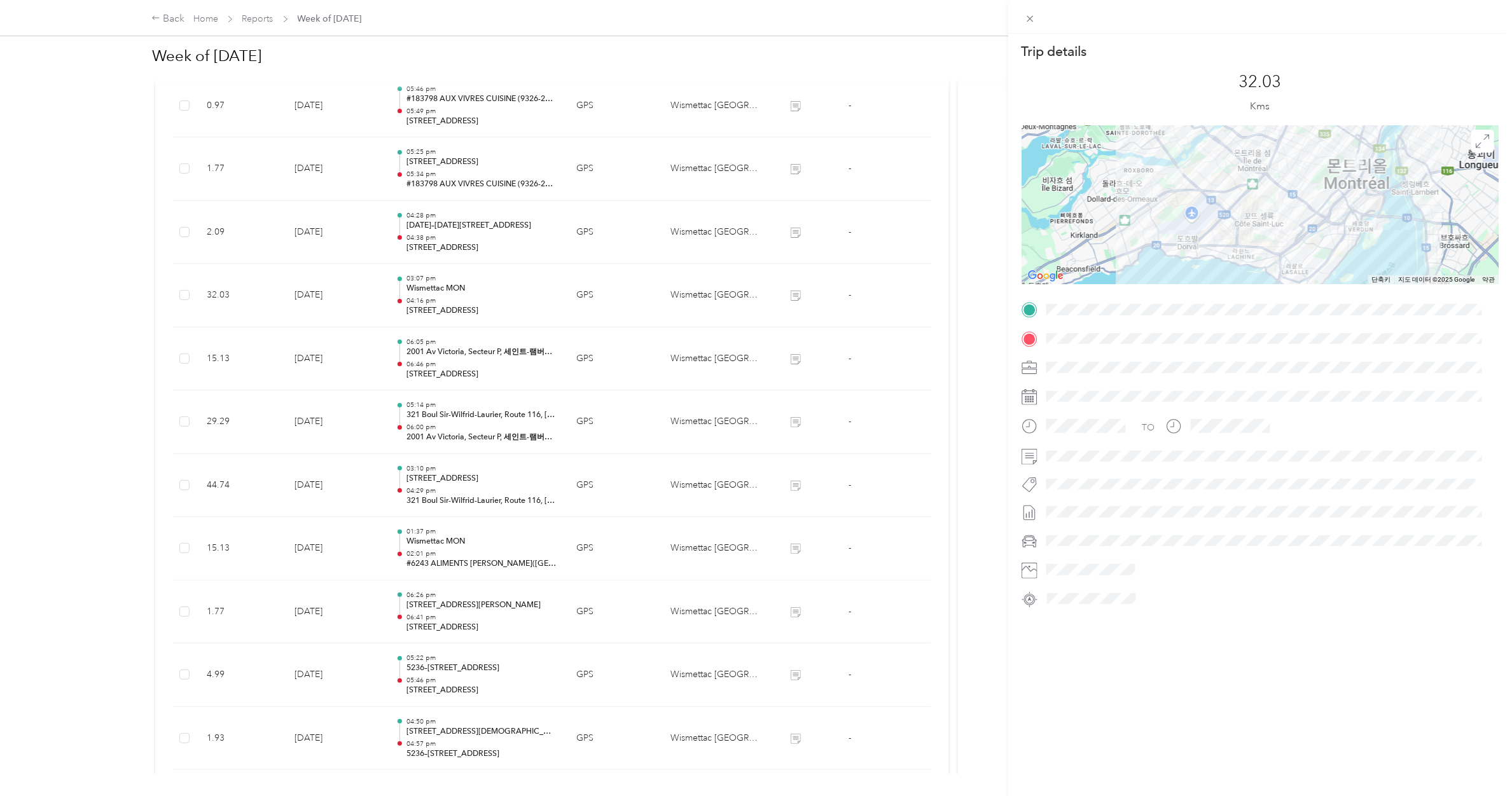
click at [459, 290] on div "Trip details This trip cannot be edited because it is either under review, appr…" at bounding box center [756, 398] width 1512 height 796
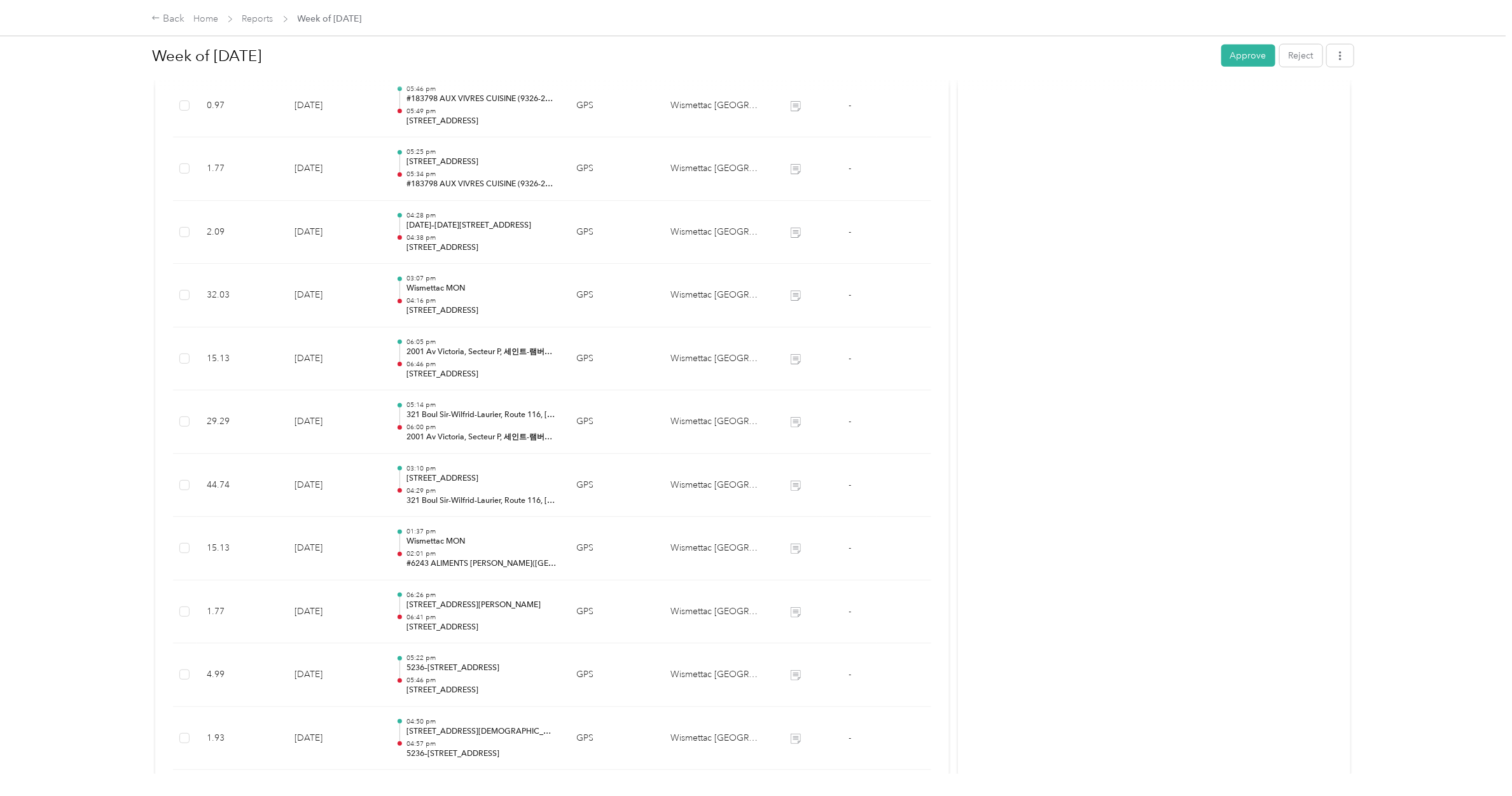
click at [459, 290] on p "Wismettac MON" at bounding box center [481, 288] width 150 height 12
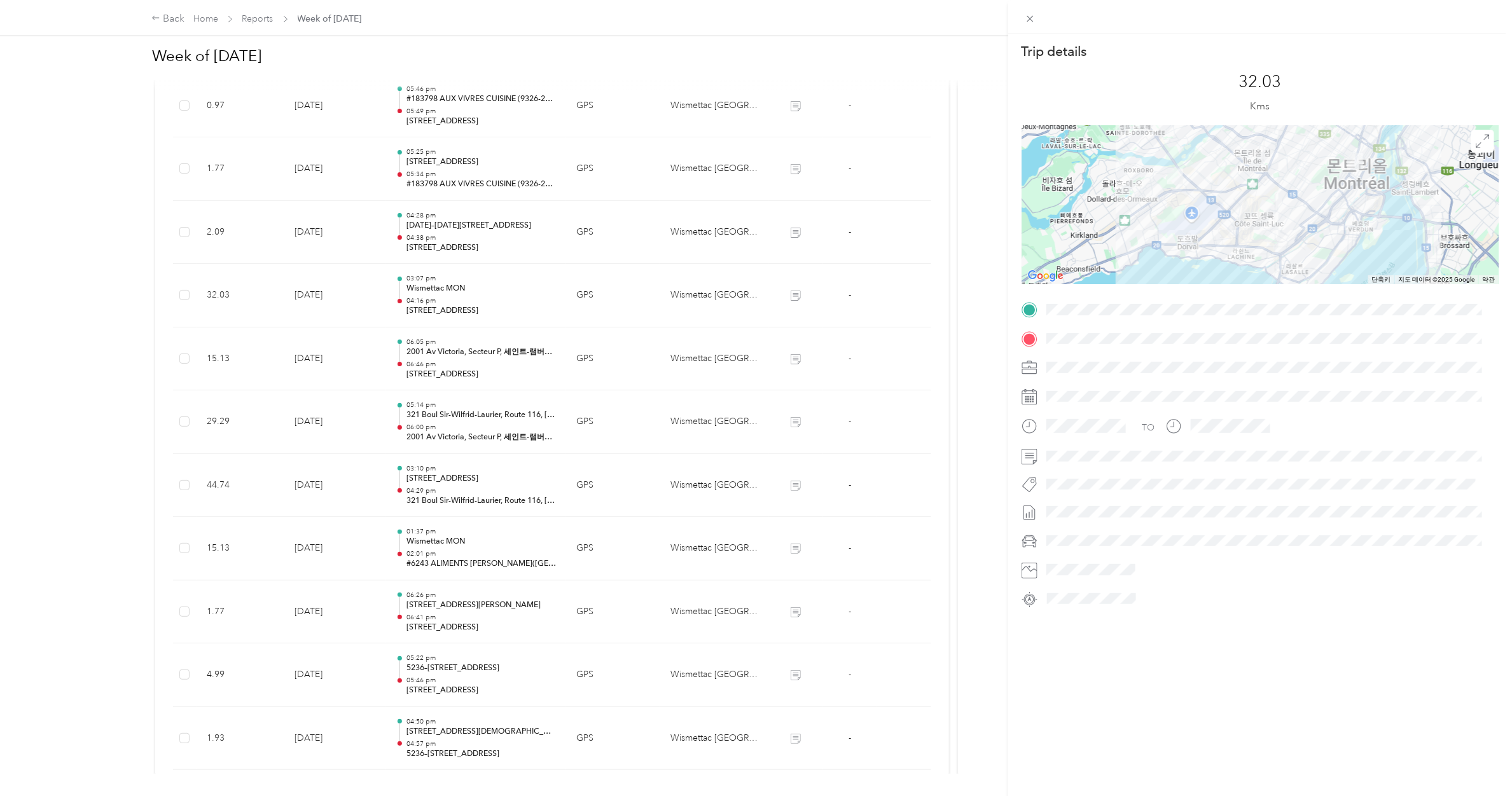
click at [468, 232] on div "Trip details This trip cannot be edited because it is either under review, appr…" at bounding box center [756, 398] width 1512 height 796
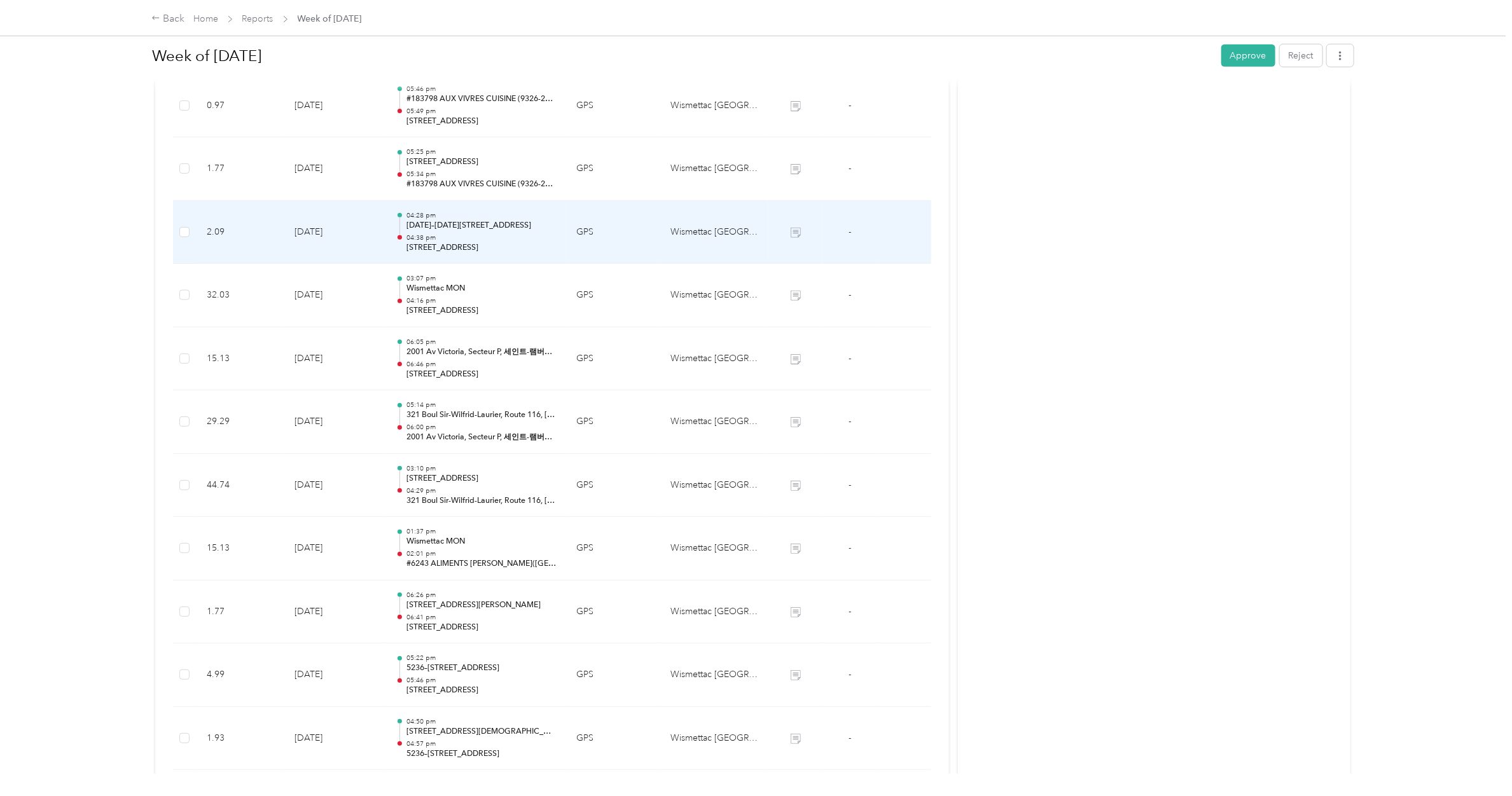
click at [468, 232] on p "[DATE]–[DATE][STREET_ADDRESS]" at bounding box center [481, 225] width 150 height 12
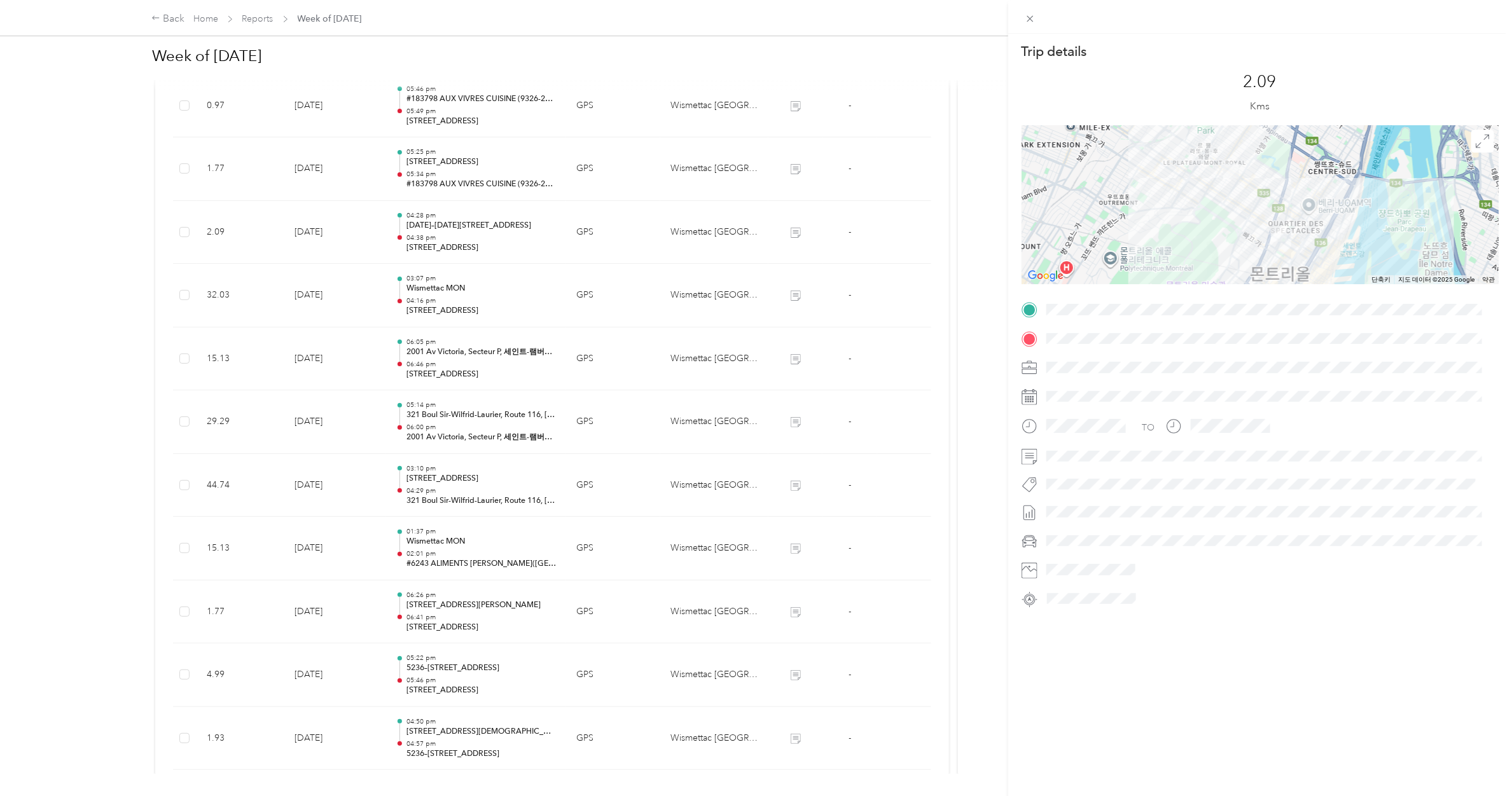
click at [468, 232] on div "Trip details This trip cannot be edited because it is either under review, appr…" at bounding box center [756, 398] width 1512 height 796
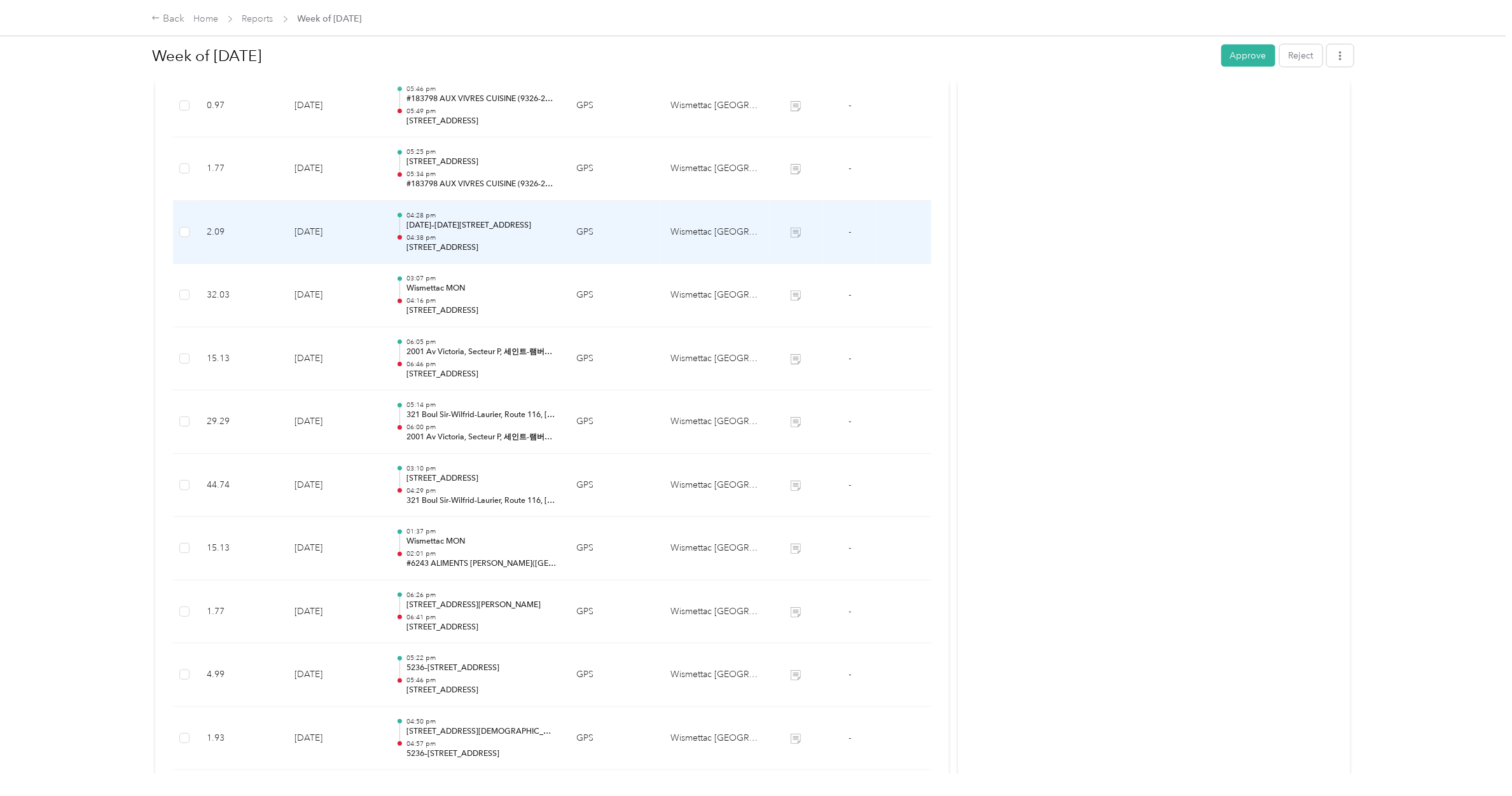
click at [468, 232] on p "[DATE]–[DATE][STREET_ADDRESS]" at bounding box center [481, 225] width 150 height 12
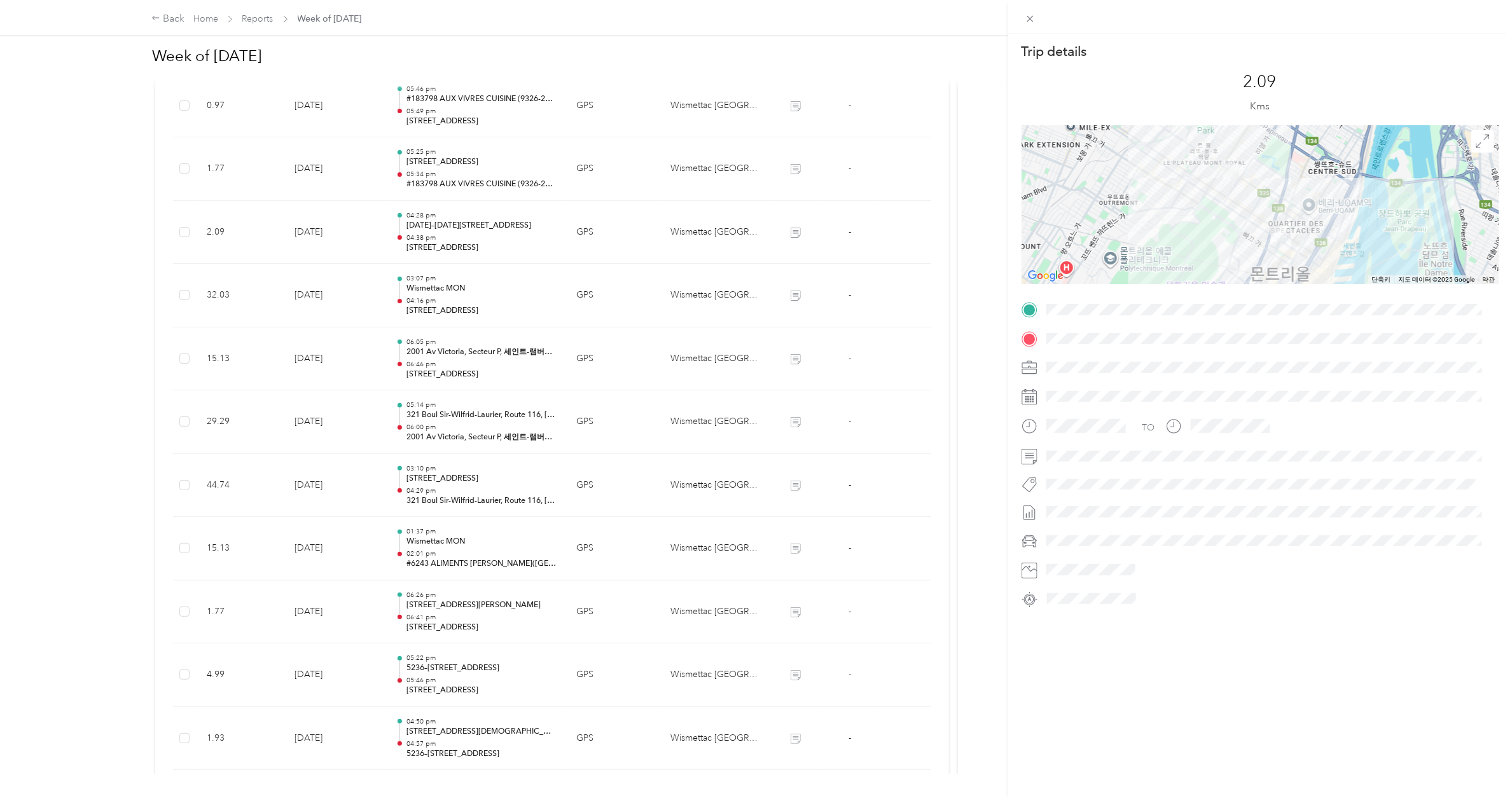
click at [468, 232] on div "Trip details This trip cannot be edited because it is either under review, appr…" at bounding box center [756, 398] width 1512 height 796
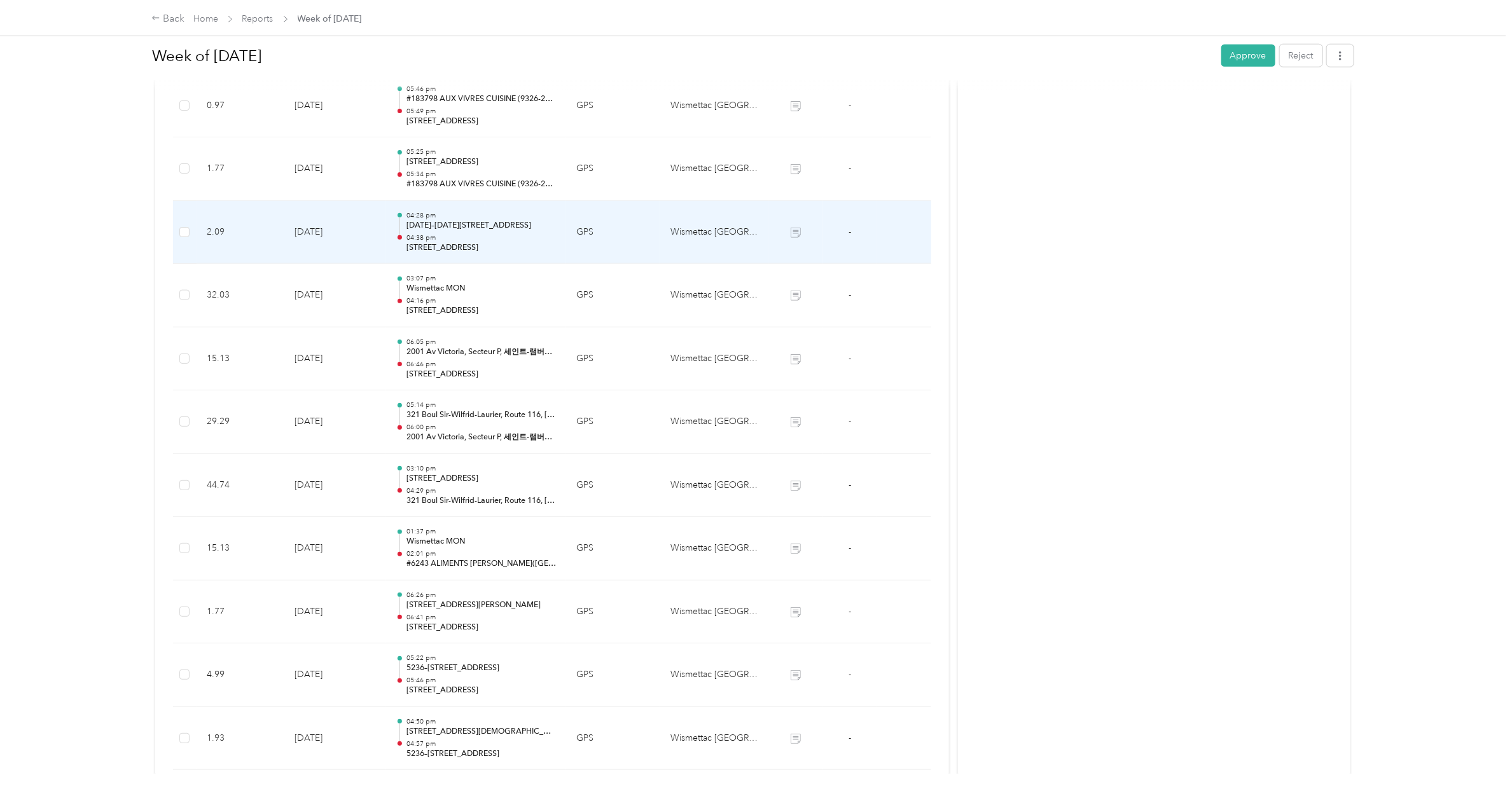
click at [468, 232] on p "[DATE]–[DATE][STREET_ADDRESS]" at bounding box center [481, 225] width 150 height 12
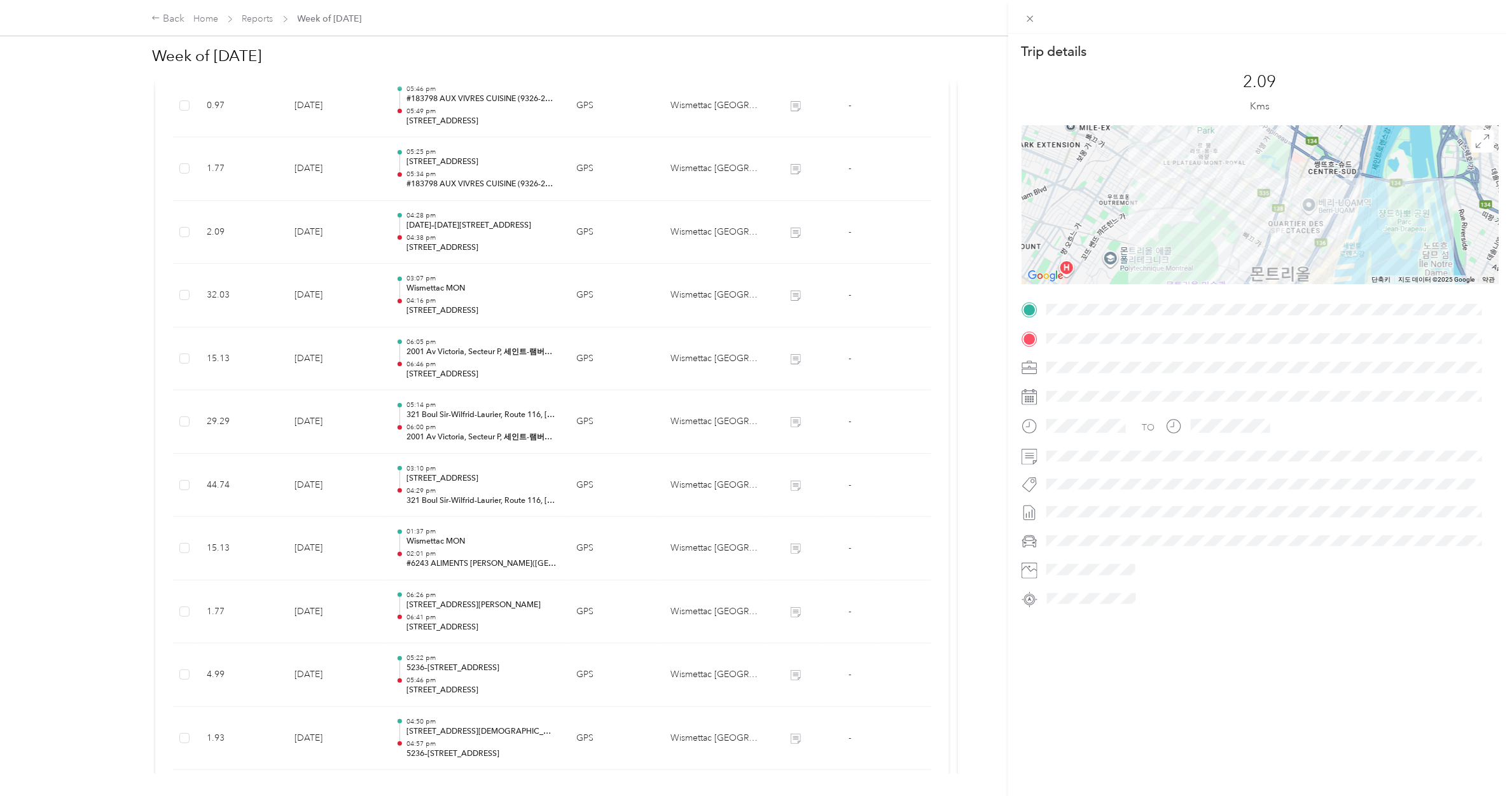
click at [468, 232] on div "Trip details This trip cannot be edited because it is either under review, appr…" at bounding box center [756, 398] width 1512 height 796
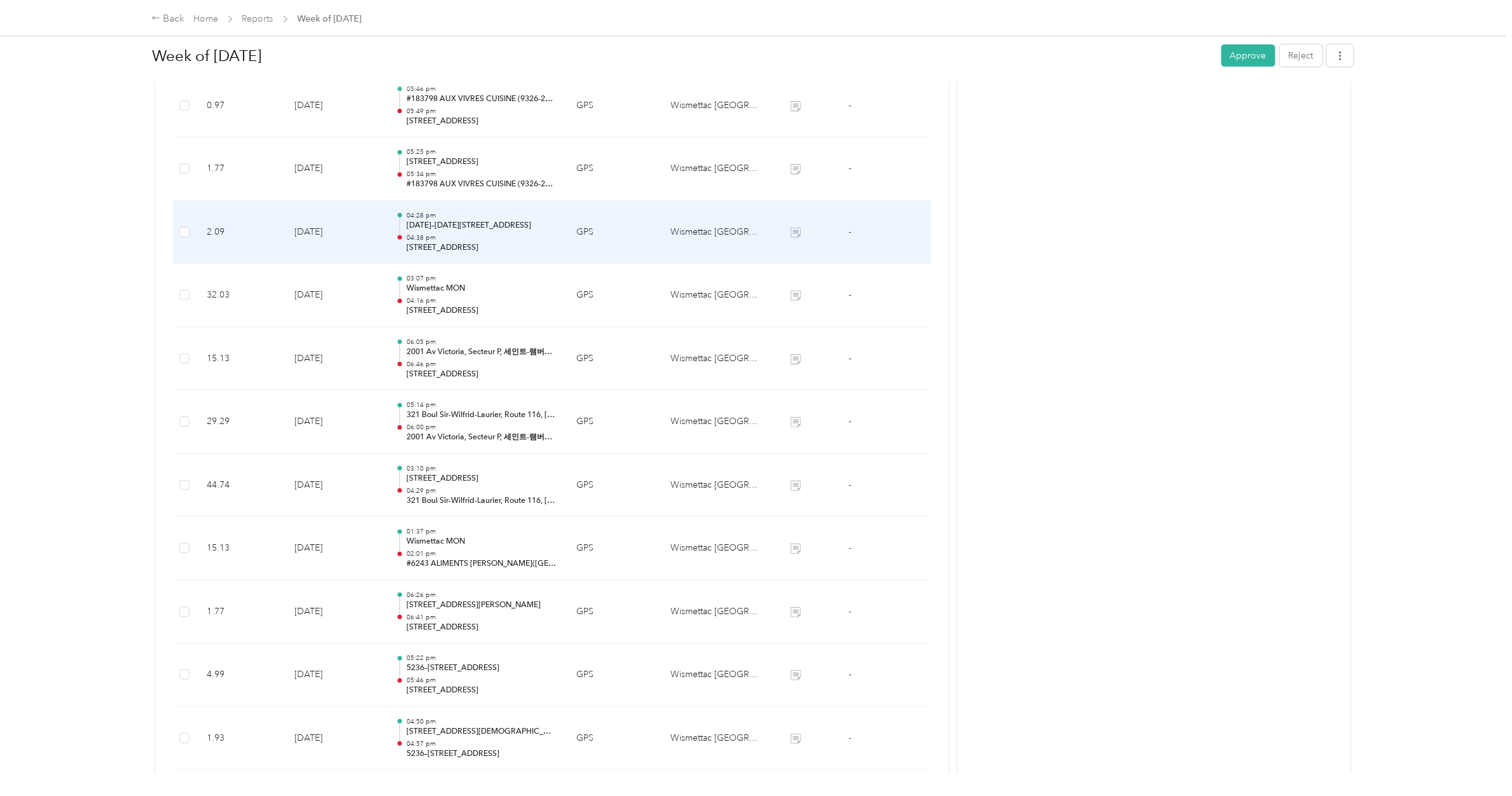
click at [468, 232] on p "[DATE]–[DATE][STREET_ADDRESS]" at bounding box center [481, 225] width 150 height 12
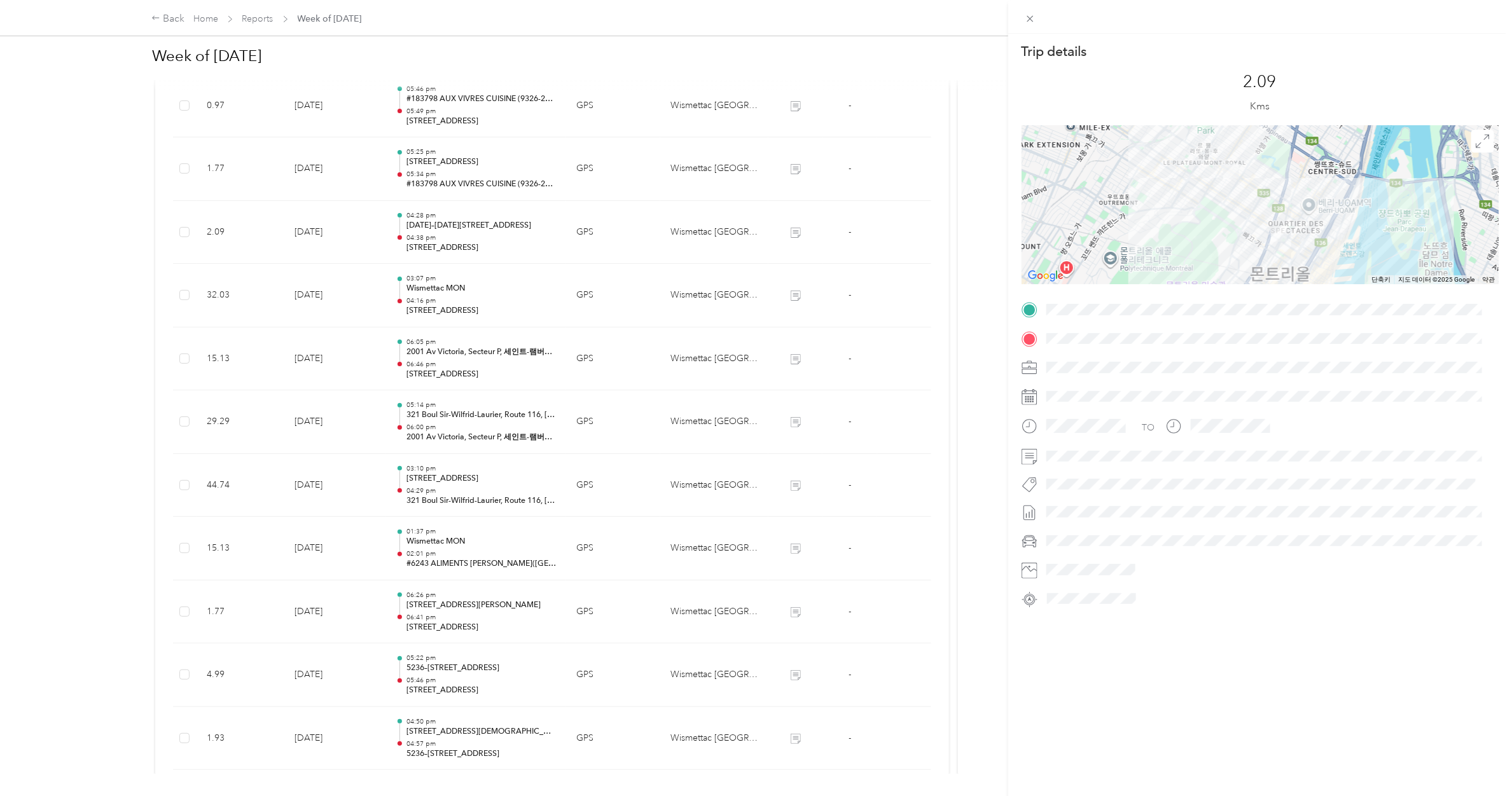
click at [468, 232] on div "Trip details This trip cannot be edited because it is either under review, appr…" at bounding box center [756, 398] width 1512 height 796
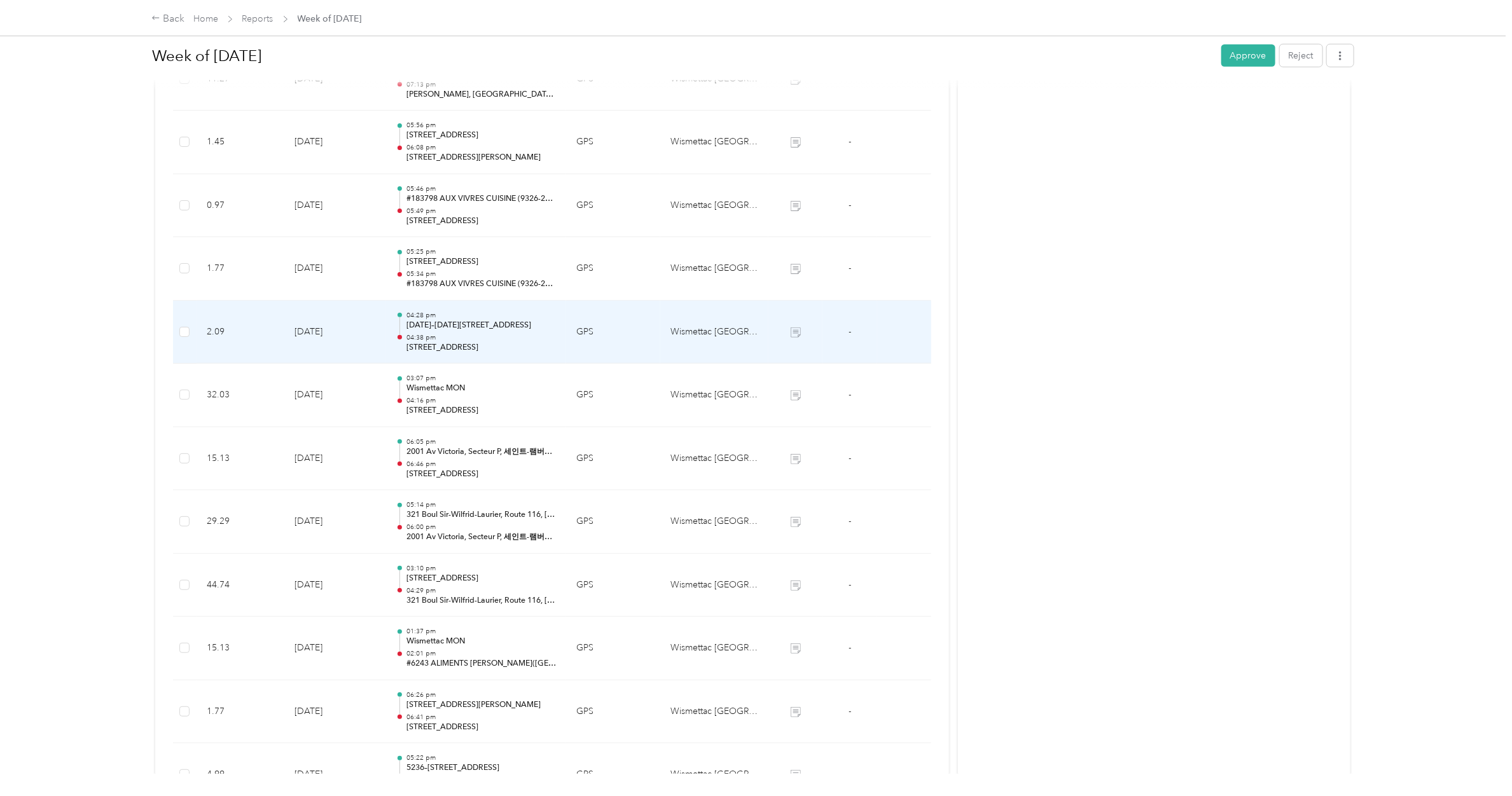
scroll to position [598, 0]
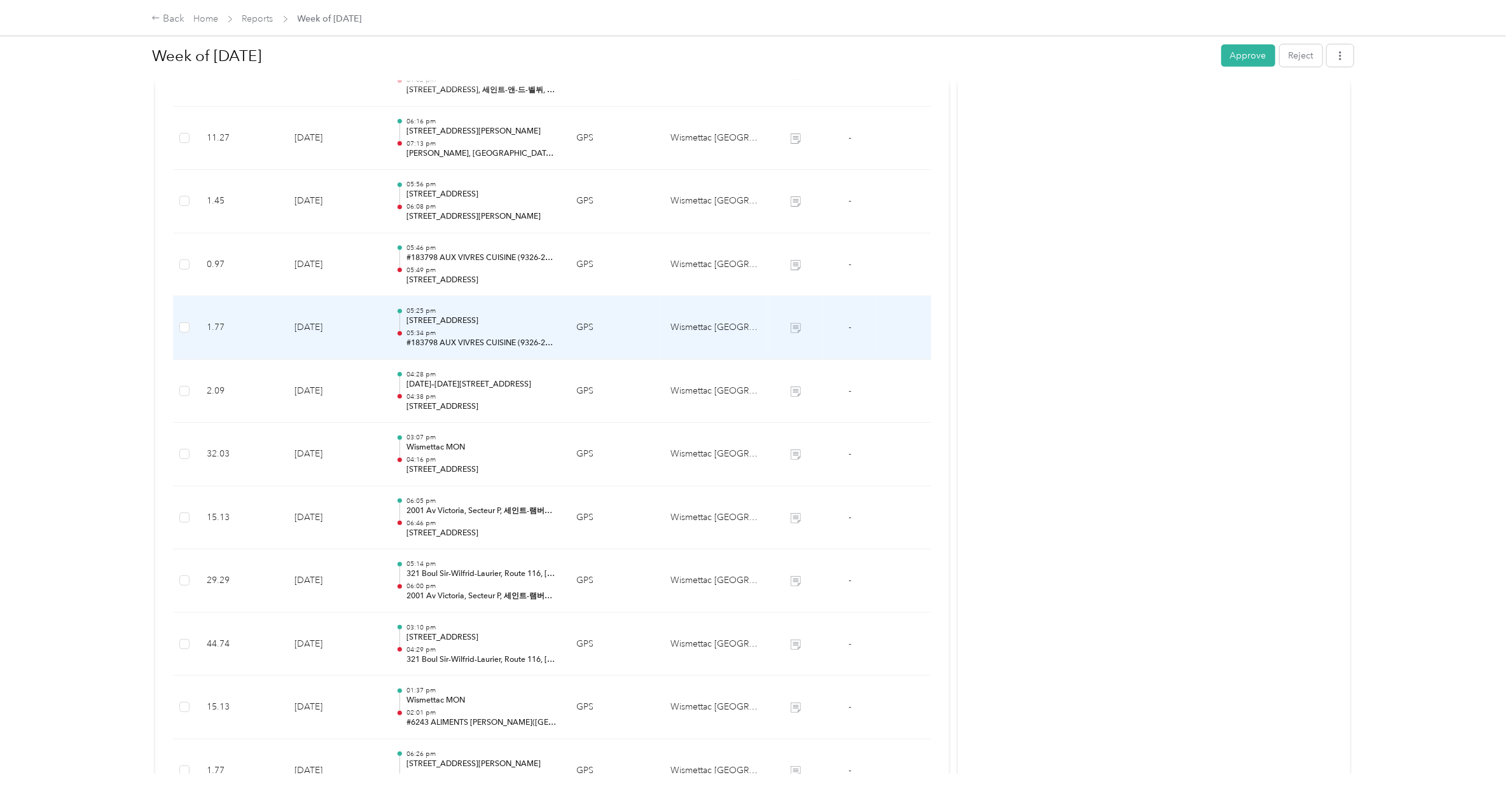
click at [469, 326] on p "[STREET_ADDRESS]" at bounding box center [481, 321] width 150 height 12
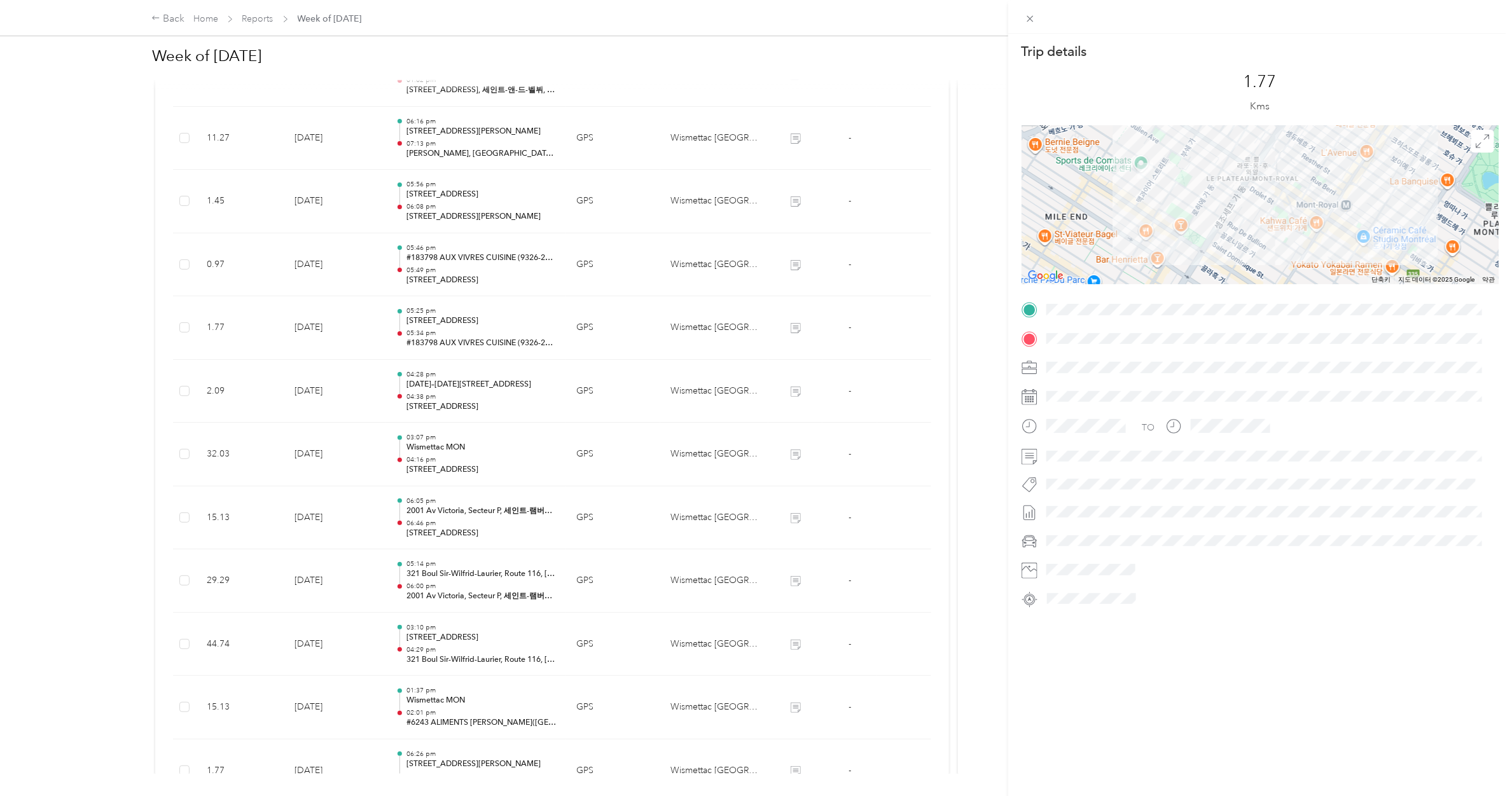
click at [469, 326] on div "Trip details This trip cannot be edited because it is either under review, appr…" at bounding box center [756, 398] width 1512 height 796
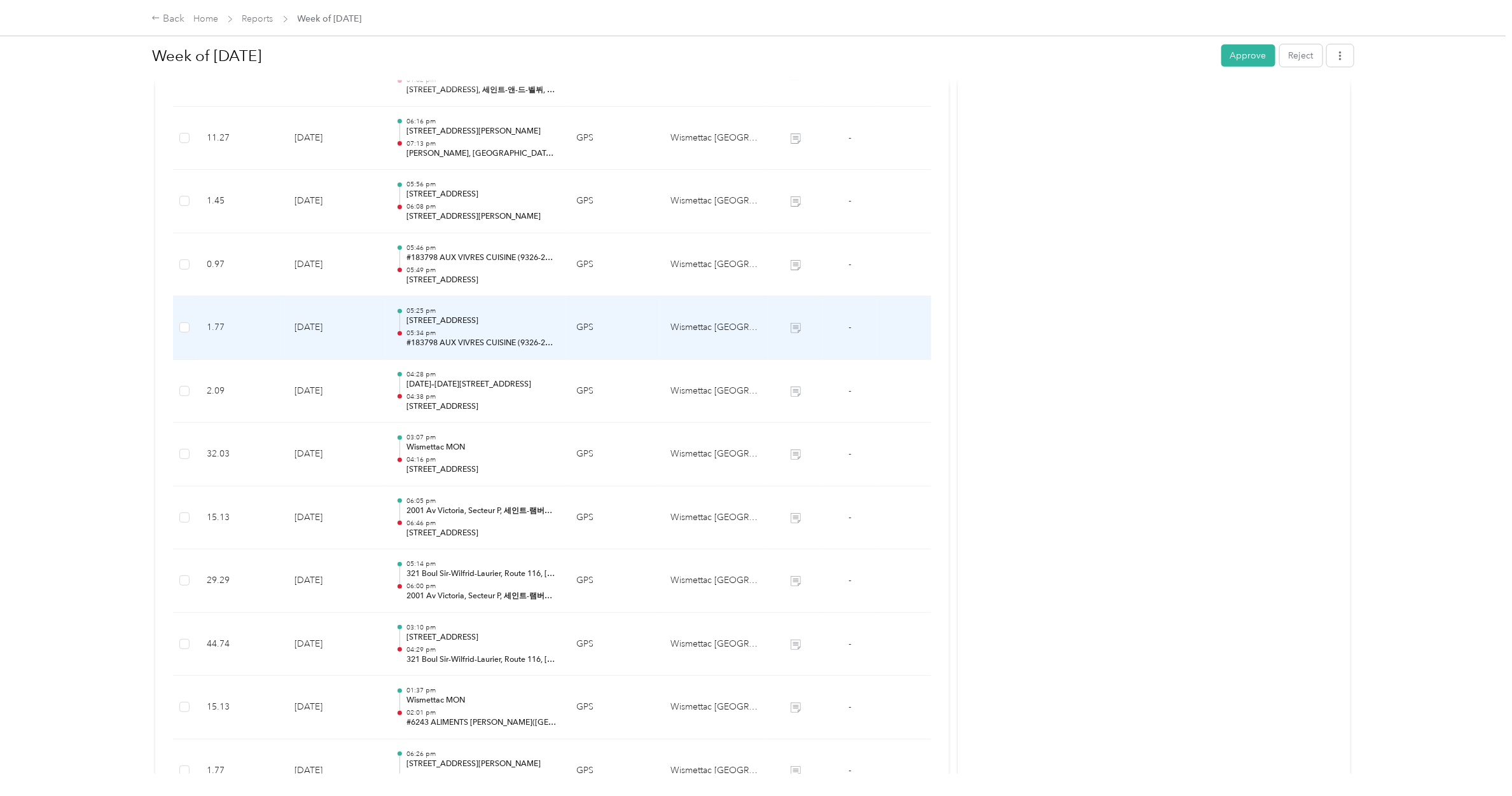
click at [469, 326] on p "[STREET_ADDRESS]" at bounding box center [481, 321] width 150 height 12
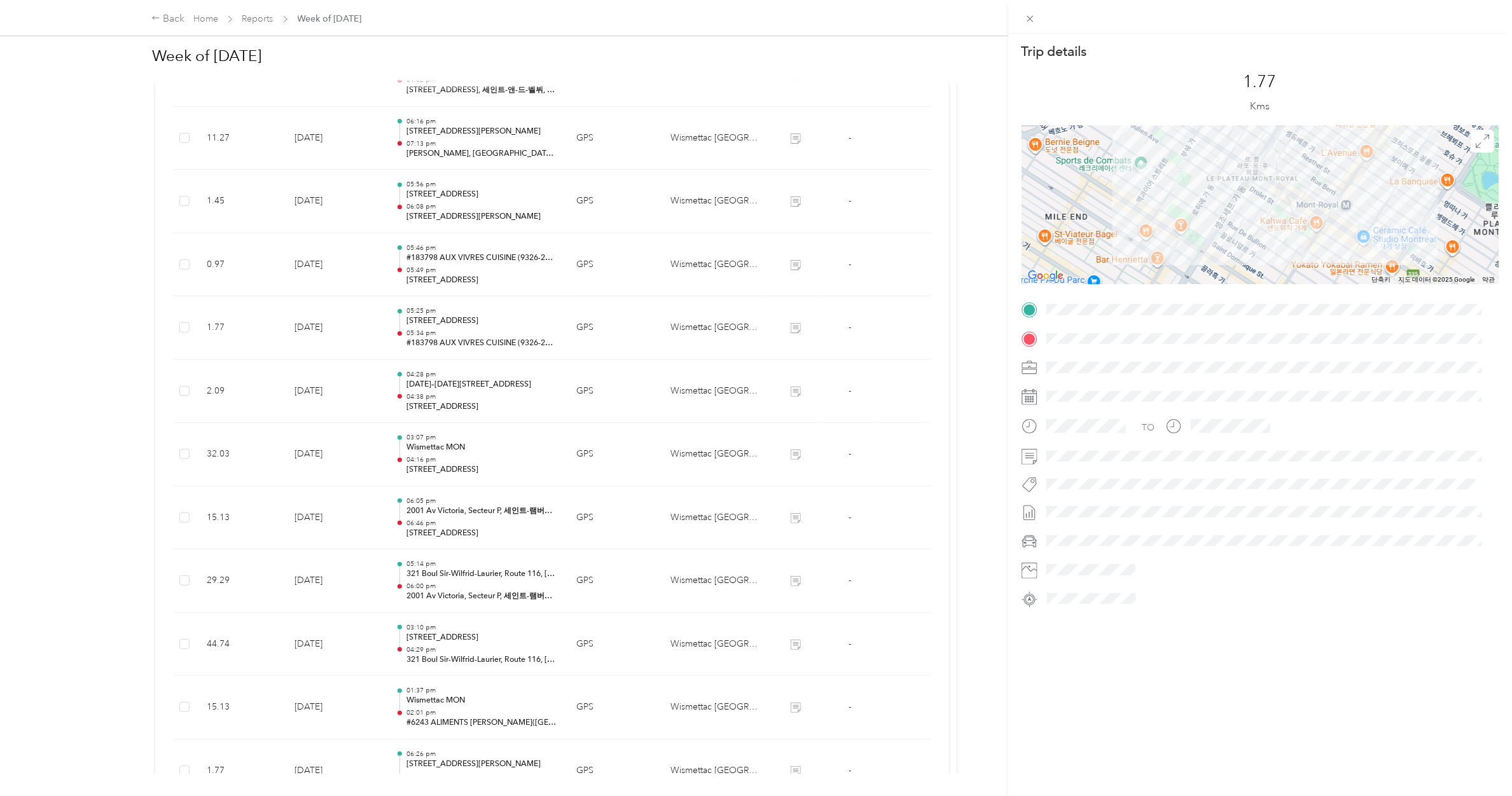
click at [472, 266] on div "Trip details This trip cannot be edited because it is either under review, appr…" at bounding box center [756, 398] width 1512 height 796
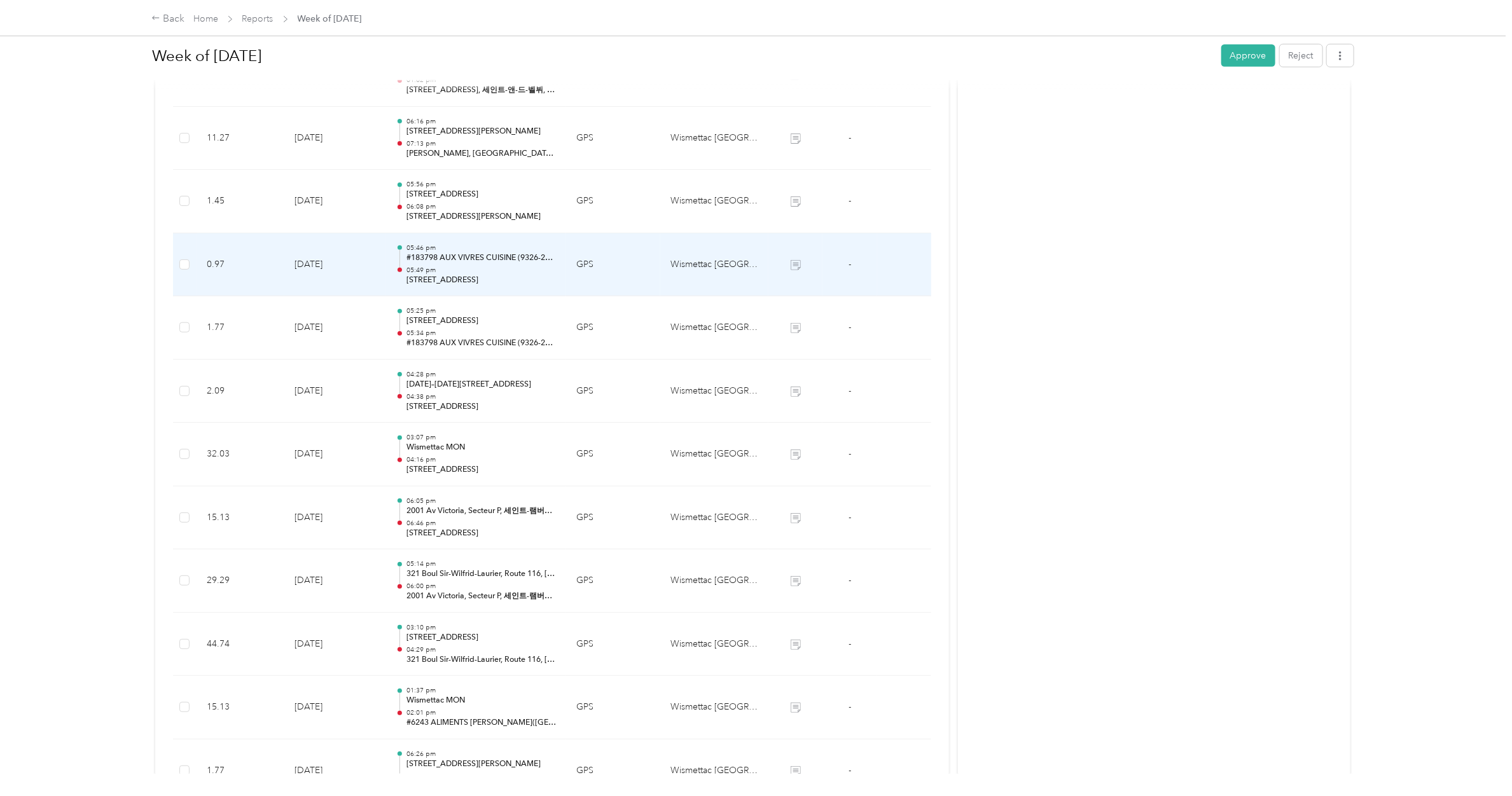
click at [472, 266] on div "05:46 pm #183798 AUX VIVRES CUISINE (9326-2251 QUEBEC INC) 05:49 pm [STREET_ADD…" at bounding box center [481, 264] width 150 height 42
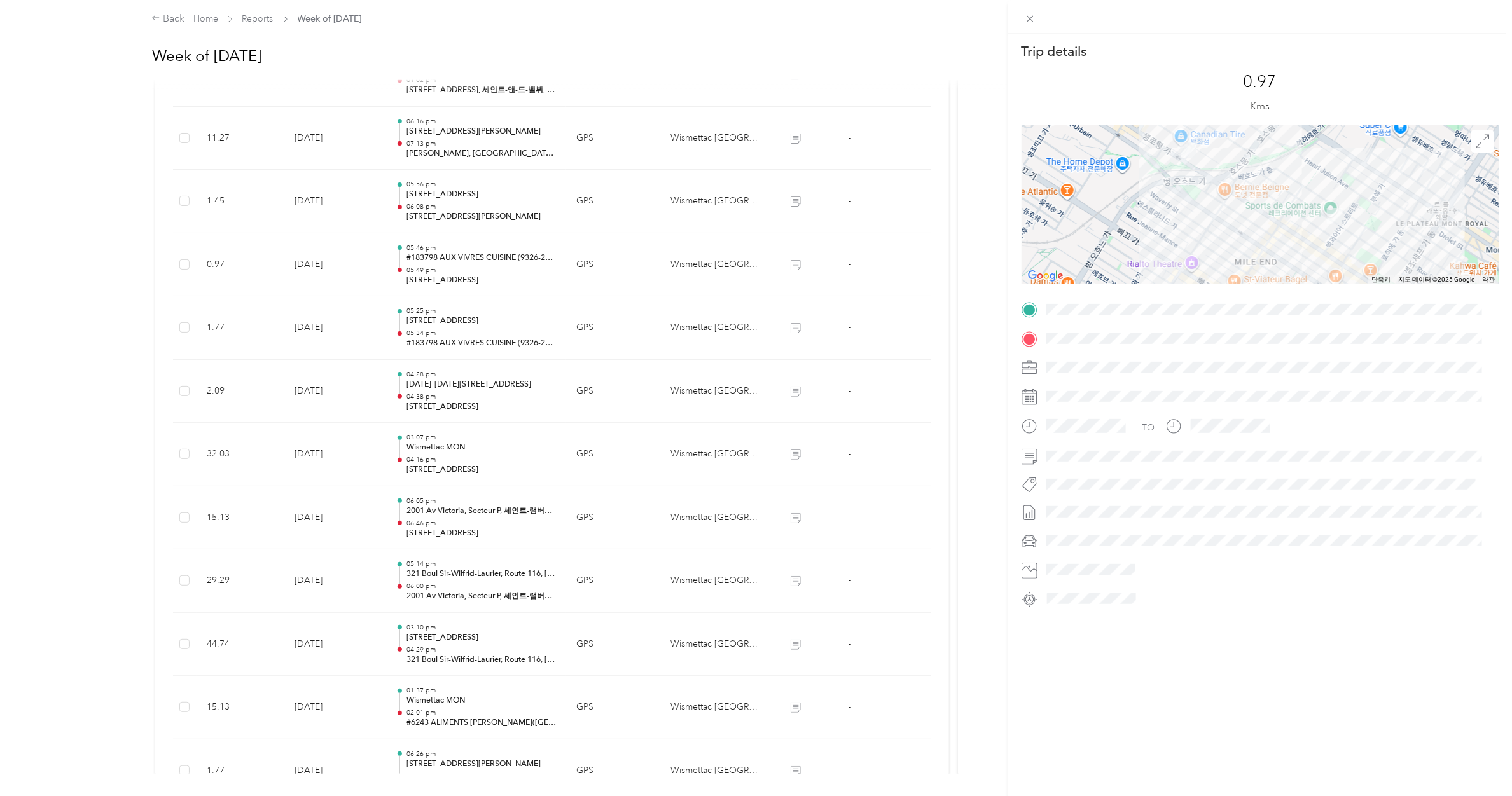
click at [472, 266] on div "Trip details This trip cannot be edited because it is either under review, appr…" at bounding box center [756, 398] width 1512 height 796
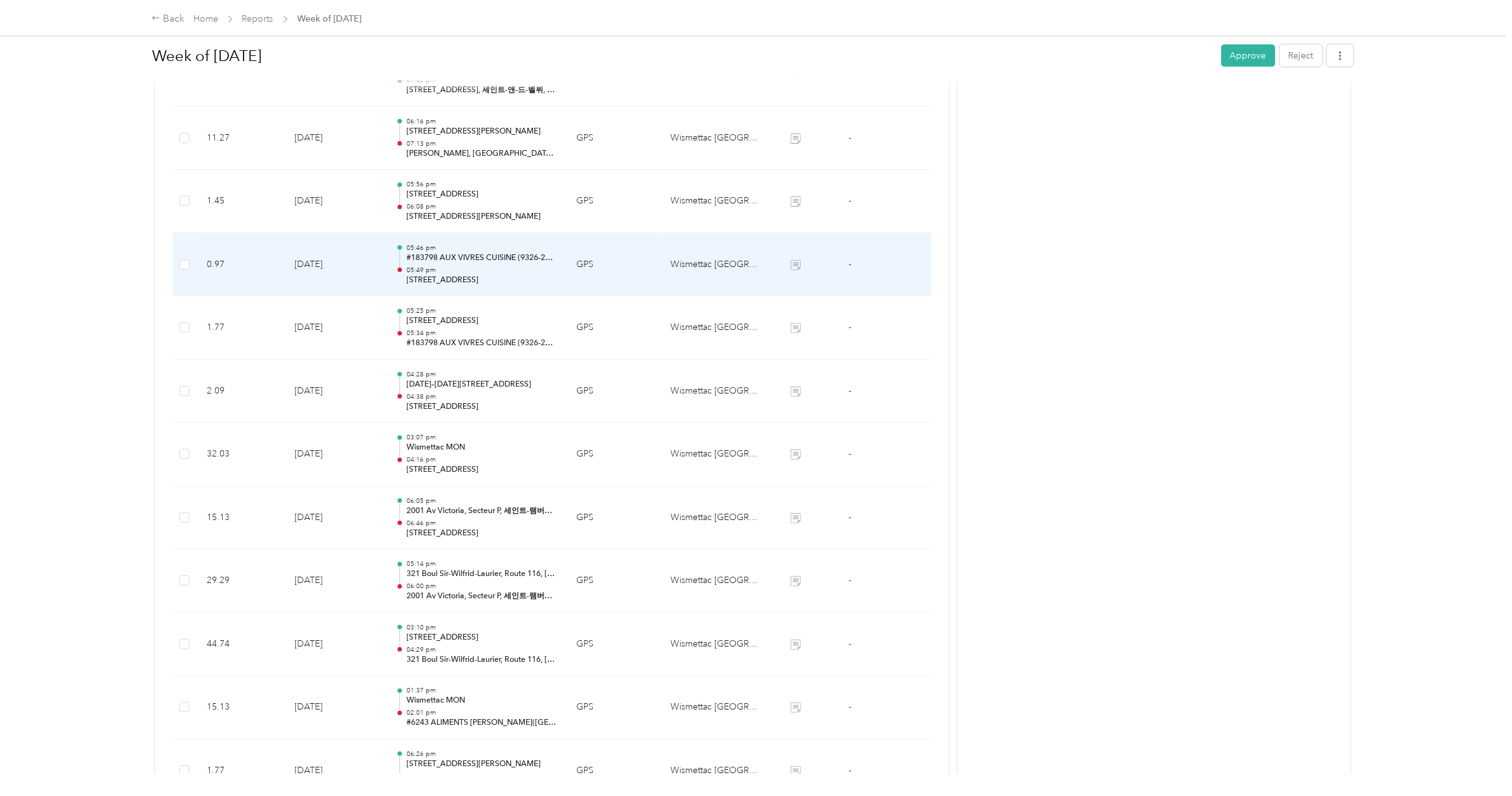
scroll to position [439, 0]
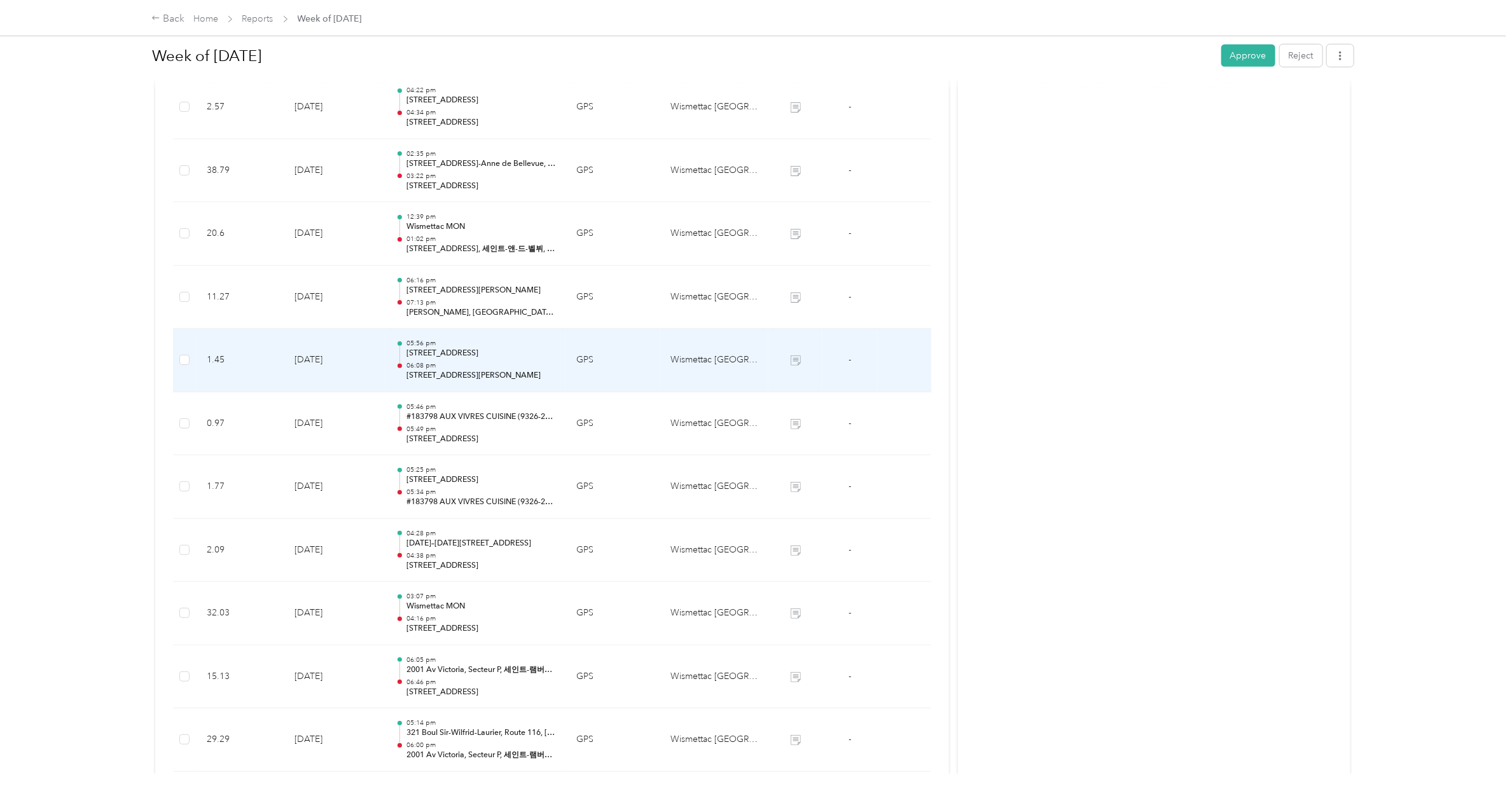
click at [471, 361] on div "05:56 pm [STREET_ADDRESS] 06:08 pm [STREET_ADDRESS][PERSON_NAME]" at bounding box center [481, 360] width 150 height 42
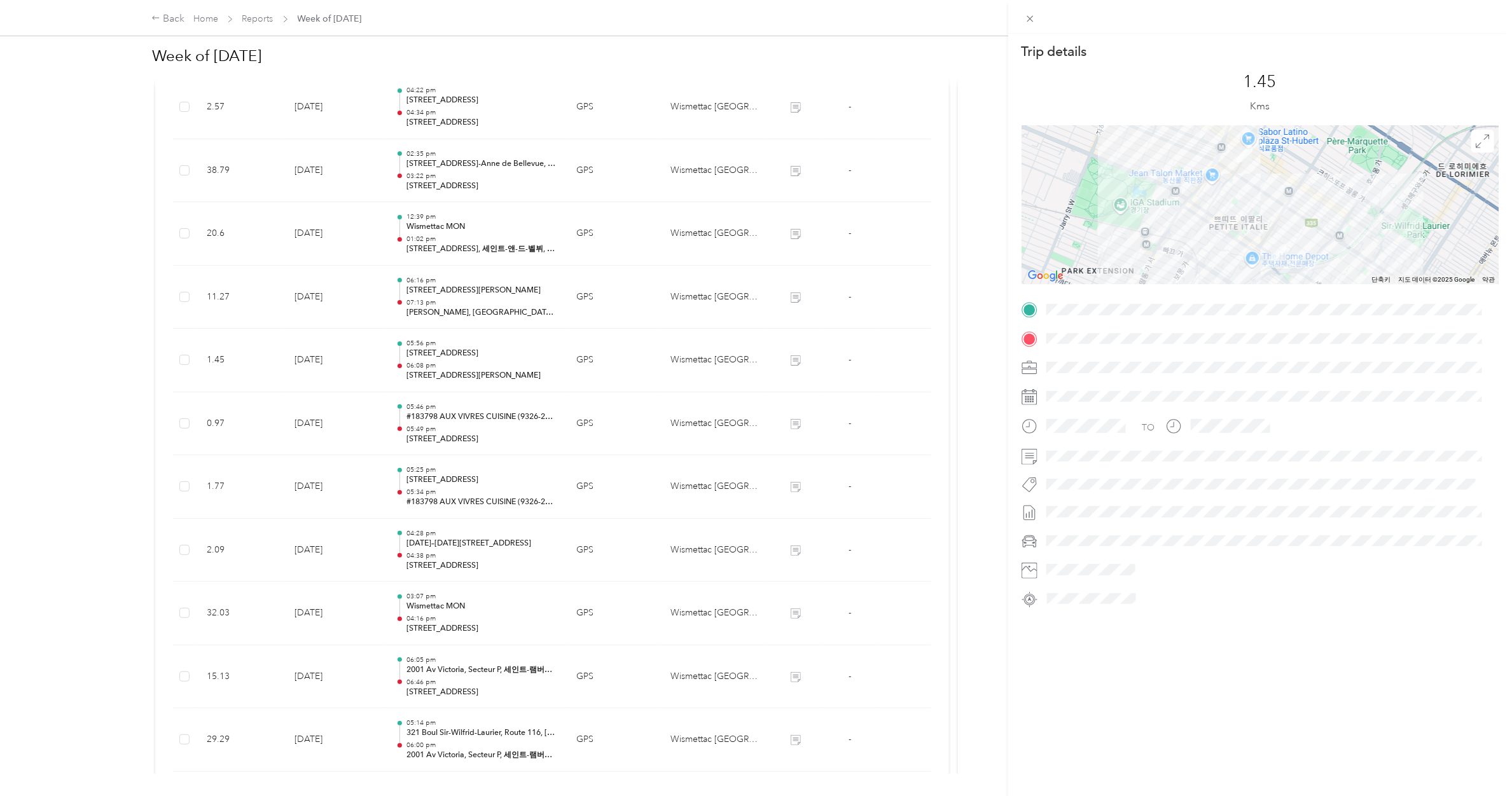
click at [471, 361] on div "Trip details This trip cannot be edited because it is either under review, appr…" at bounding box center [756, 398] width 1512 height 796
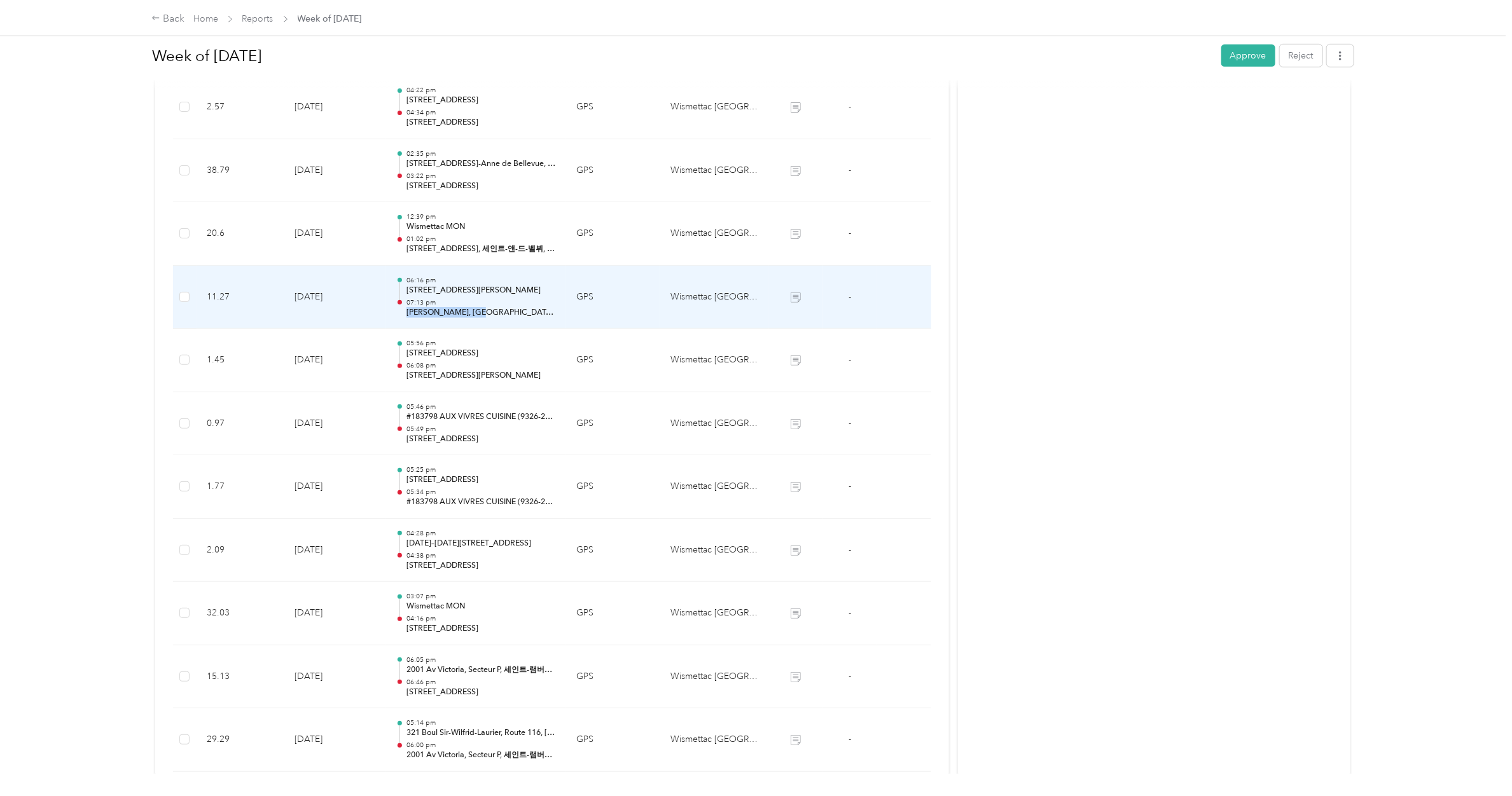
click at [466, 307] on div "07:13 pm Ville-[PERSON_NAME], [GEOGRAPHIC_DATA], 몬트리올, [GEOGRAPHIC_DATA]" at bounding box center [481, 309] width 150 height 20
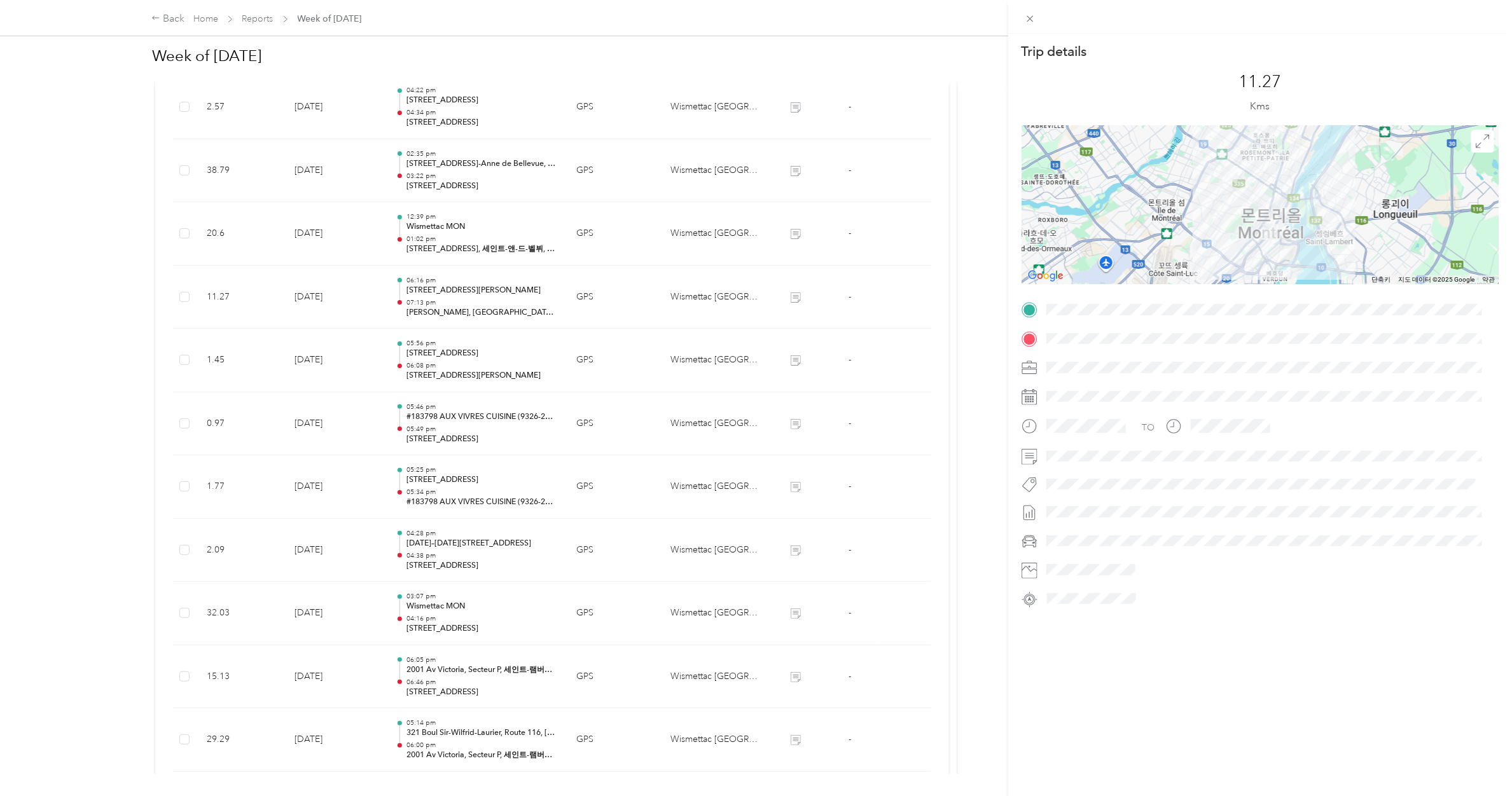
click at [466, 307] on div "Trip details This trip cannot be edited because it is either under review, appr…" at bounding box center [756, 398] width 1512 height 796
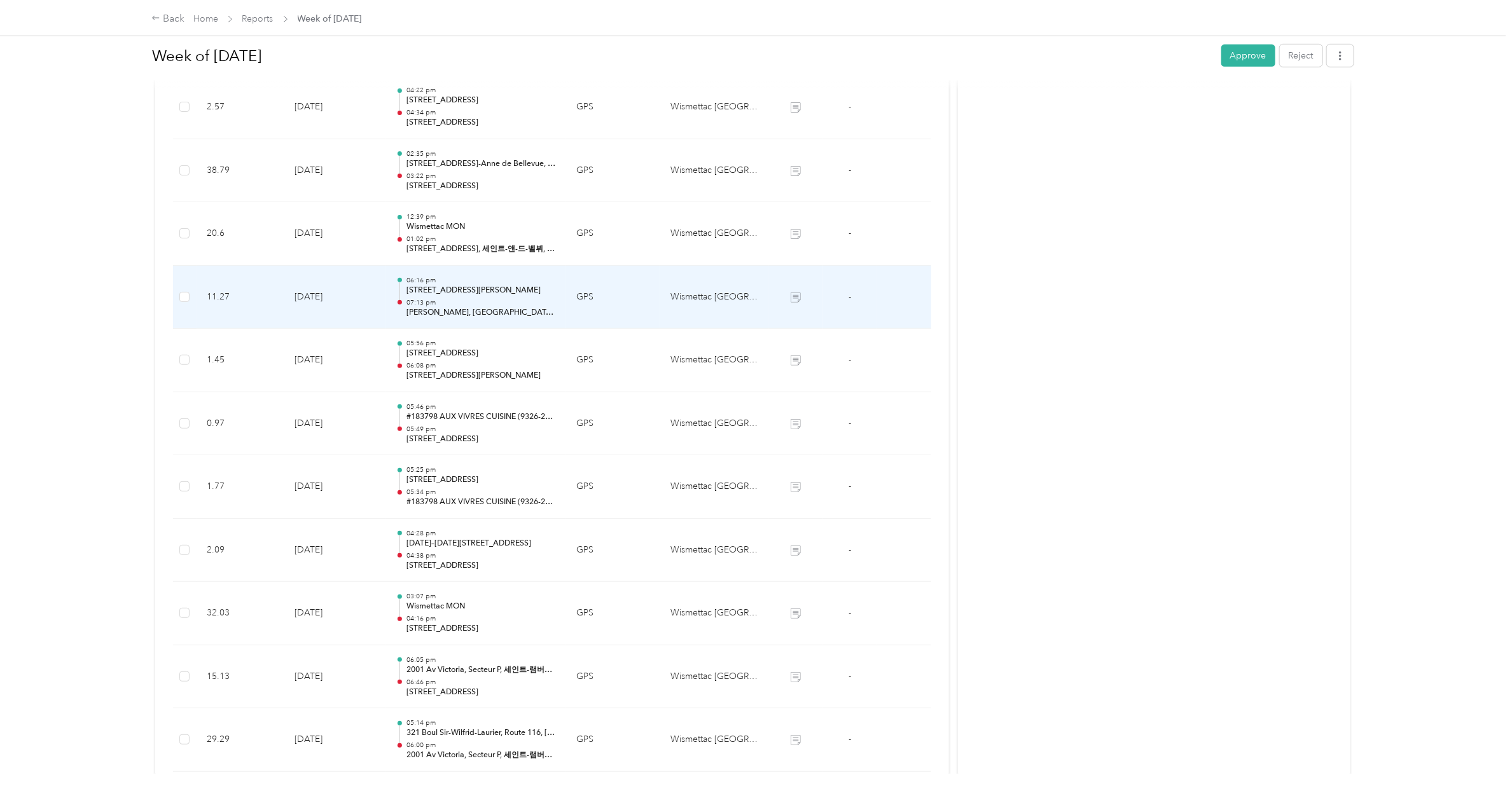
scroll to position [280, 0]
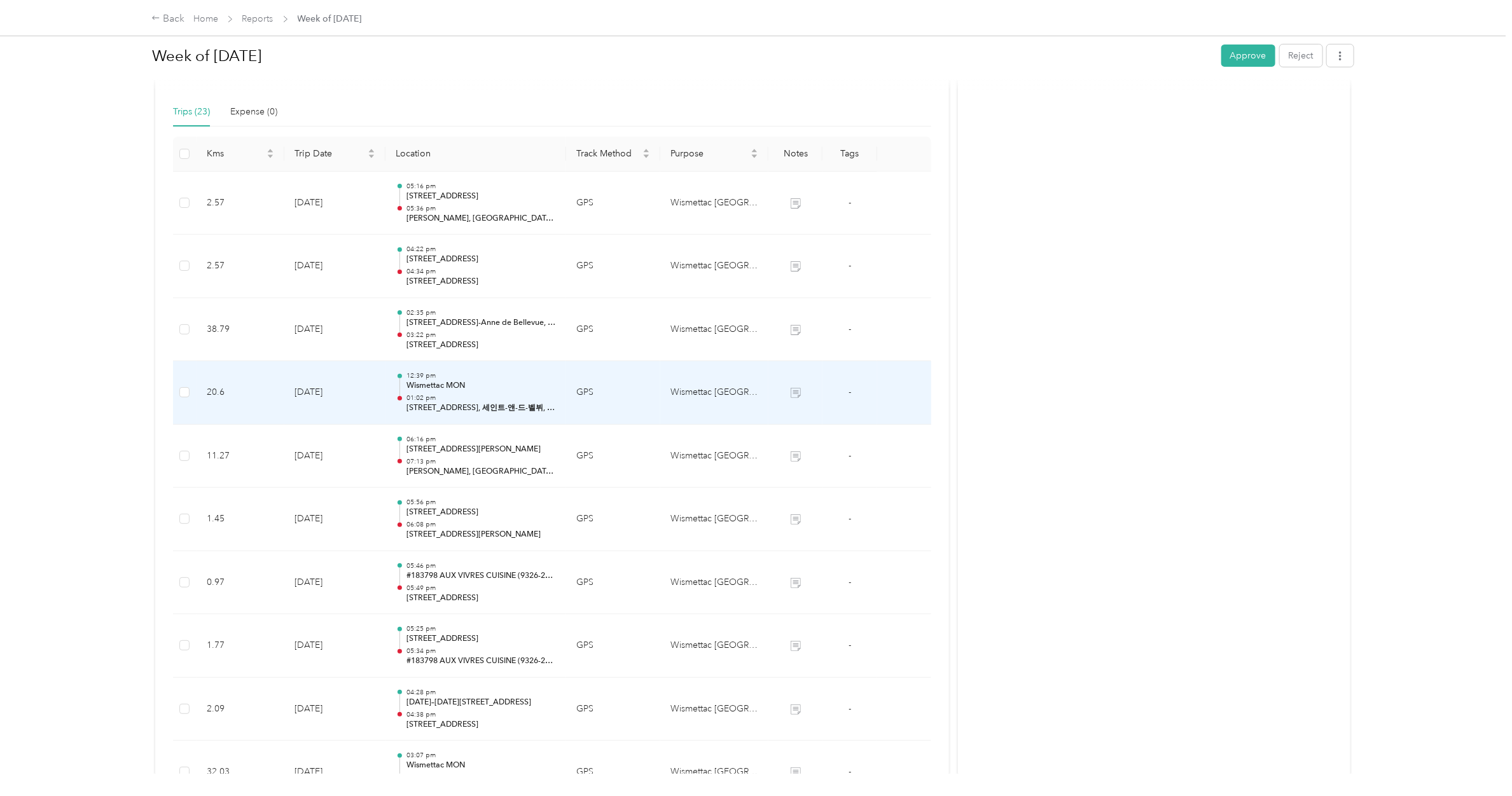
click at [463, 390] on p "Wismettac MON" at bounding box center [481, 386] width 150 height 12
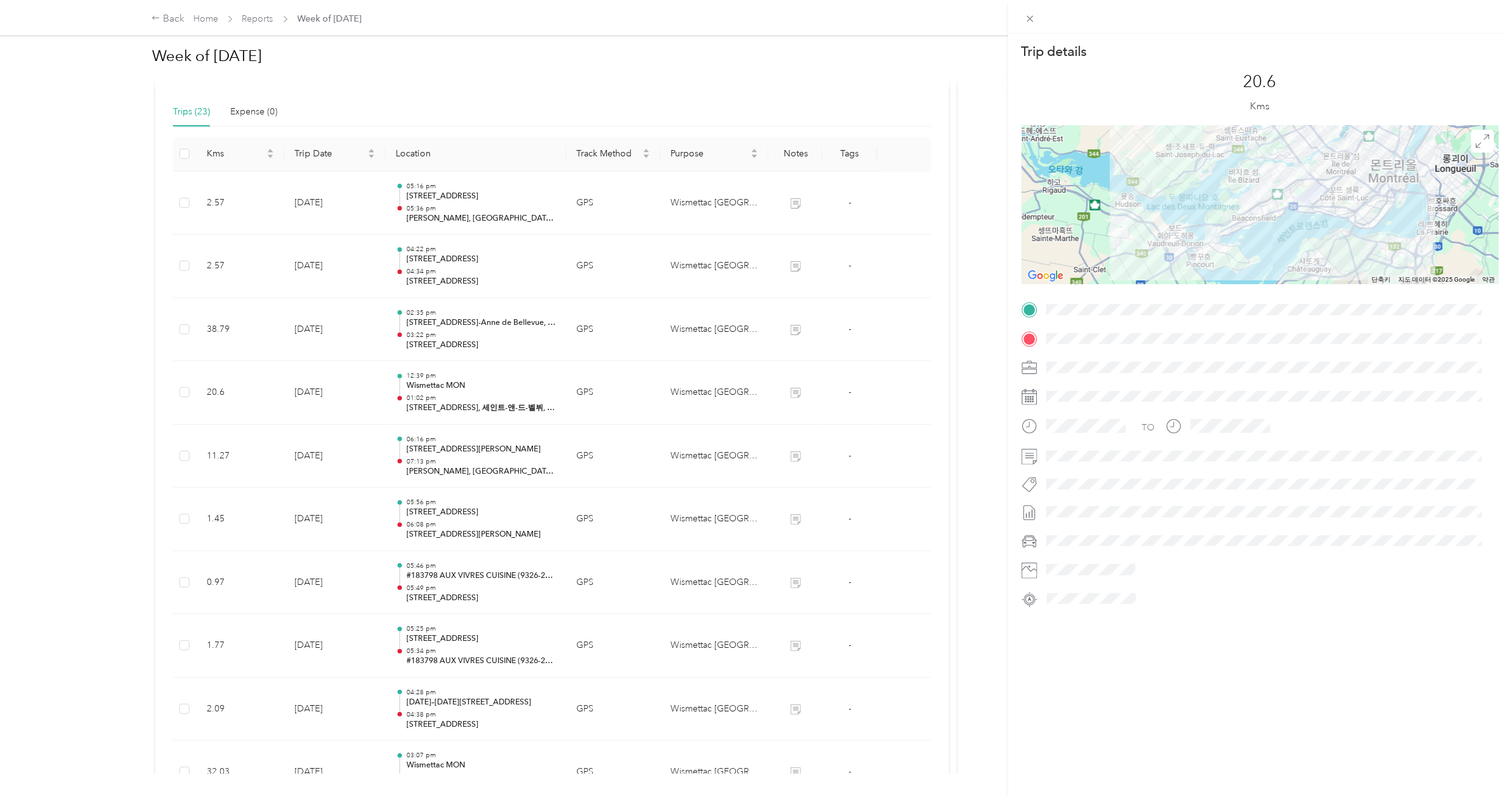
click at [460, 333] on div "Trip details This trip cannot be edited because it is either under review, appr…" at bounding box center [756, 398] width 1512 height 796
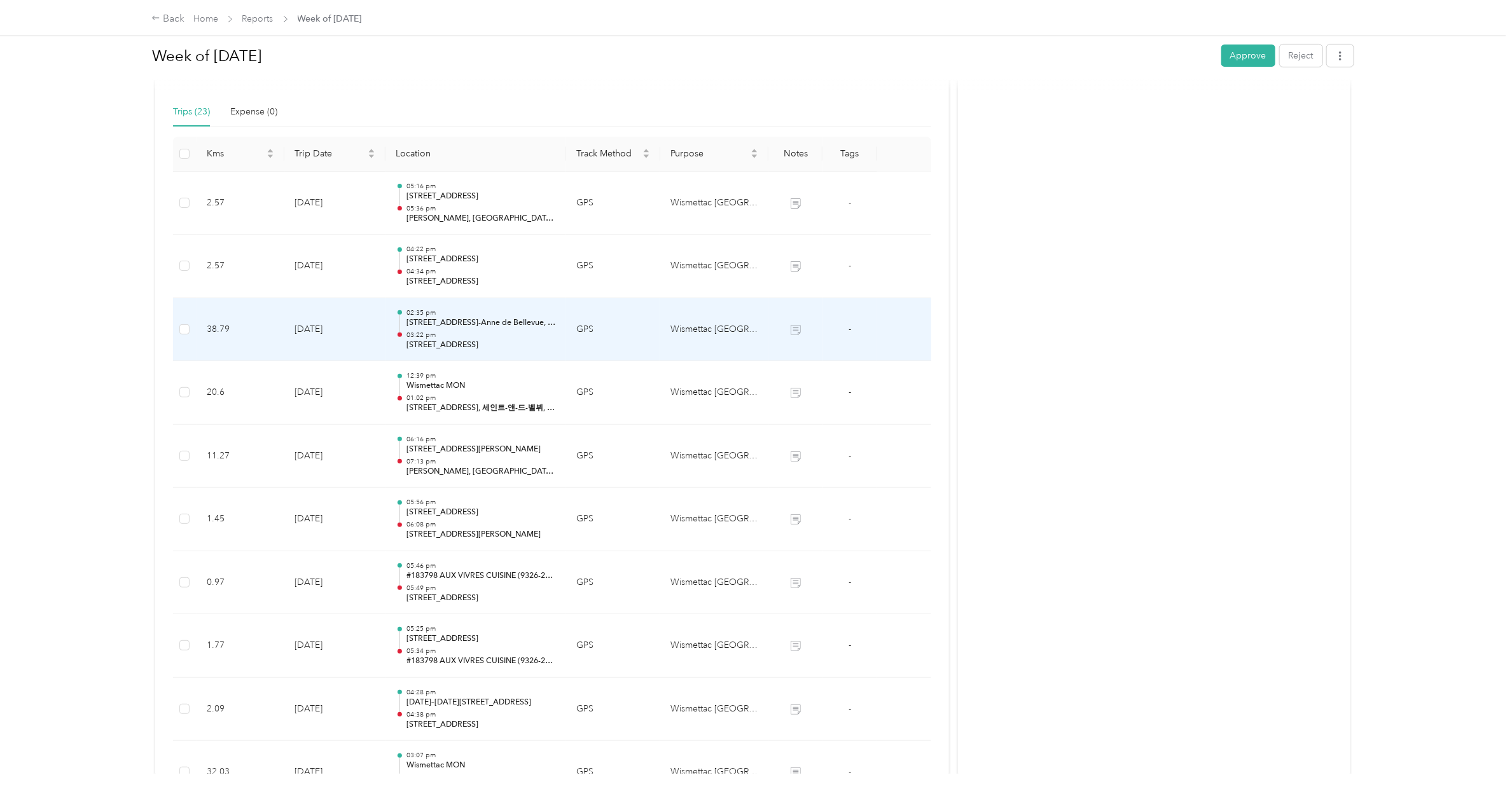
click at [460, 333] on p "03:22 pm" at bounding box center [481, 335] width 150 height 9
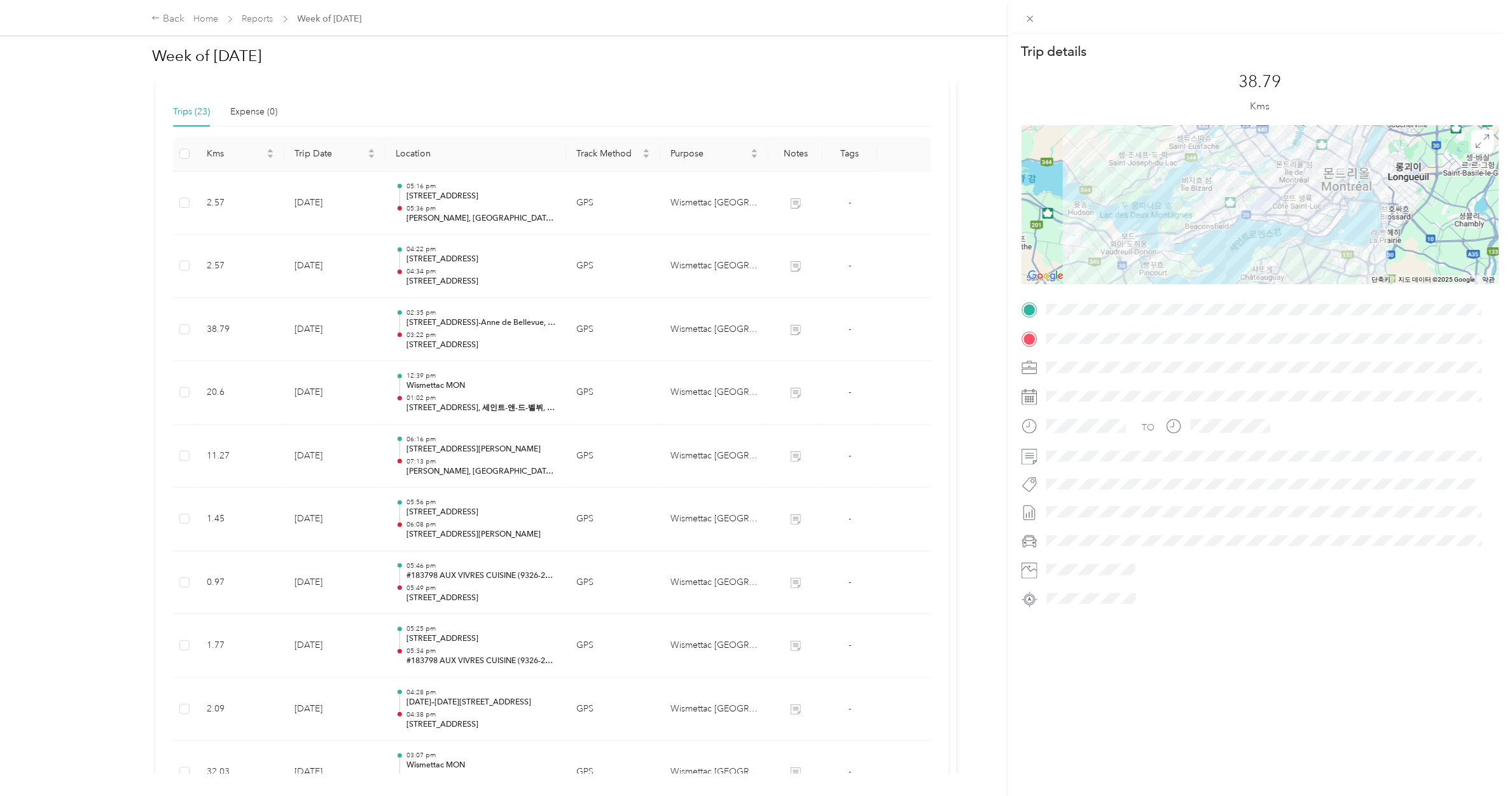
click at [463, 265] on div "Trip details This trip cannot be edited because it is either under review, appr…" at bounding box center [756, 398] width 1512 height 796
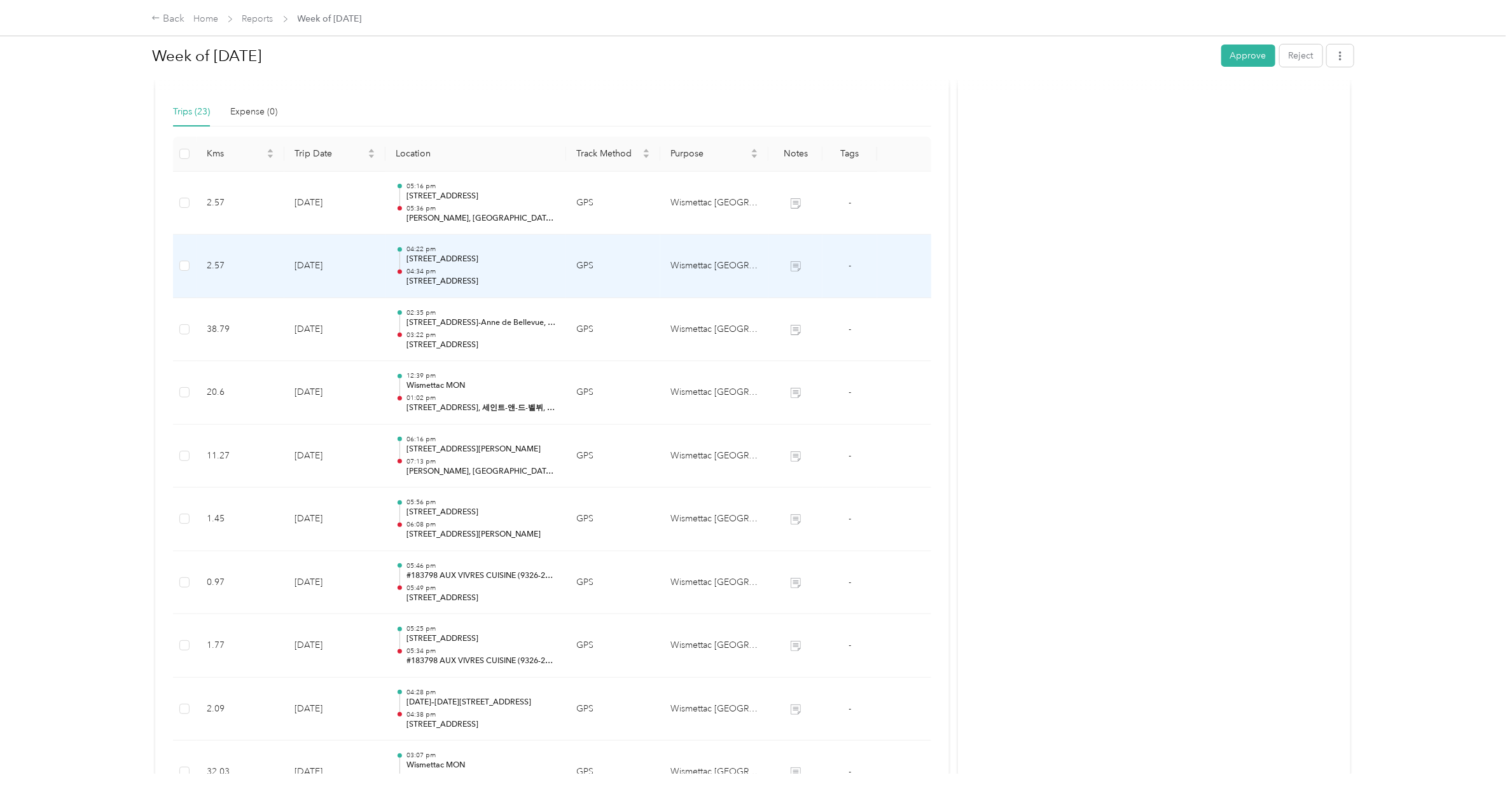
click at [463, 265] on p "[STREET_ADDRESS]" at bounding box center [481, 259] width 150 height 12
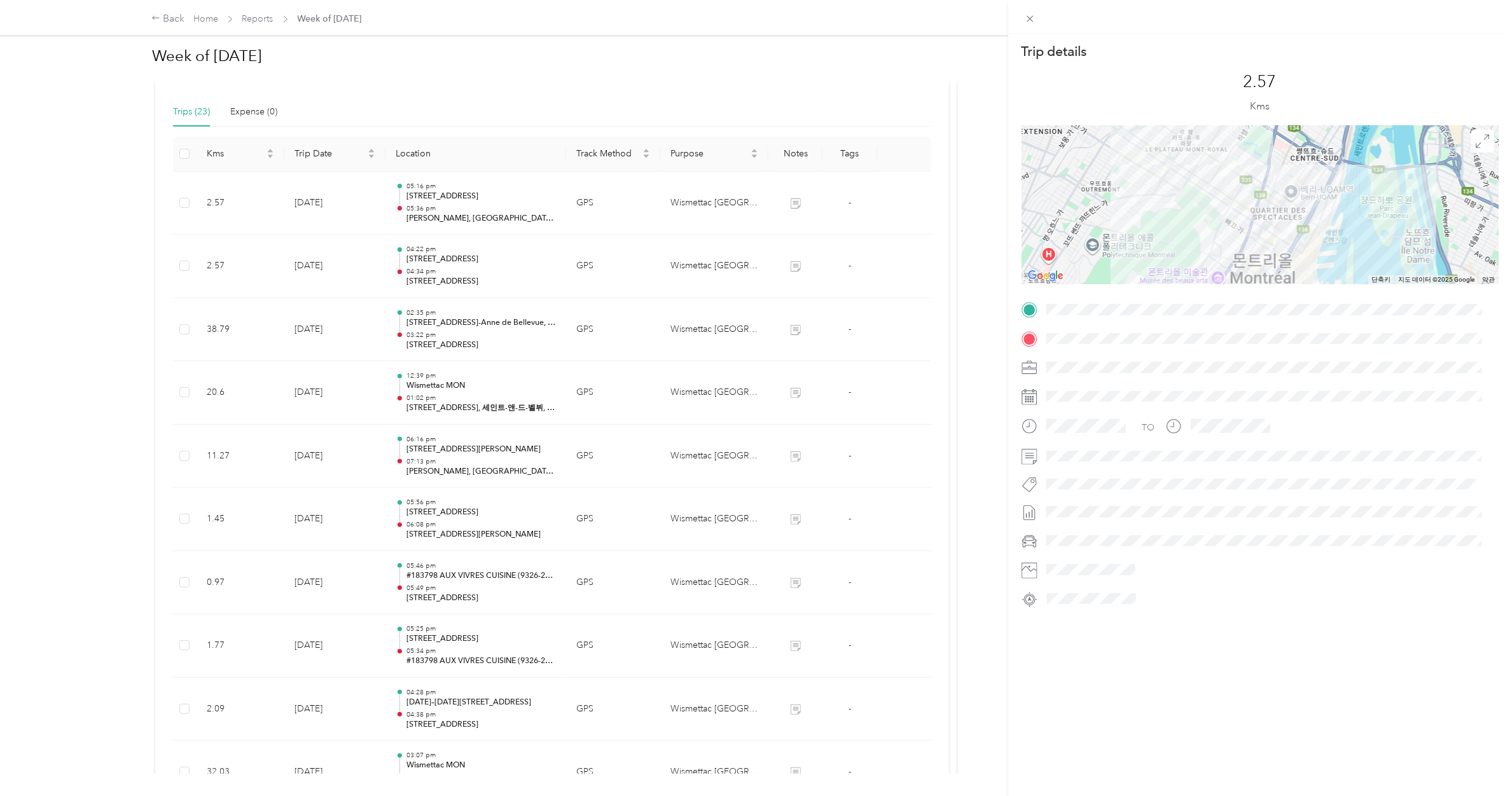
click at [465, 265] on div "Trip details This trip cannot be edited because it is either under review, appr…" at bounding box center [756, 398] width 1512 height 796
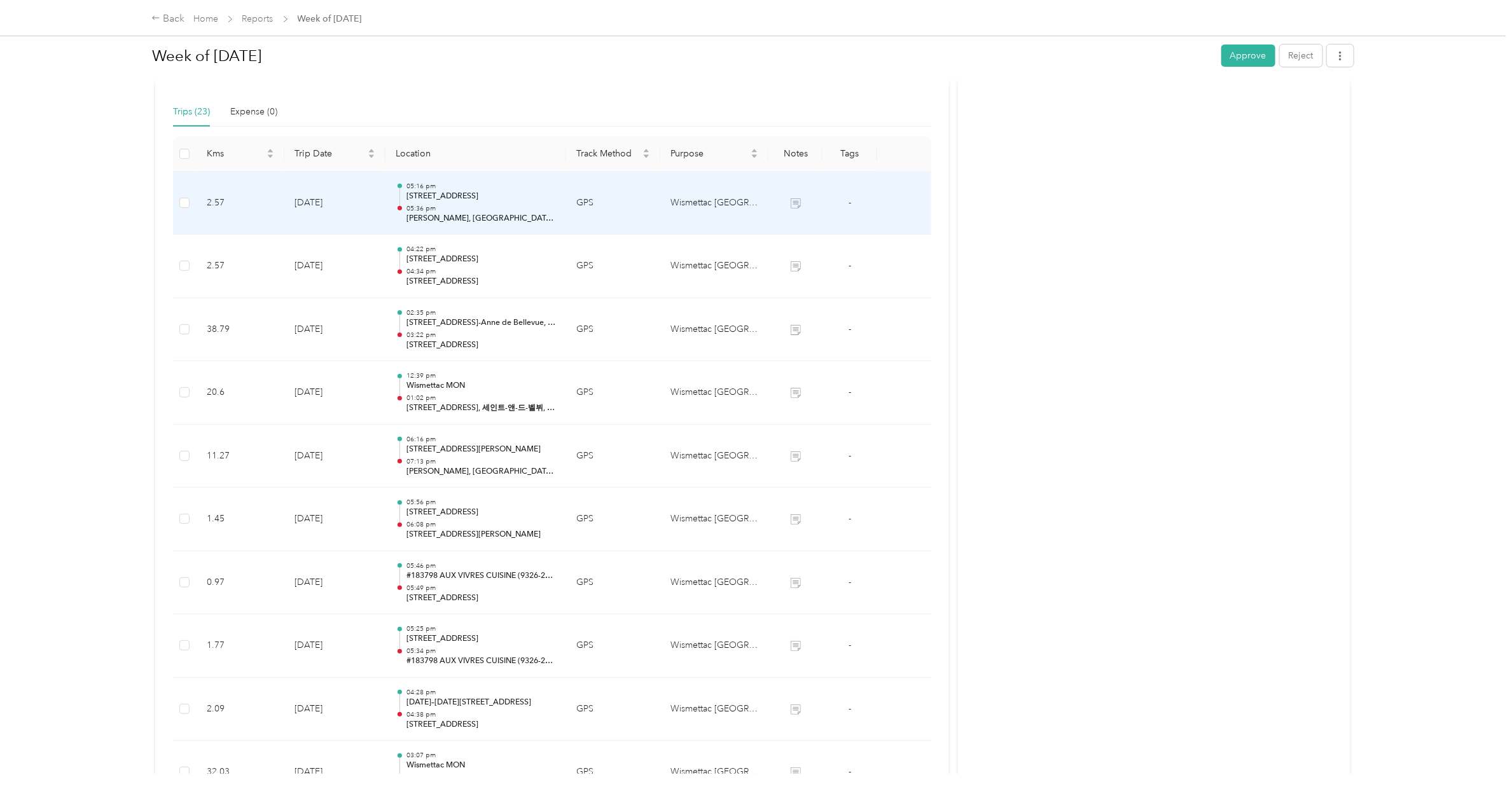
click at [471, 212] on p "05:36 pm" at bounding box center [481, 208] width 150 height 9
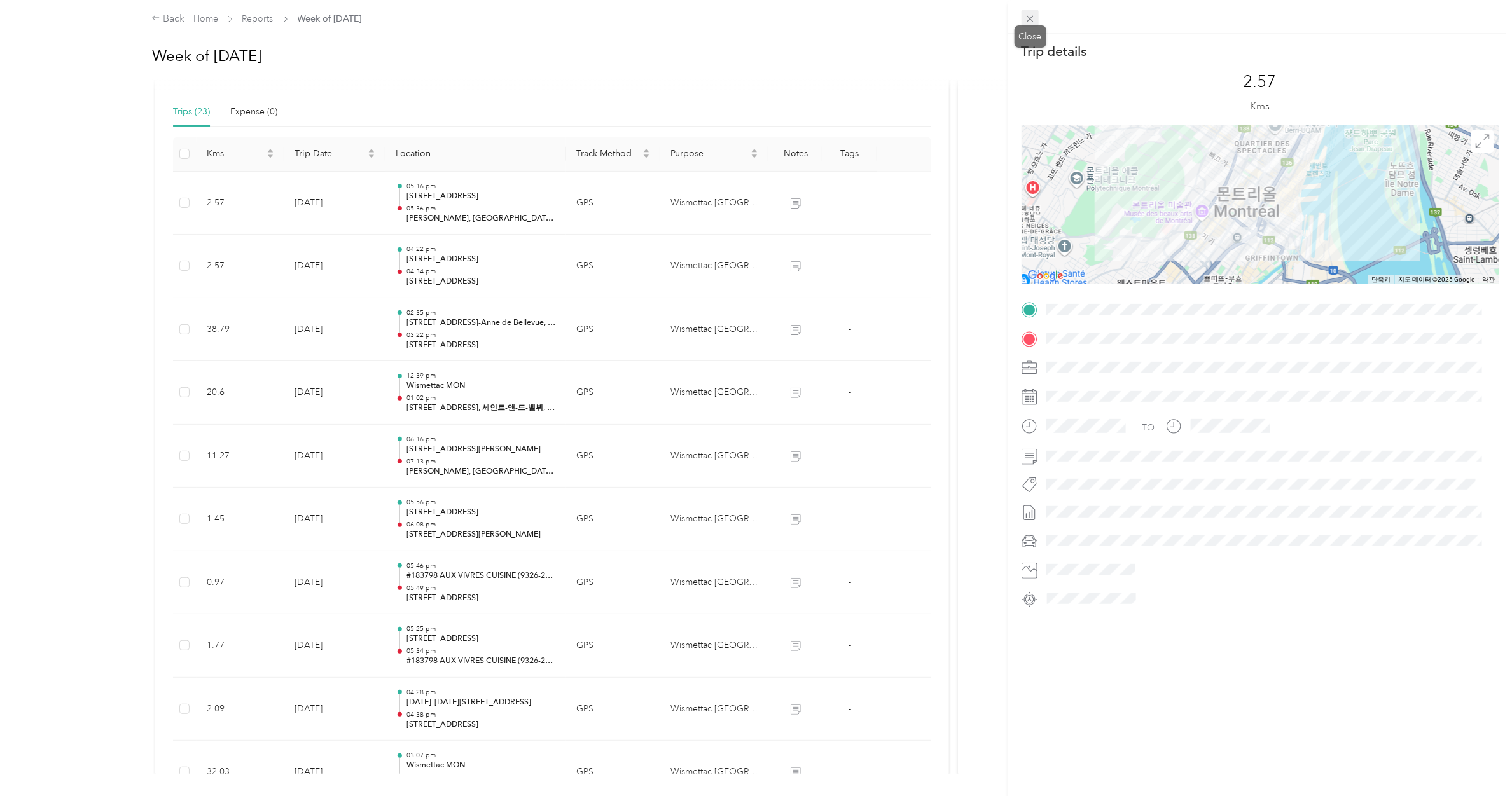
click at [1003, 14] on icon at bounding box center [1030, 19] width 11 height 11
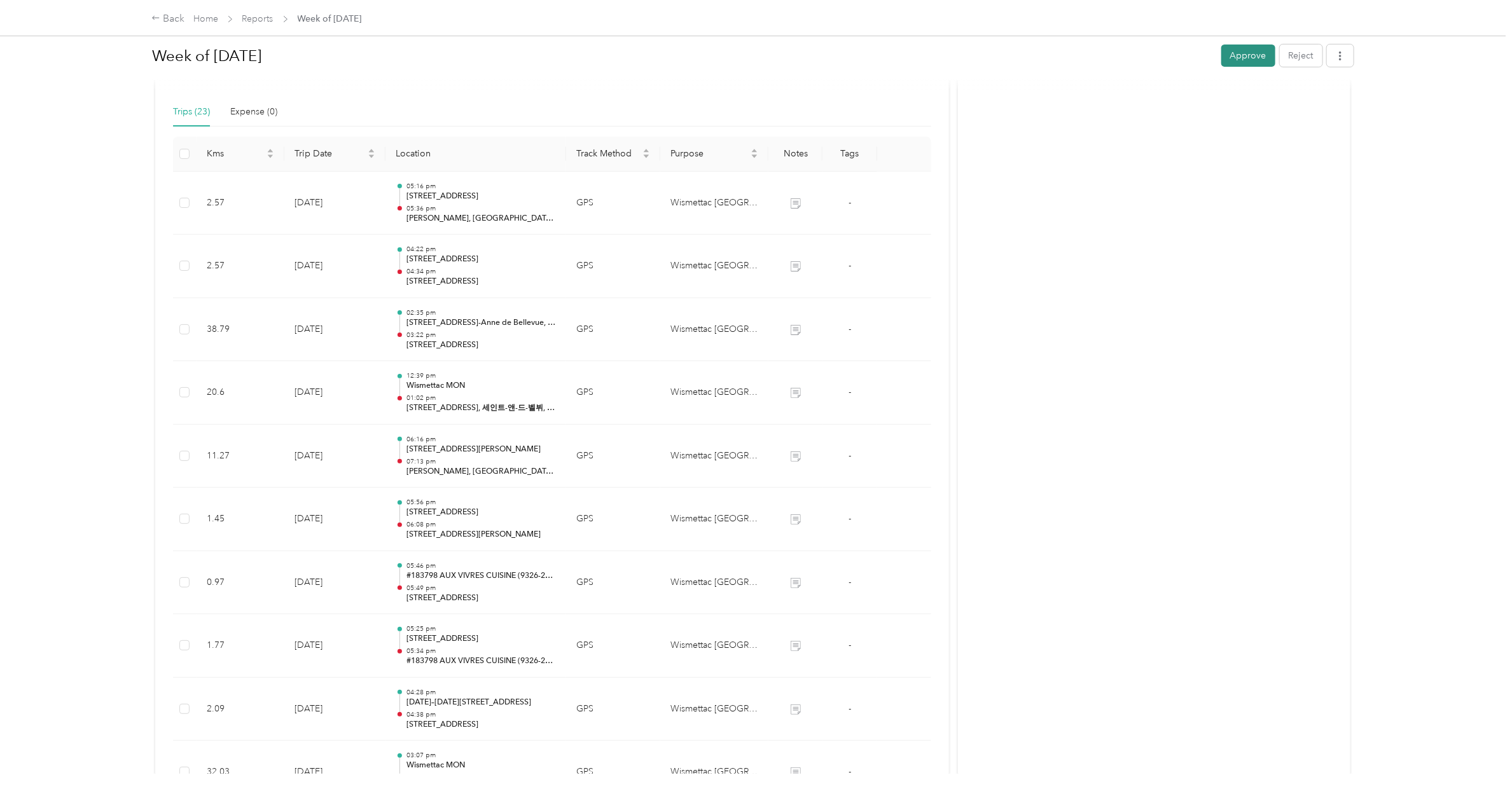
click at [1003, 53] on button "Approve" at bounding box center [1248, 55] width 54 height 23
click at [259, 14] on link "Reports" at bounding box center [258, 19] width 31 height 11
